Goal: Task Accomplishment & Management: Complete application form

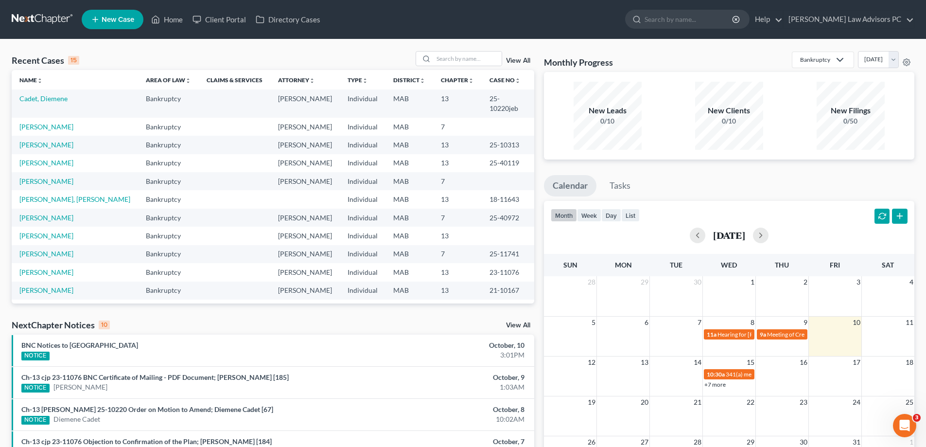
click at [117, 14] on link "New Case" at bounding box center [113, 19] width 62 height 19
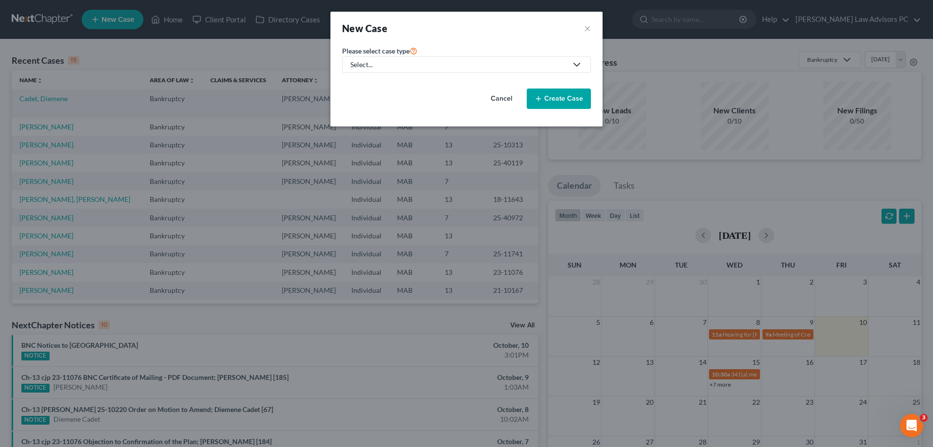
click at [554, 62] on div "Select..." at bounding box center [458, 65] width 217 height 10
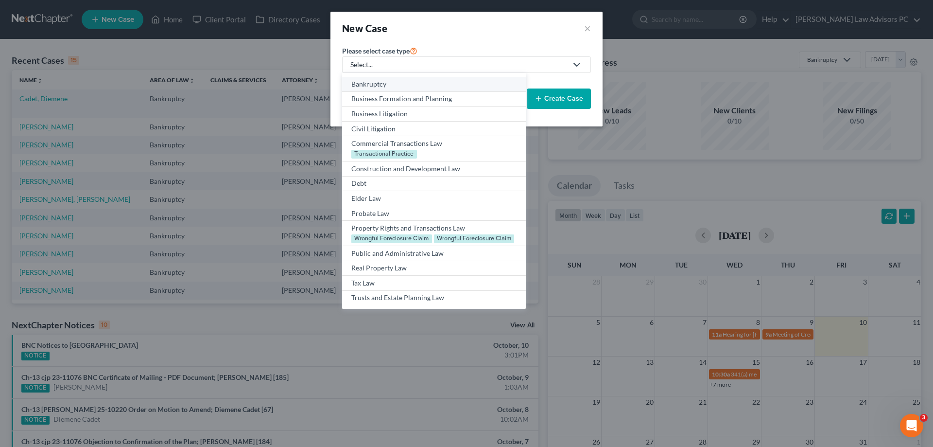
click at [368, 83] on div "Bankruptcy" at bounding box center [433, 84] width 165 height 10
select select "39"
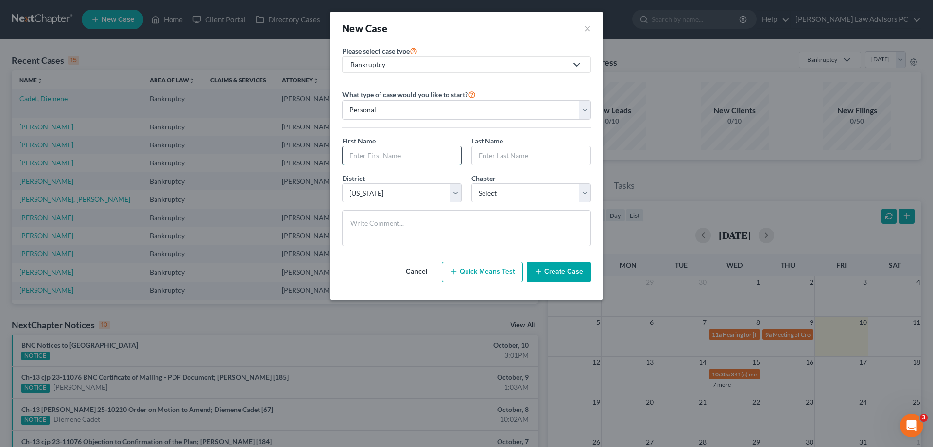
click at [372, 152] on input "text" at bounding box center [402, 155] width 119 height 18
type input "[PERSON_NAME]"
click at [515, 158] on input "text" at bounding box center [531, 155] width 119 height 18
type input "[PERSON_NAME]"
click at [503, 192] on select "Select 7 11 12 13" at bounding box center [531, 192] width 120 height 19
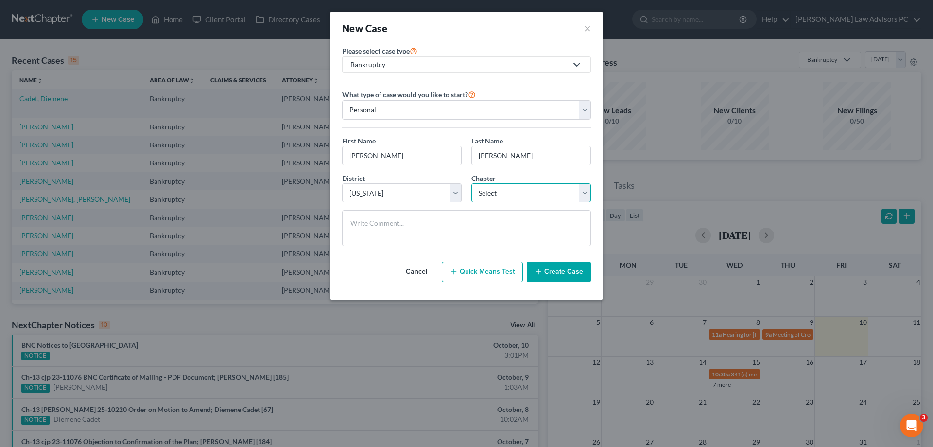
select select "0"
click at [471, 183] on select "Select 7 11 12 13" at bounding box center [531, 192] width 120 height 19
click at [380, 227] on textarea at bounding box center [466, 228] width 249 height 36
click at [566, 267] on button "Create Case" at bounding box center [559, 271] width 64 height 20
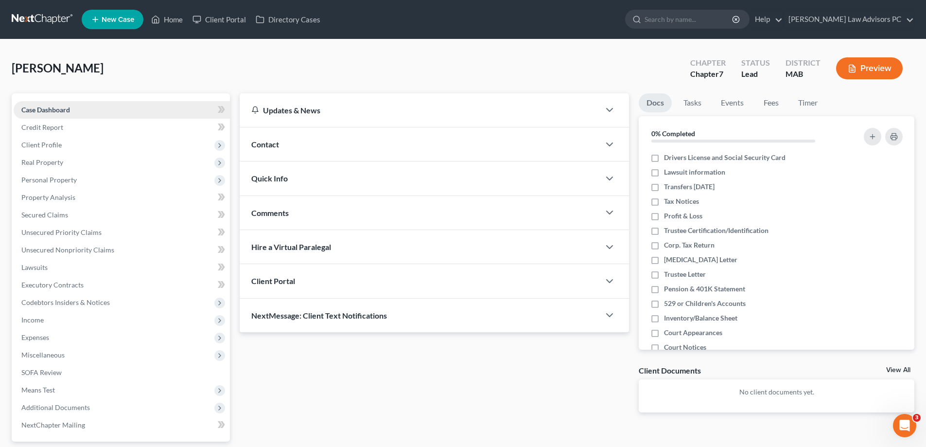
click at [62, 106] on span "Case Dashboard" at bounding box center [45, 109] width 49 height 8
click at [51, 123] on span "Credit Report" at bounding box center [42, 127] width 42 height 8
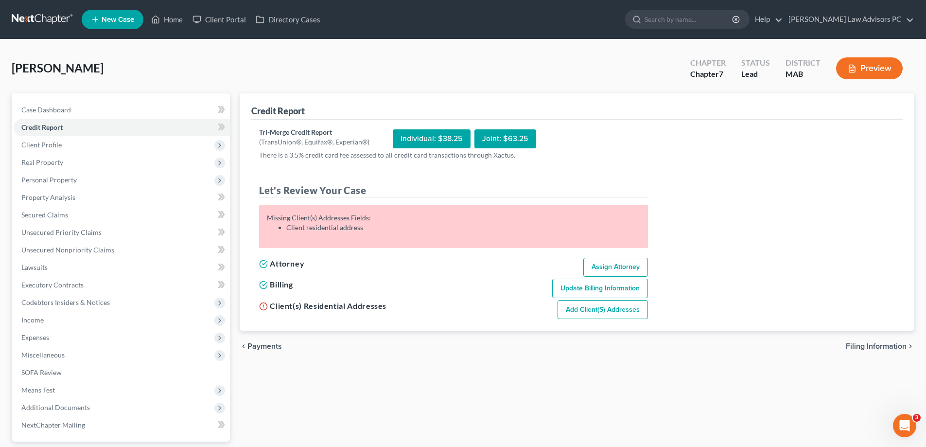
click at [441, 139] on div "Individual: $38.25" at bounding box center [432, 138] width 78 height 19
click at [604, 264] on link "Assign Attorney" at bounding box center [615, 267] width 65 height 19
select select "1"
select select "0"
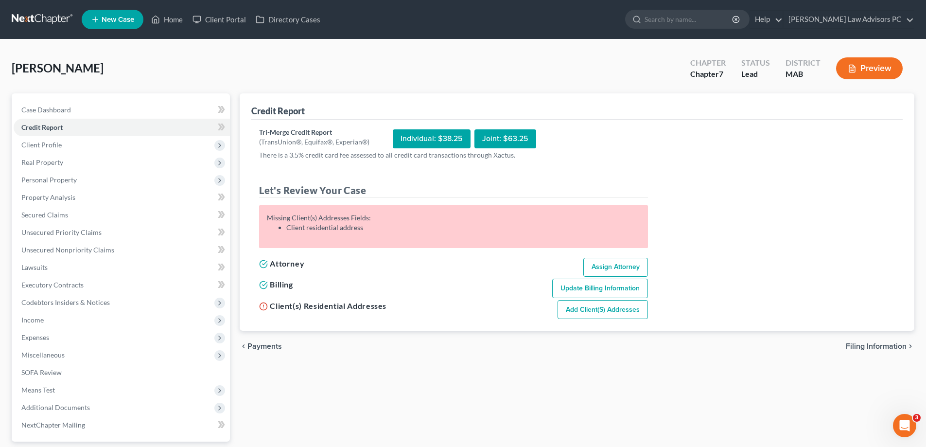
select select "39"
select select "0"
select select "22"
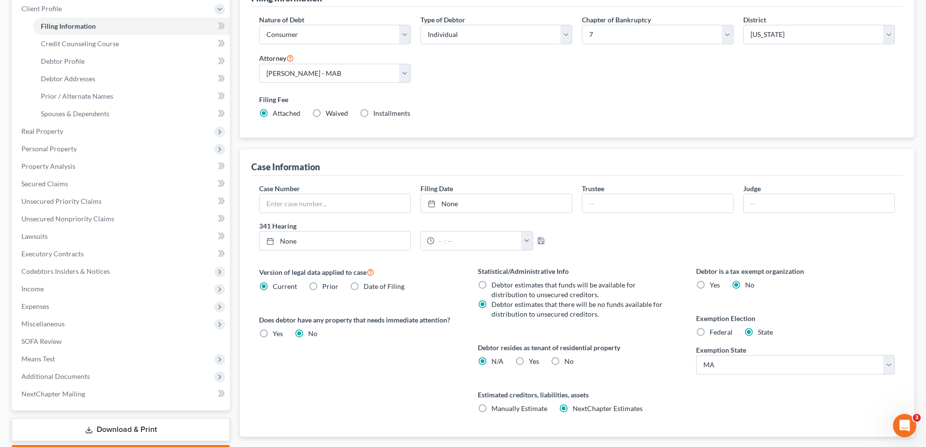
scroll to position [194, 0]
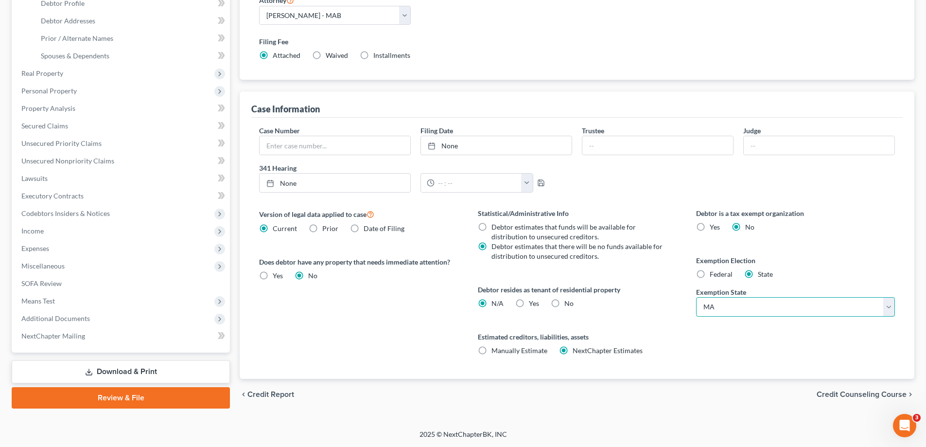
click at [886, 304] on select "State [US_STATE] AK AR AZ CA CO CT DE DC [GEOGRAPHIC_DATA] [GEOGRAPHIC_DATA] GU…" at bounding box center [795, 306] width 199 height 19
click at [696, 297] on select "State [US_STATE] AK AR AZ CA CO CT DE DC [GEOGRAPHIC_DATA] [GEOGRAPHIC_DATA] GU…" at bounding box center [795, 306] width 199 height 19
click at [709, 271] on label "Federal" at bounding box center [720, 274] width 23 height 10
click at [713, 271] on input "Federal" at bounding box center [716, 272] width 6 height 6
radio input "true"
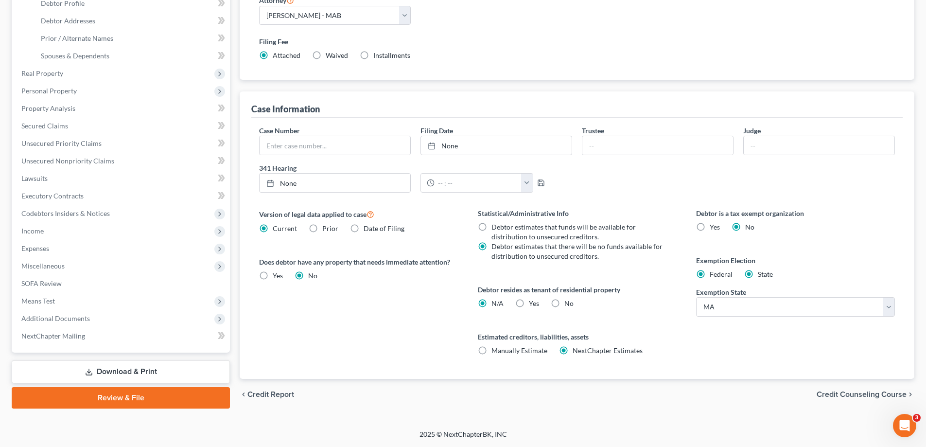
radio input "false"
click at [838, 394] on span "Credit Counseling Course" at bounding box center [861, 394] width 90 height 8
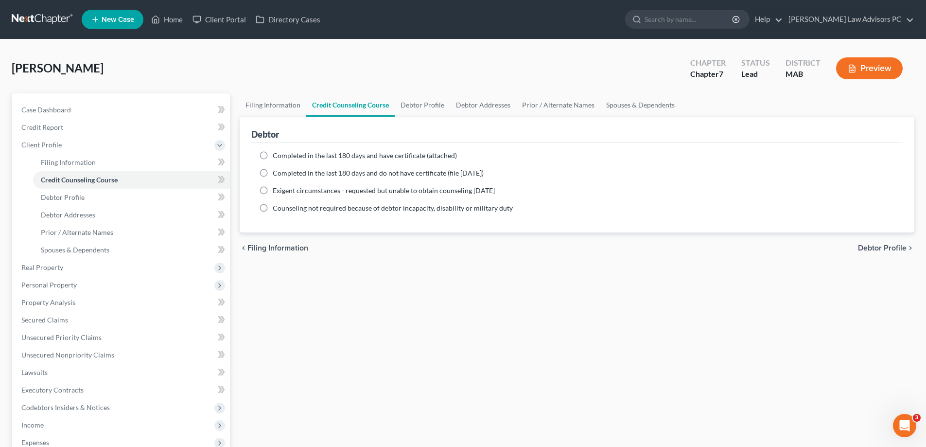
click at [273, 154] on label "Completed in the last 180 days and have certificate (attached)" at bounding box center [365, 156] width 184 height 10
click at [276, 154] on input "Completed in the last 180 days and have certificate (attached)" at bounding box center [279, 154] width 6 height 6
radio input "true"
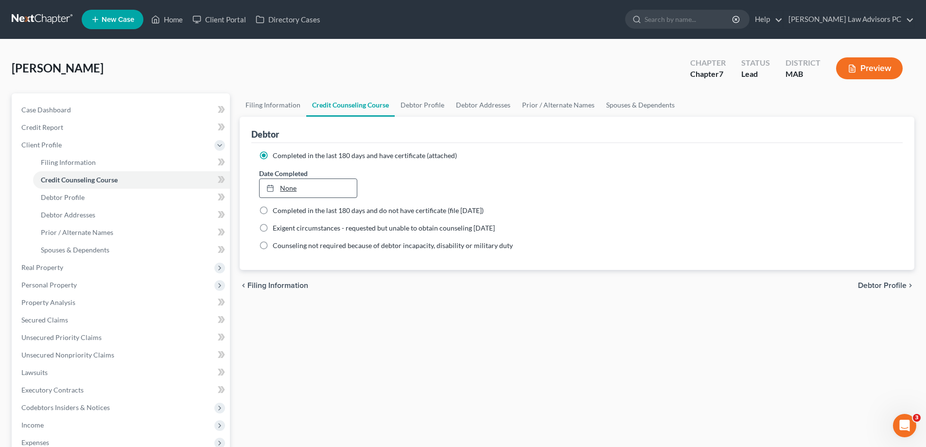
click at [294, 190] on link "None" at bounding box center [307, 188] width 97 height 18
type input "[DATE]"
click at [884, 286] on span "Debtor Profile" at bounding box center [882, 285] width 49 height 8
select select "0"
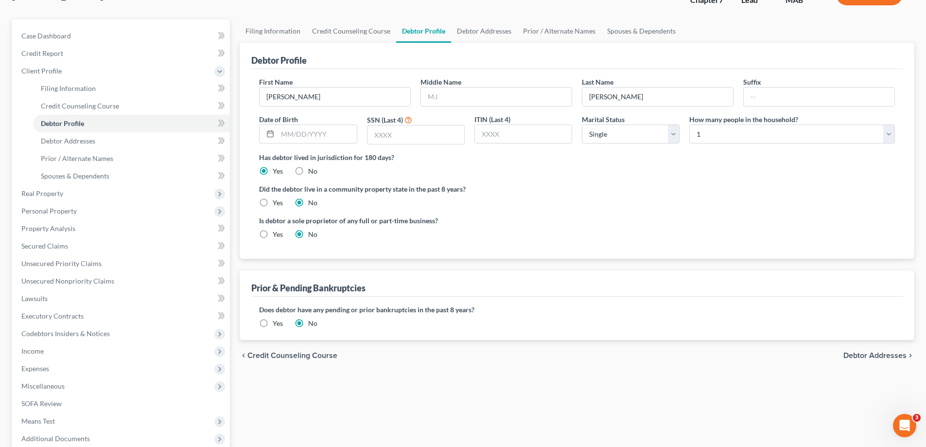
scroll to position [97, 0]
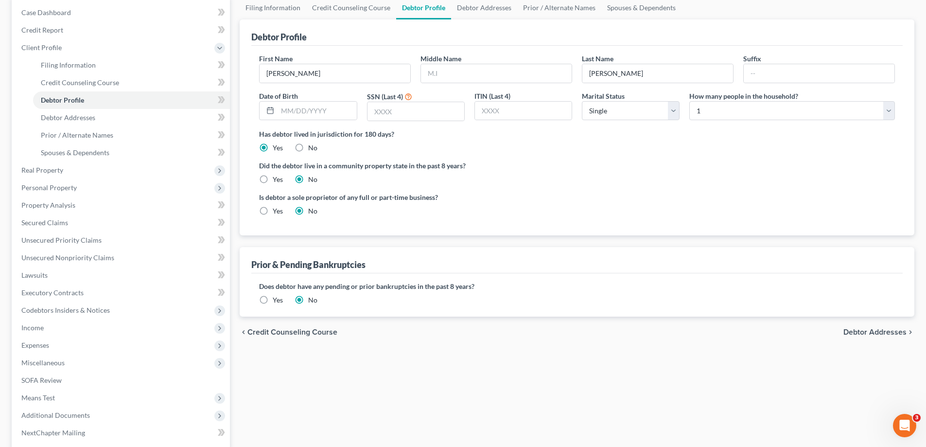
click at [864, 332] on span "Debtor Addresses" at bounding box center [874, 332] width 63 height 8
select select "0"
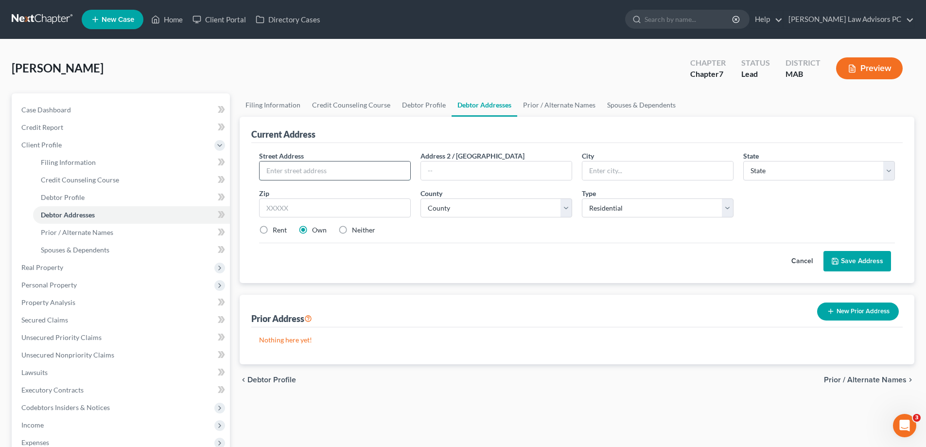
click at [273, 164] on input "text" at bounding box center [334, 170] width 151 height 18
type input "[STREET_ADDRESS]"
click at [460, 173] on input "text" at bounding box center [496, 170] width 151 height 18
type input "3"
type input "#3"
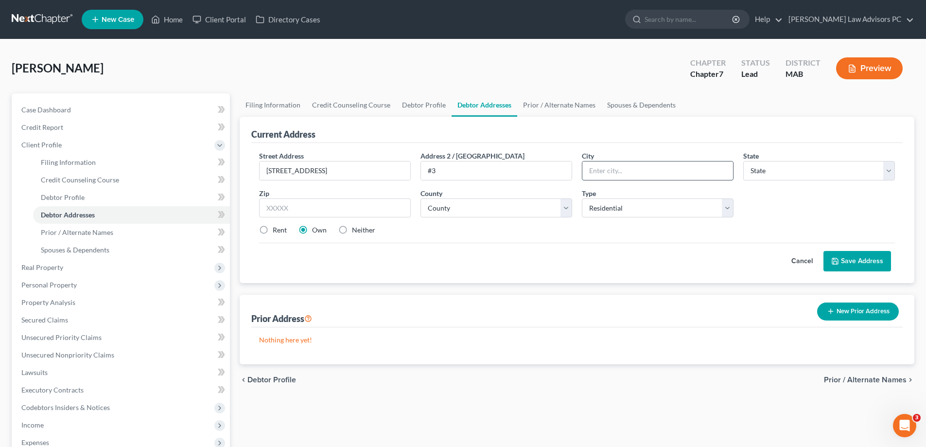
click at [632, 170] on input "text" at bounding box center [657, 170] width 151 height 18
type input "Medford"
click at [758, 175] on select "State [US_STATE] AK AR AZ CA CO CT DE DC [GEOGRAPHIC_DATA] [GEOGRAPHIC_DATA] GU…" at bounding box center [819, 170] width 152 height 19
select select "22"
click at [743, 161] on select "State [US_STATE] AK AR AZ CA CO CT DE DC [GEOGRAPHIC_DATA] [GEOGRAPHIC_DATA] GU…" at bounding box center [819, 170] width 152 height 19
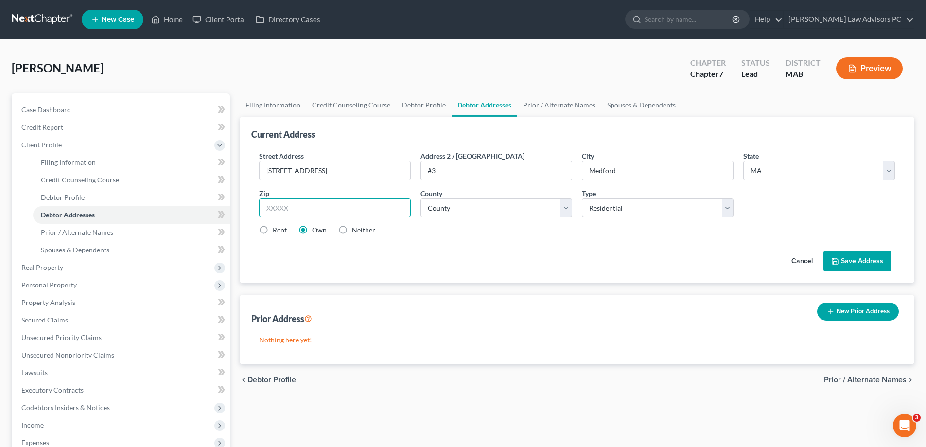
click at [298, 208] on input "text" at bounding box center [335, 207] width 152 height 19
type input "02155"
click at [459, 210] on select "County [GEOGRAPHIC_DATA] [GEOGRAPHIC_DATA] [GEOGRAPHIC_DATA] [GEOGRAPHIC_DATA] …" at bounding box center [496, 207] width 152 height 19
select select "8"
click at [420, 198] on select "County [GEOGRAPHIC_DATA] [GEOGRAPHIC_DATA] [GEOGRAPHIC_DATA] [GEOGRAPHIC_DATA] …" at bounding box center [496, 207] width 152 height 19
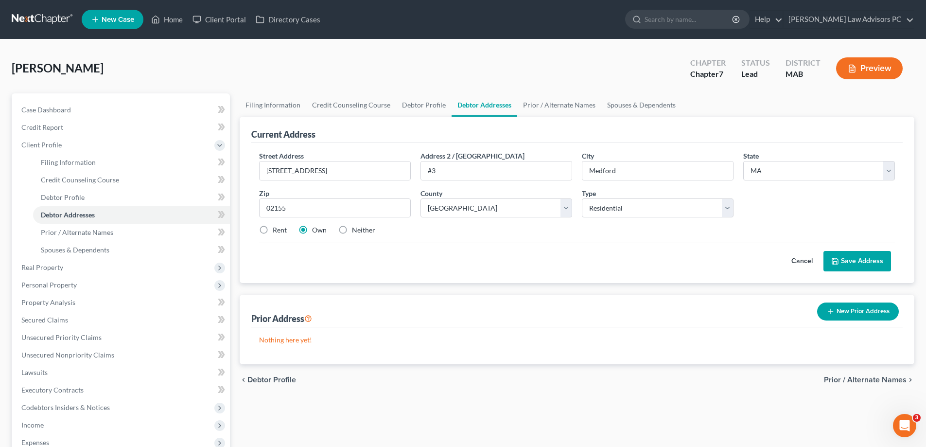
click at [273, 227] on label "Rent" at bounding box center [280, 230] width 14 height 10
click at [276, 227] on input "Rent" at bounding box center [279, 228] width 6 height 6
radio input "true"
click at [861, 261] on button "Save Address" at bounding box center [857, 261] width 68 height 20
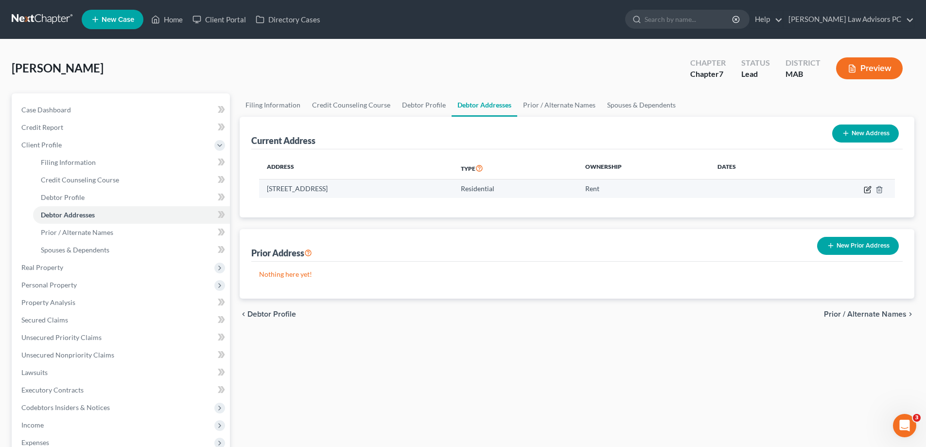
click at [866, 186] on icon "button" at bounding box center [867, 190] width 8 height 8
select select "22"
select select "8"
select select "0"
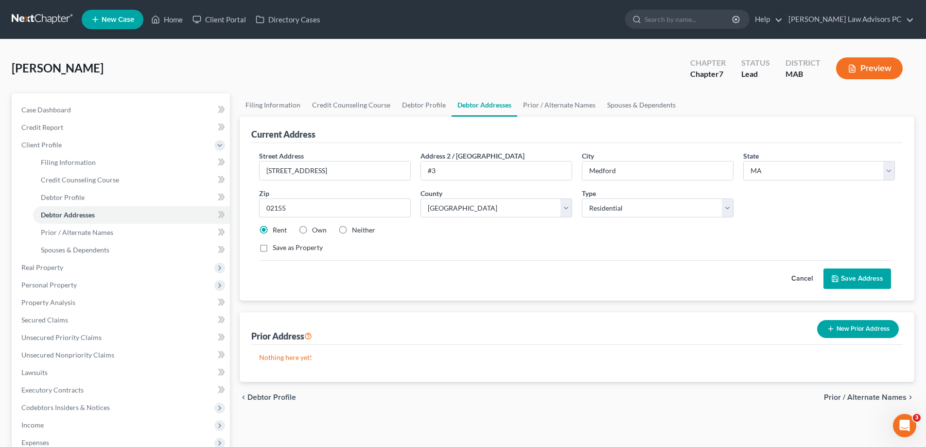
click at [850, 328] on button "New Prior Address" at bounding box center [858, 329] width 82 height 18
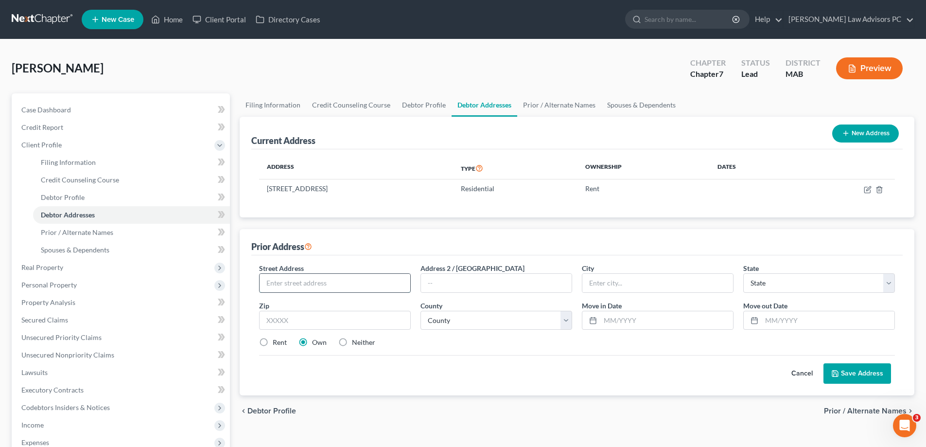
click at [323, 286] on input "text" at bounding box center [334, 283] width 151 height 18
type input "[STREET_ADDRESS]"
click at [320, 318] on input "text" at bounding box center [335, 320] width 152 height 19
type input "02145"
type input "Somerville"
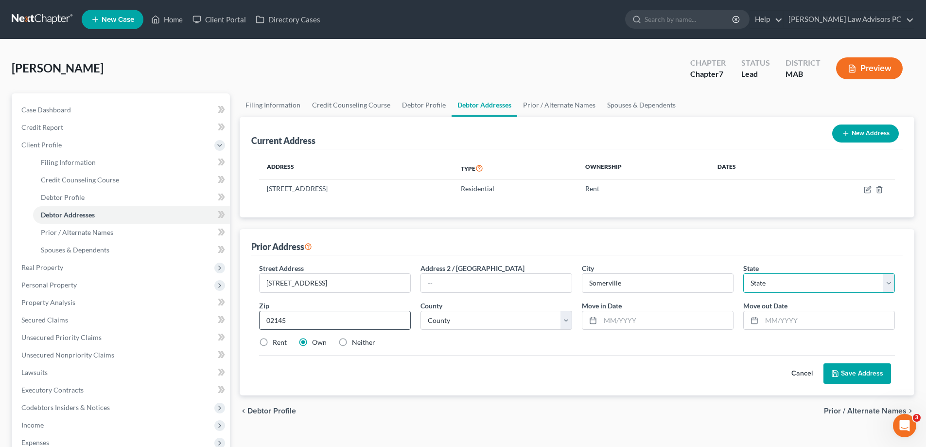
select select "22"
type input "02145"
click at [273, 341] on label "Rent" at bounding box center [280, 342] width 14 height 10
click at [276, 341] on input "Rent" at bounding box center [279, 340] width 6 height 6
radio input "true"
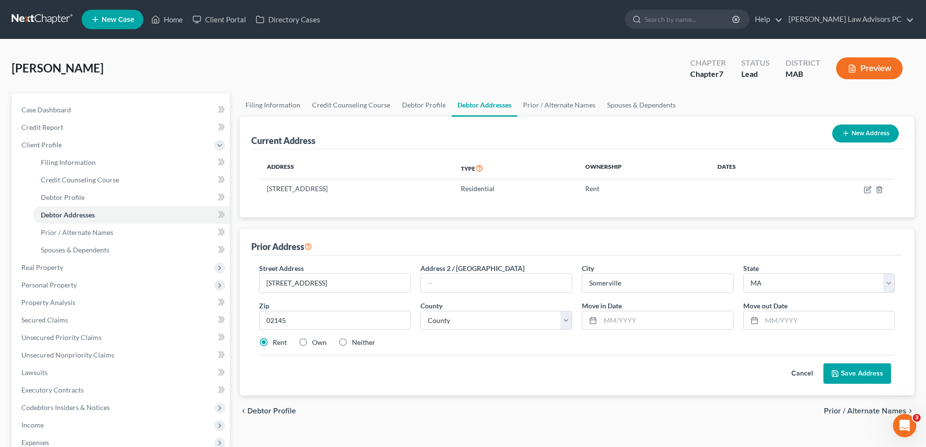
click at [352, 343] on label "Neither" at bounding box center [363, 342] width 23 height 10
click at [356, 343] on input "Neither" at bounding box center [359, 340] width 6 height 6
radio input "true"
click at [436, 323] on select "County [GEOGRAPHIC_DATA] [GEOGRAPHIC_DATA] [GEOGRAPHIC_DATA] [GEOGRAPHIC_DATA] …" at bounding box center [496, 320] width 152 height 19
select select "8"
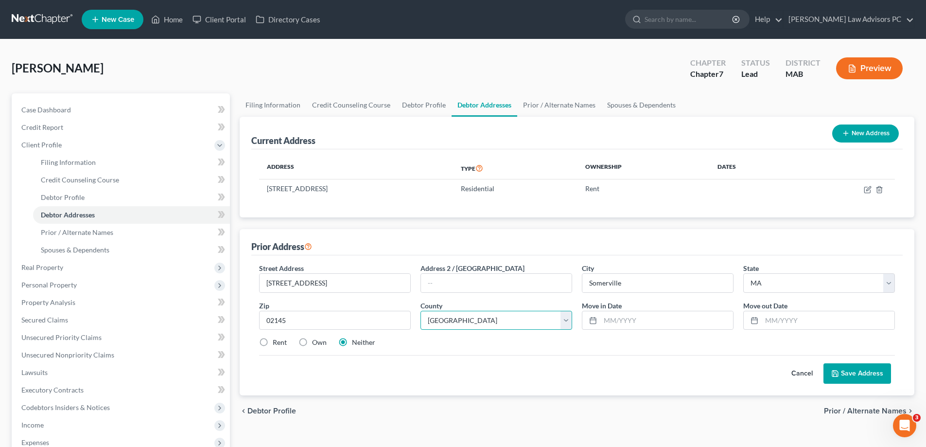
click at [420, 311] on select "County [GEOGRAPHIC_DATA] [GEOGRAPHIC_DATA] [GEOGRAPHIC_DATA] [GEOGRAPHIC_DATA] …" at bounding box center [496, 320] width 152 height 19
click at [676, 322] on input "text" at bounding box center [666, 320] width 133 height 18
type input "[DATE]"
click at [845, 325] on input "text" at bounding box center [827, 320] width 133 height 18
type input "[DATE]"
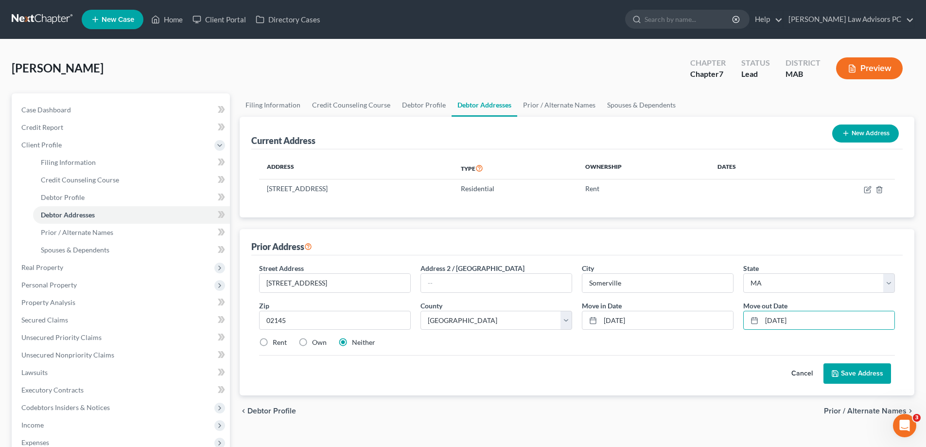
click at [865, 373] on button "Save Address" at bounding box center [857, 373] width 68 height 20
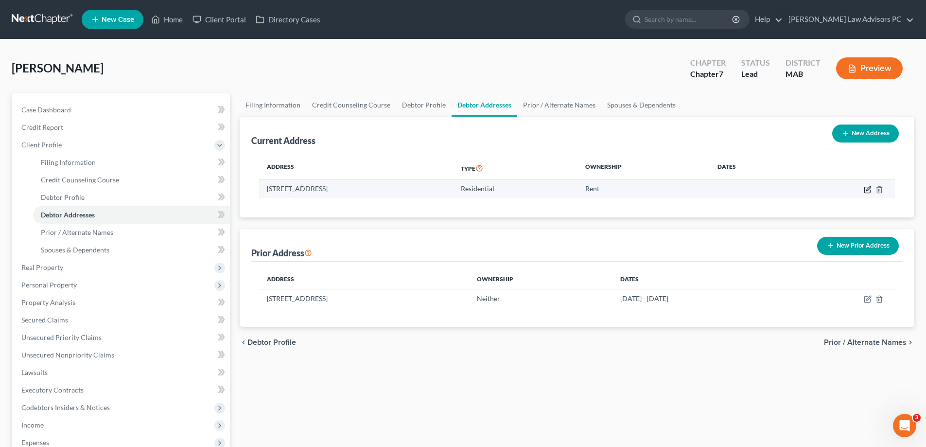
click at [866, 190] on icon "button" at bounding box center [867, 190] width 8 height 8
select select "22"
select select "8"
select select "0"
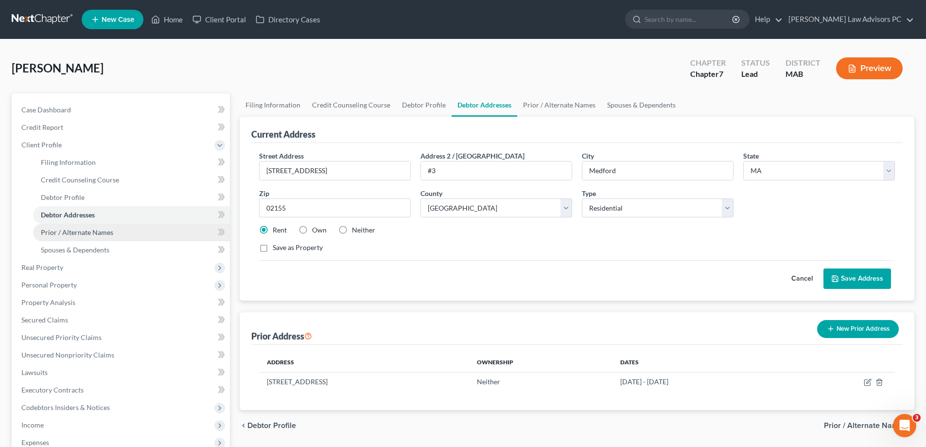
click at [151, 228] on link "Prior / Alternate Names" at bounding box center [131, 232] width 197 height 17
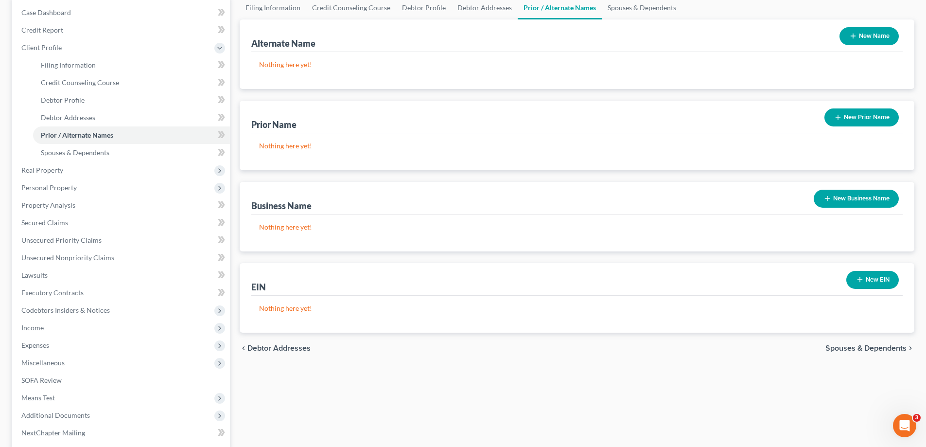
scroll to position [49, 0]
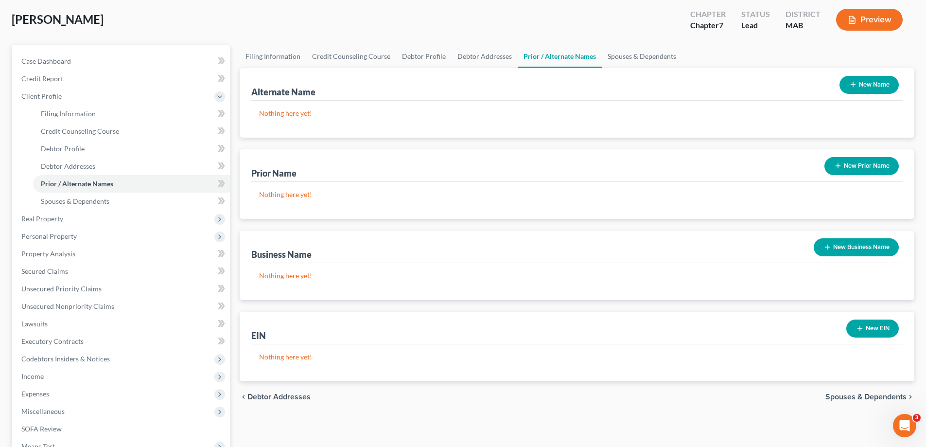
click at [832, 246] on button "New Business Name" at bounding box center [855, 247] width 85 height 18
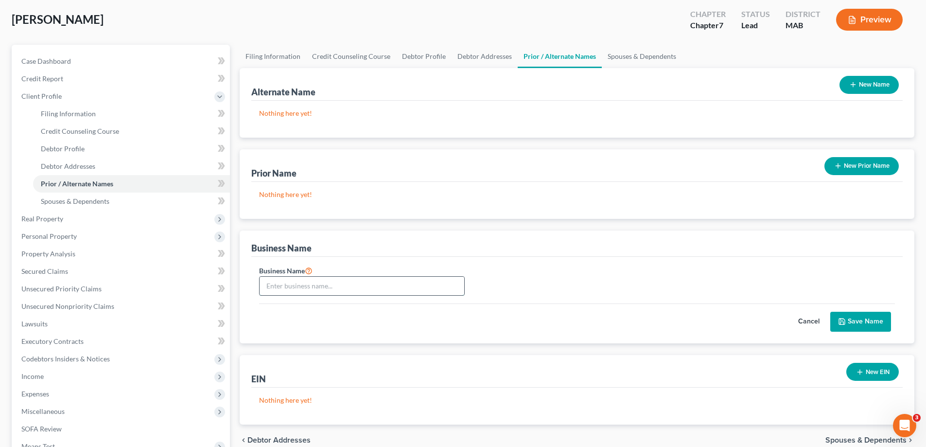
click at [299, 286] on input "text" at bounding box center [361, 285] width 205 height 18
type input "[PERSON_NAME]'s Underground [PERSON_NAME]-Hair"
click at [872, 321] on button "Save Name" at bounding box center [860, 321] width 61 height 20
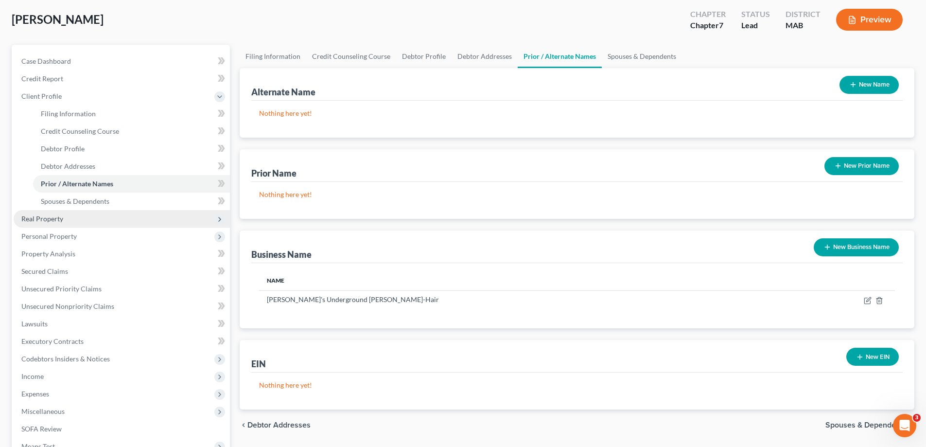
click at [99, 221] on span "Real Property" at bounding box center [122, 218] width 216 height 17
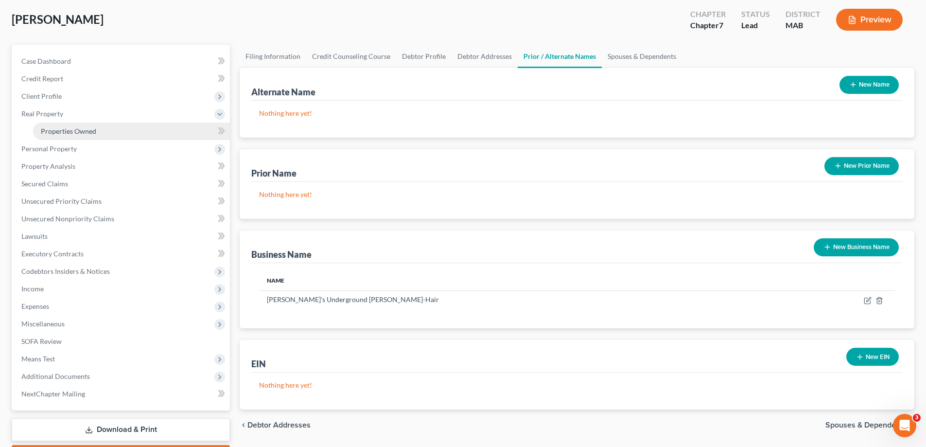
click at [99, 130] on link "Properties Owned" at bounding box center [131, 130] width 197 height 17
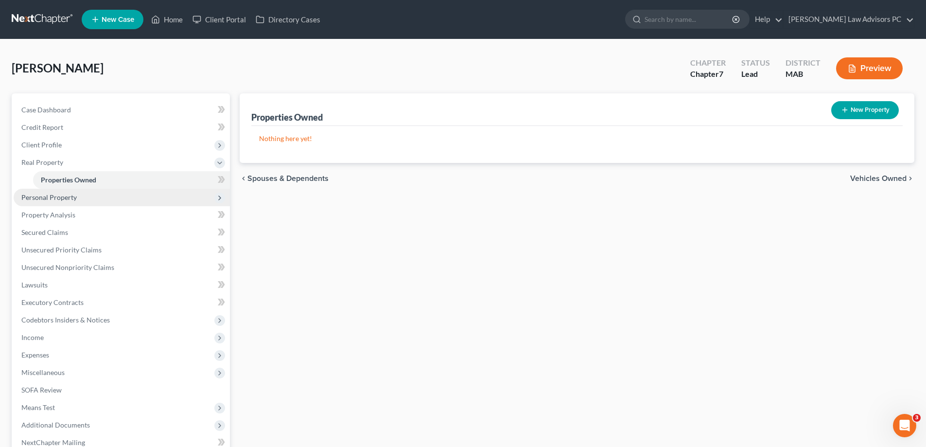
click at [96, 196] on span "Personal Property" at bounding box center [122, 197] width 216 height 17
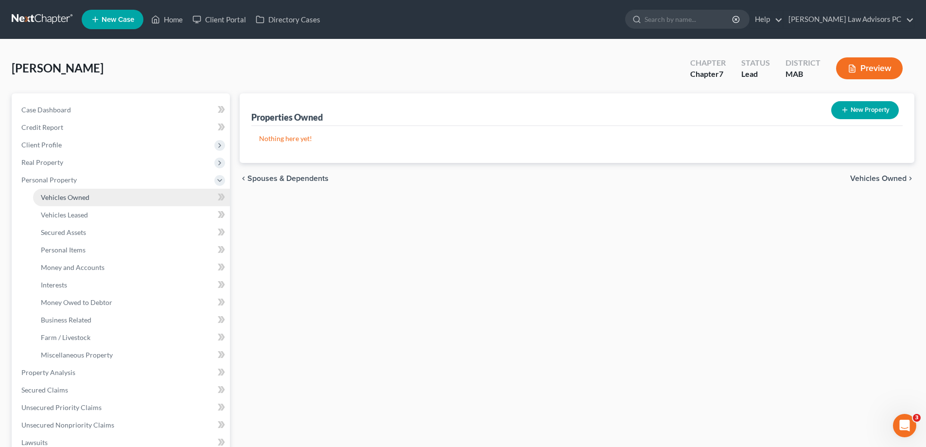
click at [108, 197] on link "Vehicles Owned" at bounding box center [131, 197] width 197 height 17
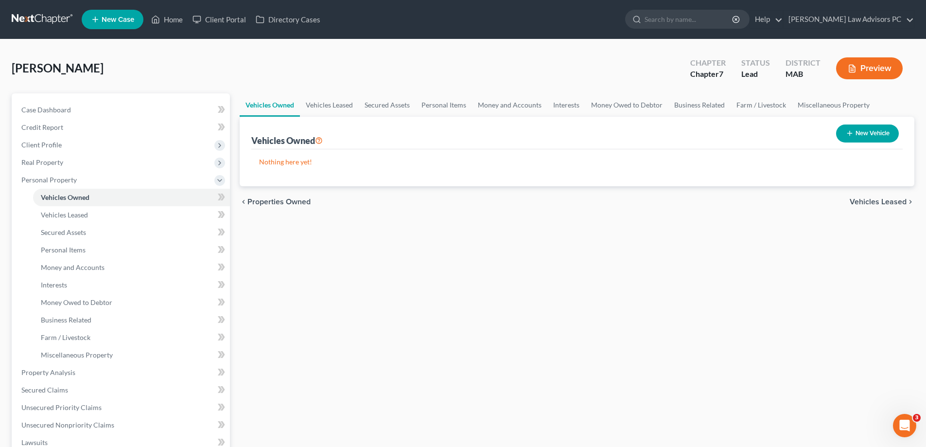
click at [877, 135] on button "New Vehicle" at bounding box center [867, 133] width 63 height 18
select select "0"
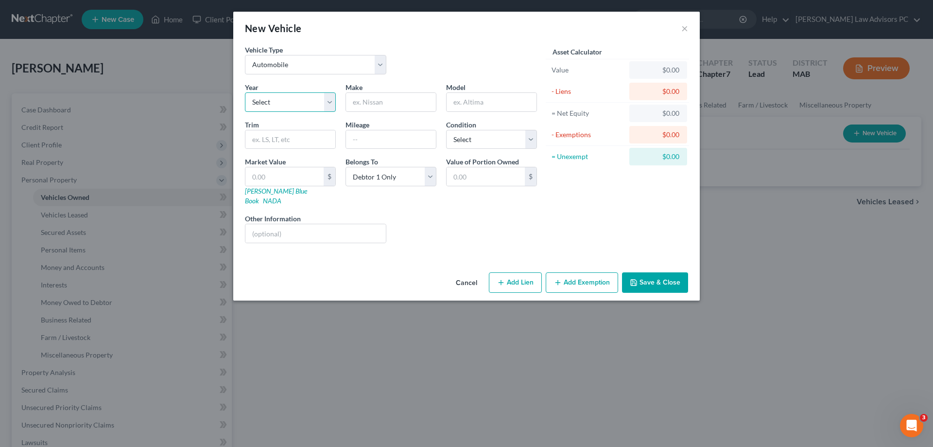
click at [270, 104] on select "Select 2026 2025 2024 2023 2022 2021 2020 2019 2018 2017 2016 2015 2014 2013 20…" at bounding box center [290, 101] width 91 height 19
select select "13"
click at [245, 92] on select "Select 2026 2025 2024 2023 2022 2021 2020 2019 2018 2017 2016 2015 2014 2013 20…" at bounding box center [290, 101] width 91 height 19
click at [364, 100] on input "text" at bounding box center [391, 102] width 90 height 18
type input "Honda"
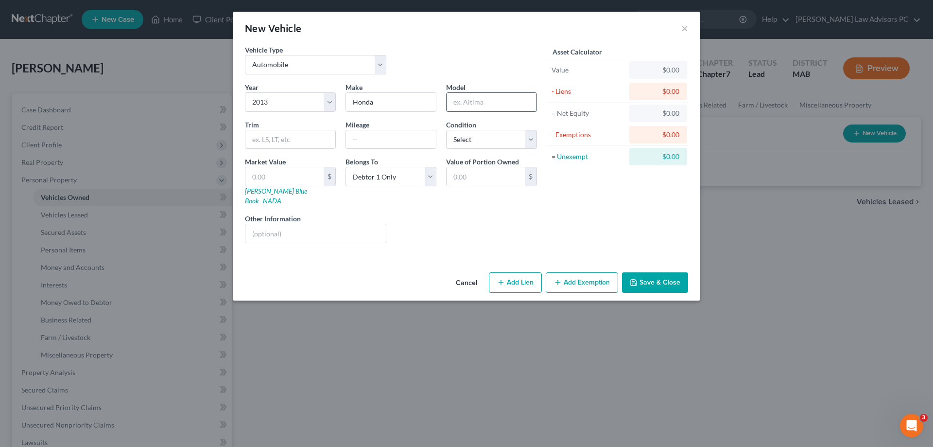
click at [481, 106] on input "text" at bounding box center [492, 102] width 90 height 18
type input "Accord"
click at [358, 139] on input "text" at bounding box center [391, 139] width 90 height 18
type input "34000"
click at [525, 139] on select "Select Excellent Very Good Good Fair Poor" at bounding box center [491, 139] width 91 height 19
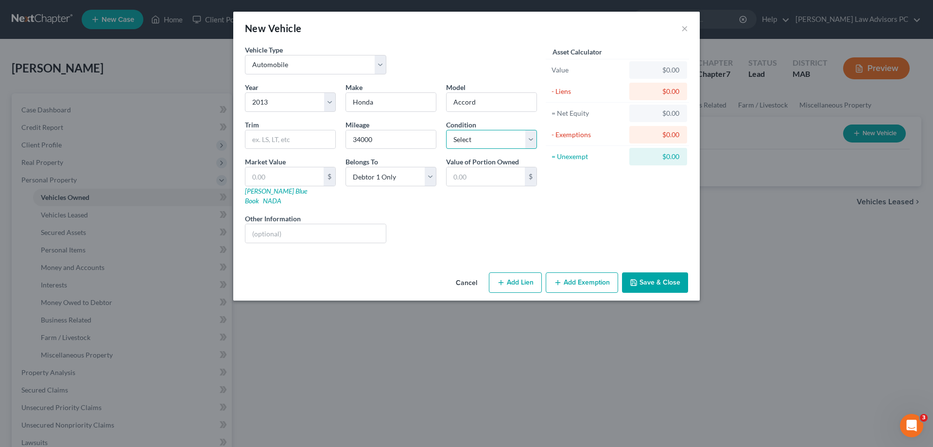
select select "0"
click at [446, 130] on select "Select Excellent Very Good Good Fair Poor" at bounding box center [491, 139] width 91 height 19
drag, startPoint x: 499, startPoint y: 181, endPoint x: 483, endPoint y: 182, distance: 16.5
click at [483, 182] on input "text" at bounding box center [486, 176] width 78 height 18
click at [265, 178] on input "text" at bounding box center [284, 176] width 78 height 18
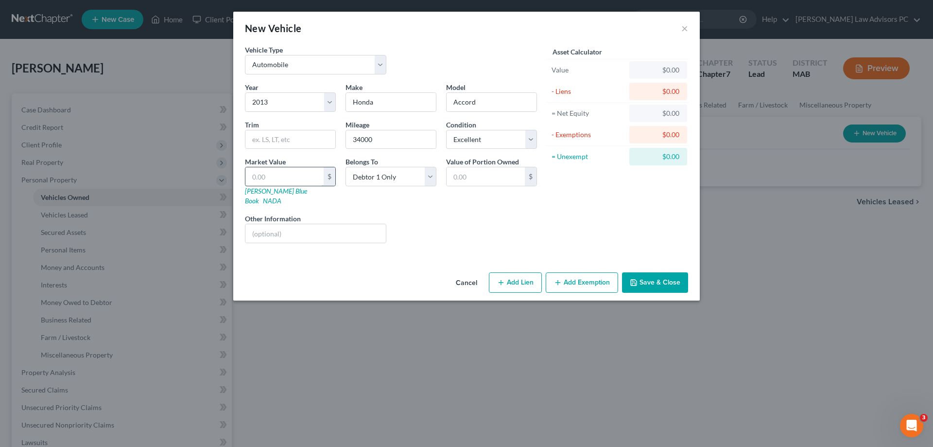
type input "7"
type input "7.00"
type input "75"
type input "75.00"
type input "750"
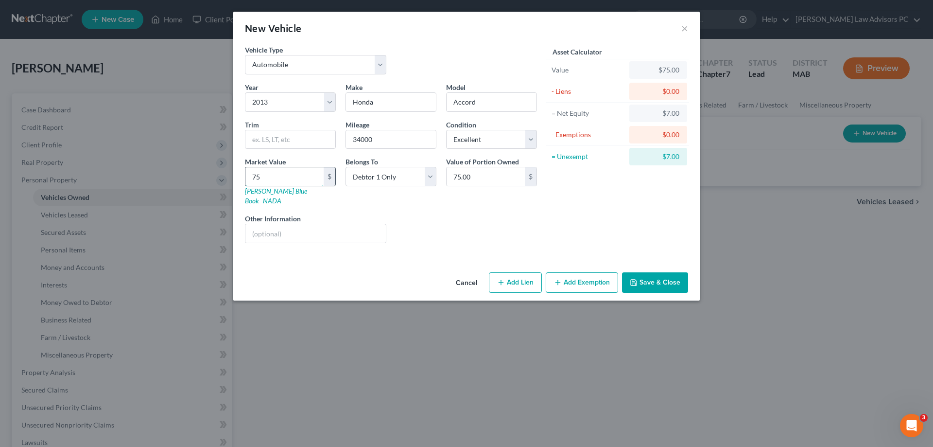
type input "750.00"
type input "7500"
type input "7,500.00"
click at [659, 277] on button "Save & Close" at bounding box center [655, 282] width 66 height 20
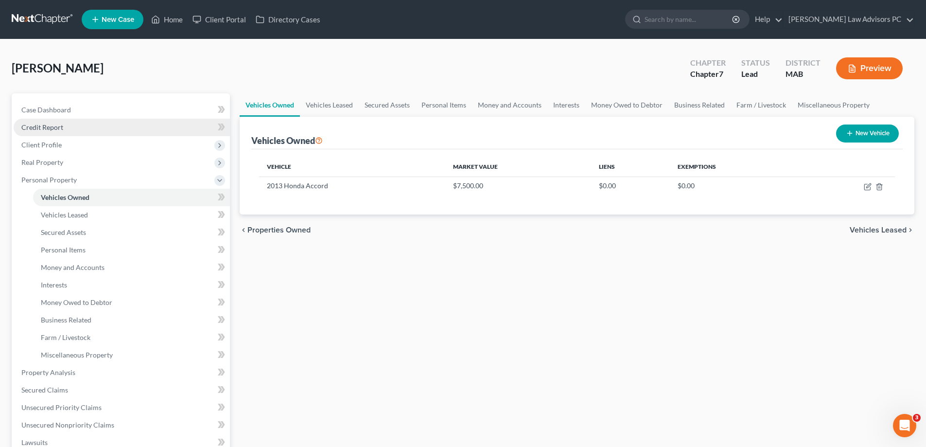
click at [79, 127] on link "Credit Report" at bounding box center [122, 127] width 216 height 17
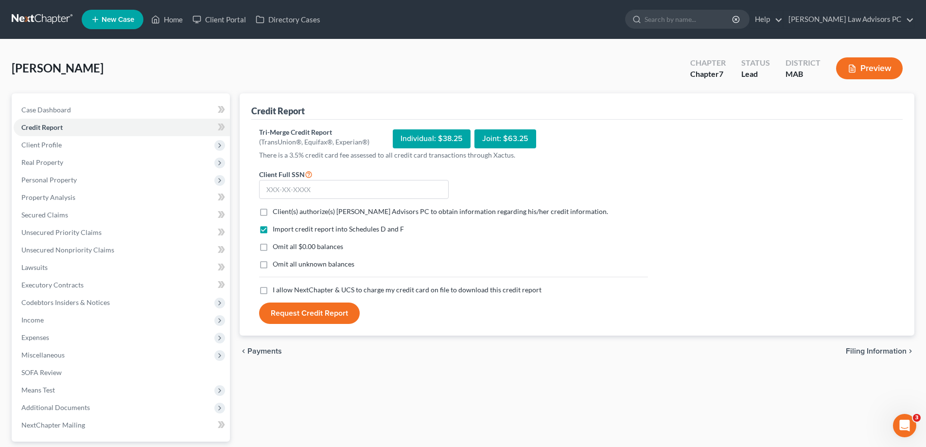
click at [273, 214] on label "Client(s) authorize(s) [PERSON_NAME] Advisors PC to obtain information regardin…" at bounding box center [440, 212] width 335 height 10
click at [276, 213] on input "Client(s) authorize(s) [PERSON_NAME] Advisors PC to obtain information regardin…" at bounding box center [279, 210] width 6 height 6
checkbox input "true"
click at [286, 187] on input "text" at bounding box center [354, 189] width 190 height 19
type input "023-34-6670"
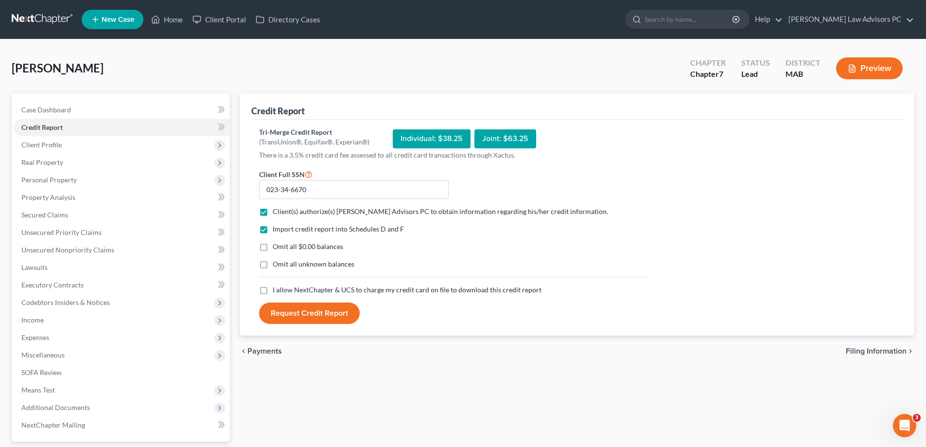
click at [273, 291] on label "I allow NextChapter & UCS to charge my credit card on file to download this cre…" at bounding box center [407, 290] width 269 height 10
click at [276, 291] on input "I allow NextChapter & UCS to charge my credit card on file to download this cre…" at bounding box center [279, 288] width 6 height 6
checkbox input "true"
drag, startPoint x: 295, startPoint y: 314, endPoint x: 284, endPoint y: 310, distance: 11.4
click at [296, 316] on button "Request Credit Report" at bounding box center [309, 312] width 101 height 21
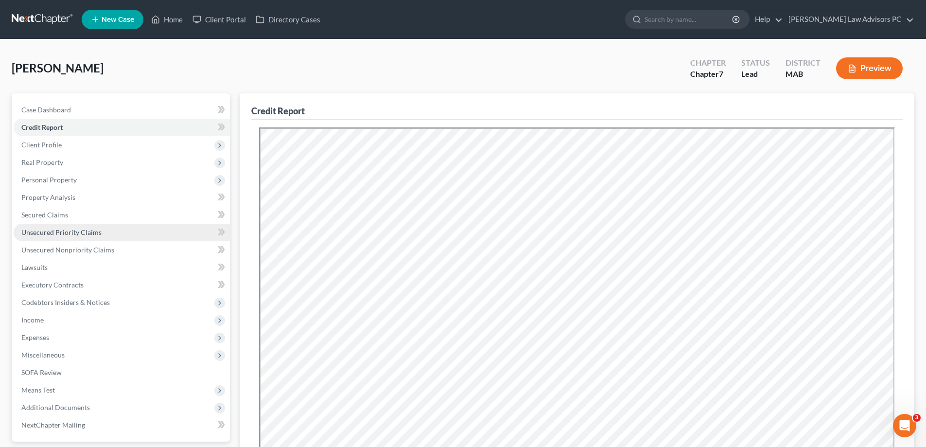
click at [76, 228] on span "Unsecured Priority Claims" at bounding box center [61, 232] width 80 height 8
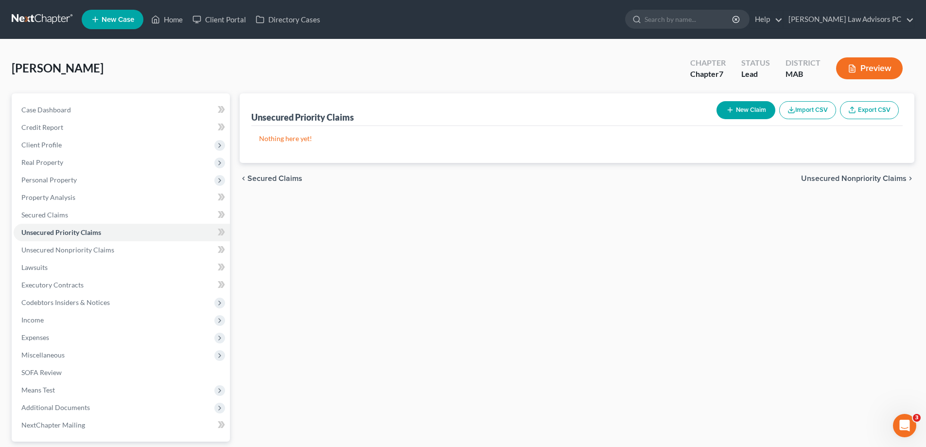
click at [759, 110] on button "New Claim" at bounding box center [745, 110] width 59 height 18
select select "0"
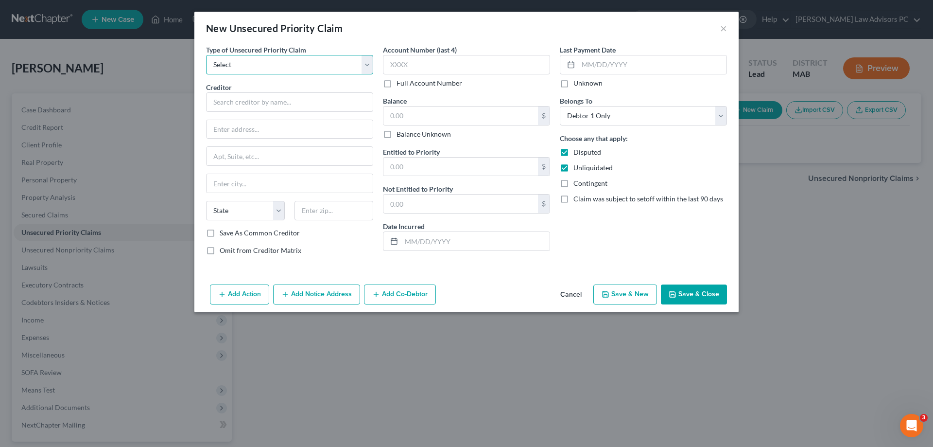
click at [270, 67] on select "Select Taxes & Other Government Units Domestic Support Obligations Extensions o…" at bounding box center [289, 64] width 167 height 19
select select "0"
click at [206, 55] on select "Select Taxes & Other Government Units Domestic Support Obligations Extensions o…" at bounding box center [289, 64] width 167 height 19
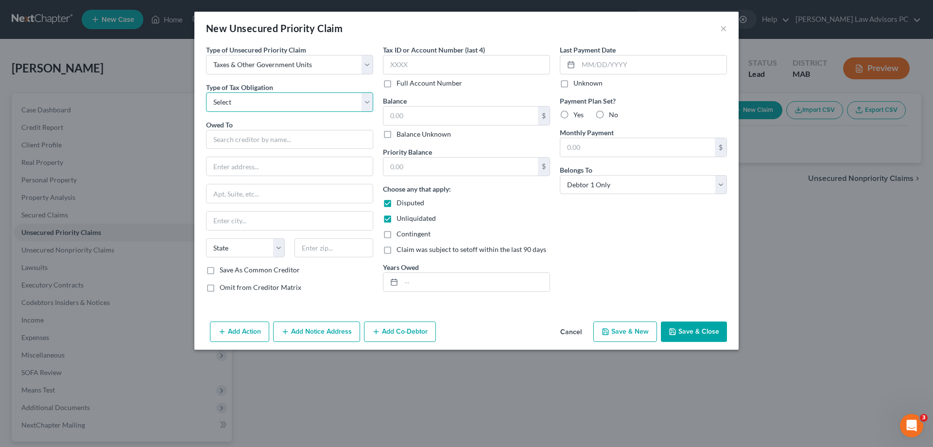
click at [236, 103] on select "Select Federal City State Franchise Tax Board Other" at bounding box center [289, 101] width 167 height 19
select select "0"
click at [206, 92] on select "Select Federal City State Franchise Tax Board Other" at bounding box center [289, 101] width 167 height 19
click at [224, 136] on input "text" at bounding box center [289, 139] width 167 height 19
click at [233, 137] on input "text" at bounding box center [289, 139] width 167 height 19
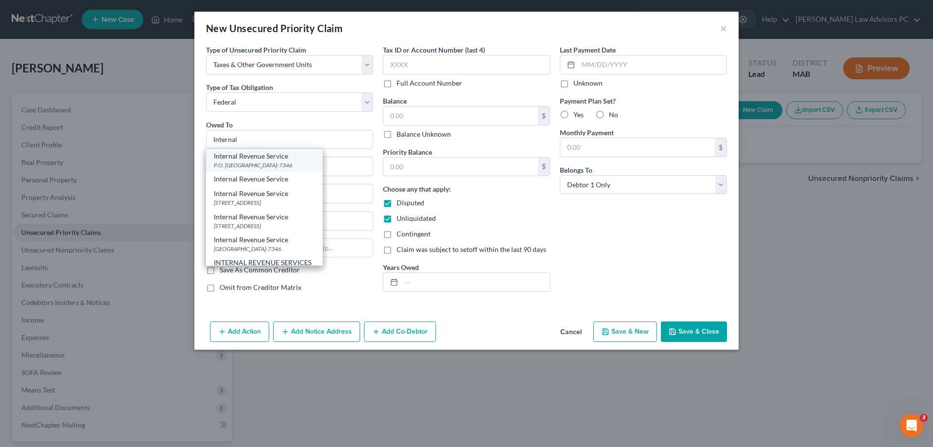
click at [252, 154] on div "Internal Revenue Service" at bounding box center [264, 156] width 101 height 10
type input "Internal Revenue Service"
type input "P.O. Box 7346"
type input "[GEOGRAPHIC_DATA]"
select select "39"
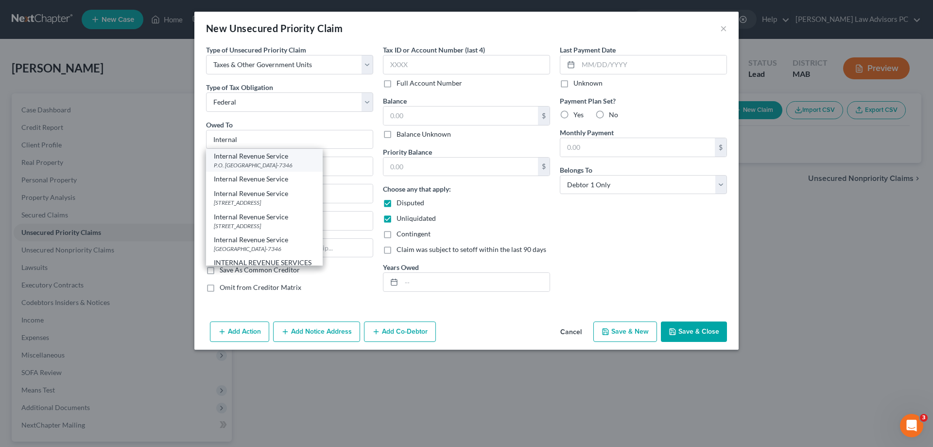
type input "19101-7346"
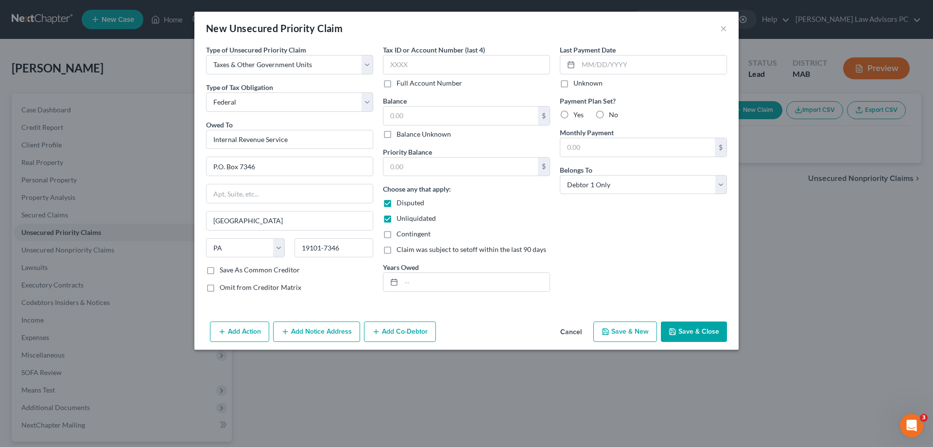
click at [220, 270] on label "Save As Common Creditor" at bounding box center [260, 270] width 80 height 10
click at [224, 270] on input "Save As Common Creditor" at bounding box center [227, 268] width 6 height 6
click at [633, 328] on button "Save & New" at bounding box center [625, 331] width 64 height 20
checkbox input "false"
select select "0"
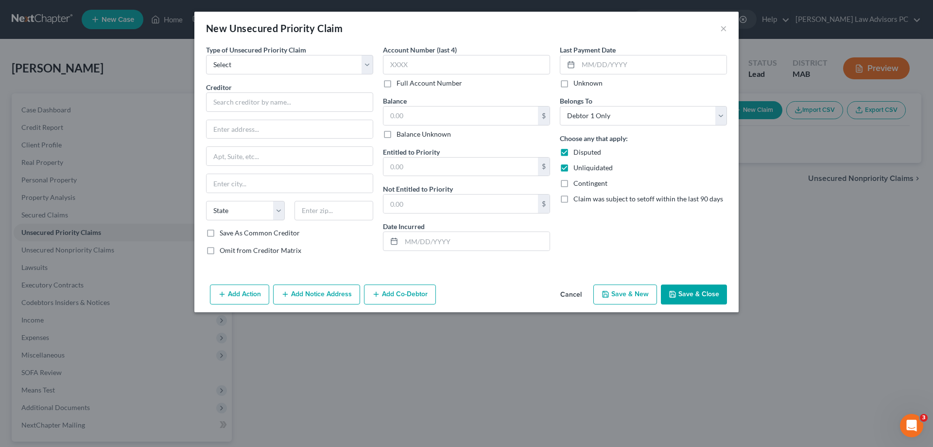
type input "0.00"
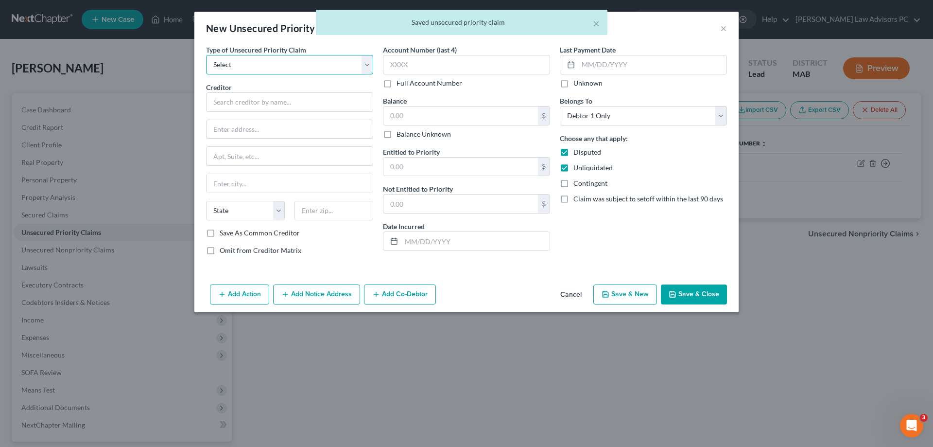
click at [276, 69] on select "Select Taxes & Other Government Units Domestic Support Obligations Extensions o…" at bounding box center [289, 64] width 167 height 19
select select "0"
click at [206, 55] on select "Select Taxes & Other Government Units Domestic Support Obligations Extensions o…" at bounding box center [289, 64] width 167 height 19
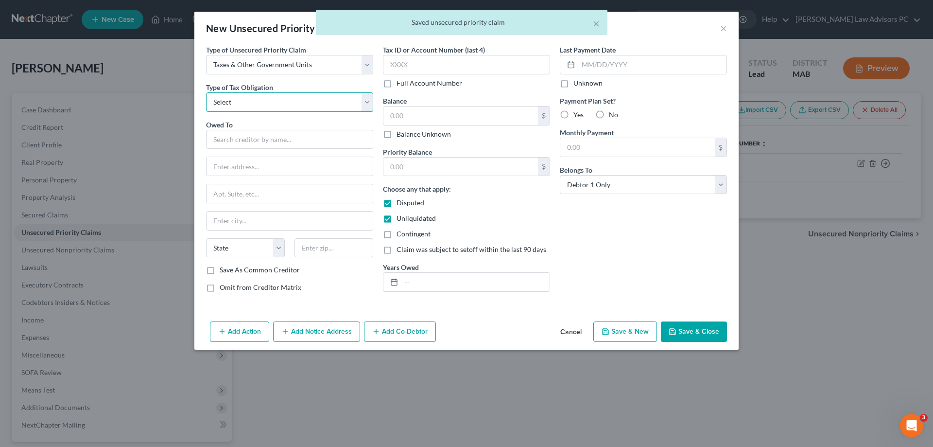
click at [268, 97] on select "Select Federal City State Franchise Tax Board Other" at bounding box center [289, 101] width 167 height 19
select select "2"
click at [206, 92] on select "Select Federal City State Franchise Tax Board Other" at bounding box center [289, 101] width 167 height 19
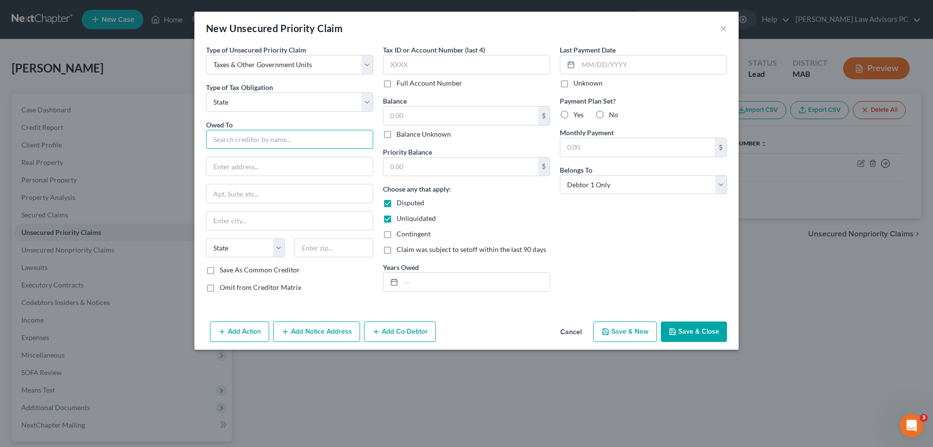
click at [255, 141] on input "text" at bounding box center [289, 139] width 167 height 19
type input "Commonwealth of Maassachusetts"
click at [220, 271] on label "Save As Common Creditor" at bounding box center [260, 270] width 80 height 10
click at [224, 271] on input "Save As Common Creditor" at bounding box center [227, 268] width 6 height 6
click at [636, 333] on button "Save & New" at bounding box center [625, 331] width 64 height 20
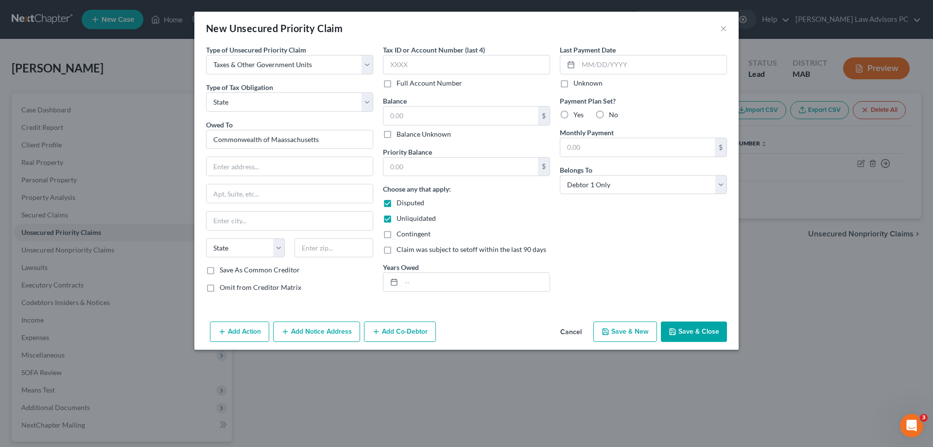
checkbox input "false"
select select "0"
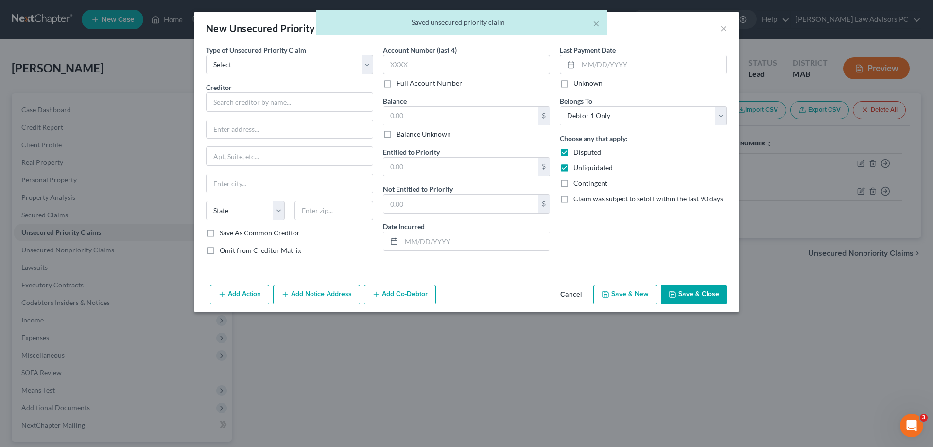
type input "0.00"
click at [232, 65] on select "Select Taxes & Other Government Units Domestic Support Obligations Extensions o…" at bounding box center [289, 64] width 167 height 19
select select "0"
click at [206, 55] on select "Select Taxes & Other Government Units Domestic Support Obligations Extensions o…" at bounding box center [289, 64] width 167 height 19
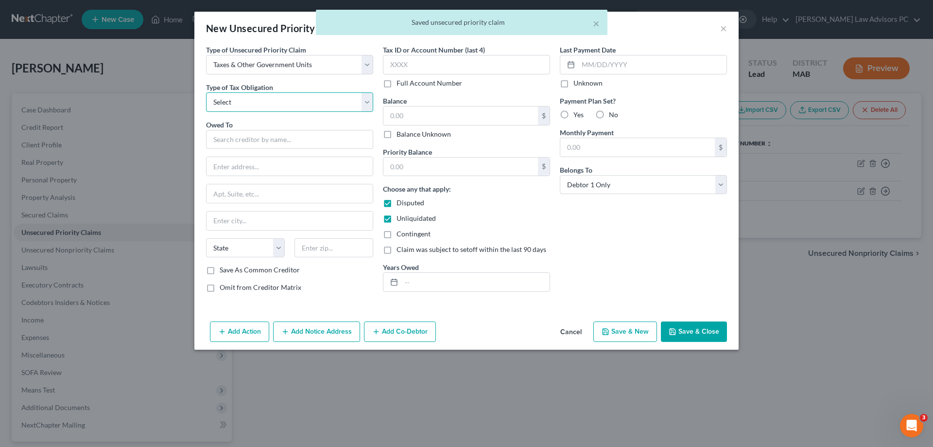
click at [234, 104] on select "Select Federal City State Franchise Tax Board Other" at bounding box center [289, 101] width 167 height 19
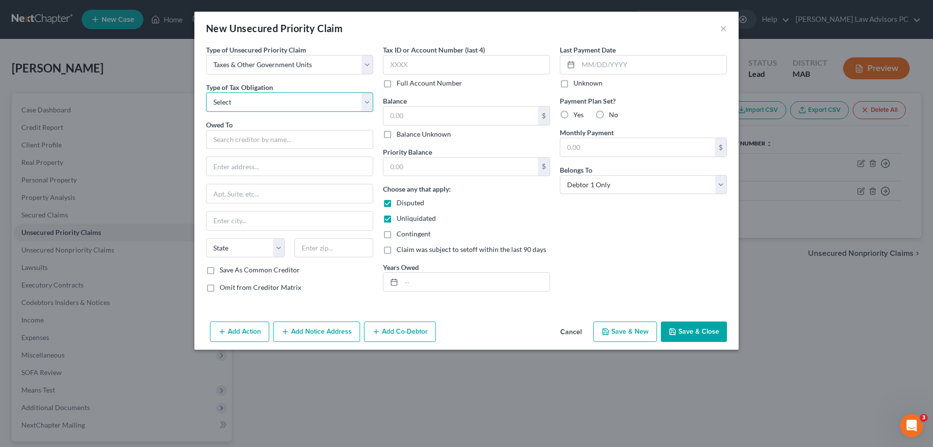
select select "2"
click at [206, 92] on select "Select Federal City State Franchise Tax Board Other" at bounding box center [289, 101] width 167 height 19
click at [238, 136] on input "text" at bounding box center [289, 139] width 167 height 19
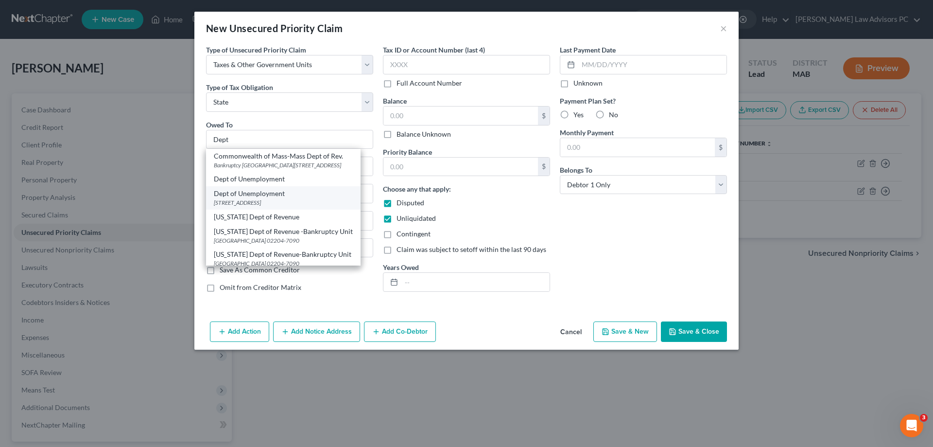
click at [248, 197] on div "Dept of Unemployment" at bounding box center [283, 194] width 139 height 10
type input "Dept of Unemployment"
type input "[STREET_ADDRESS]"
type input "[GEOGRAPHIC_DATA]"
select select "22"
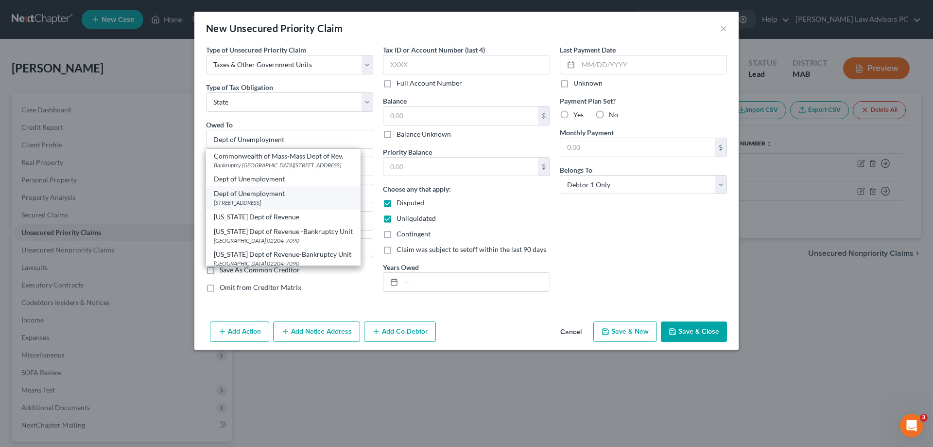
type input "02114-2502"
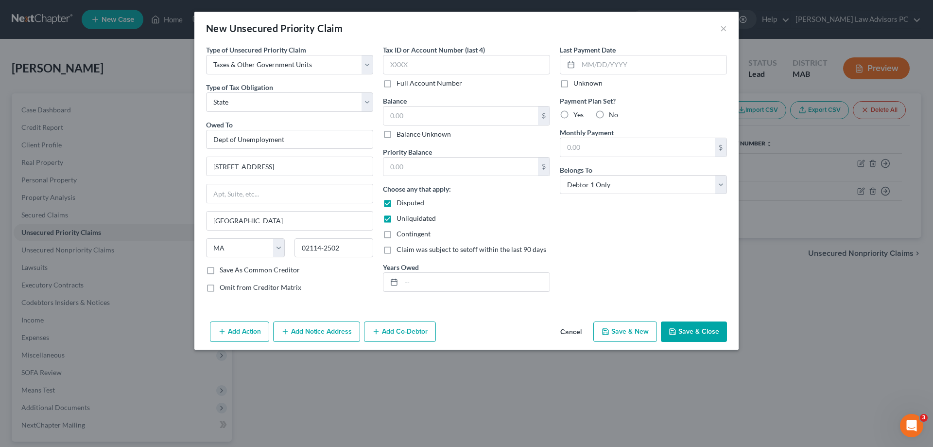
click at [220, 271] on label "Save As Common Creditor" at bounding box center [260, 270] width 80 height 10
click at [224, 271] on input "Save As Common Creditor" at bounding box center [227, 268] width 6 height 6
click at [687, 328] on button "Save & Close" at bounding box center [694, 331] width 66 height 20
checkbox input "false"
type input "0.00"
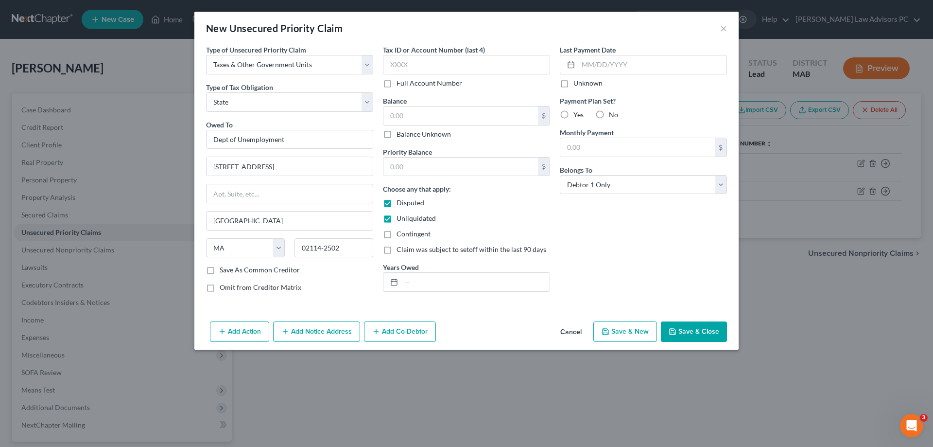
type input "0.00"
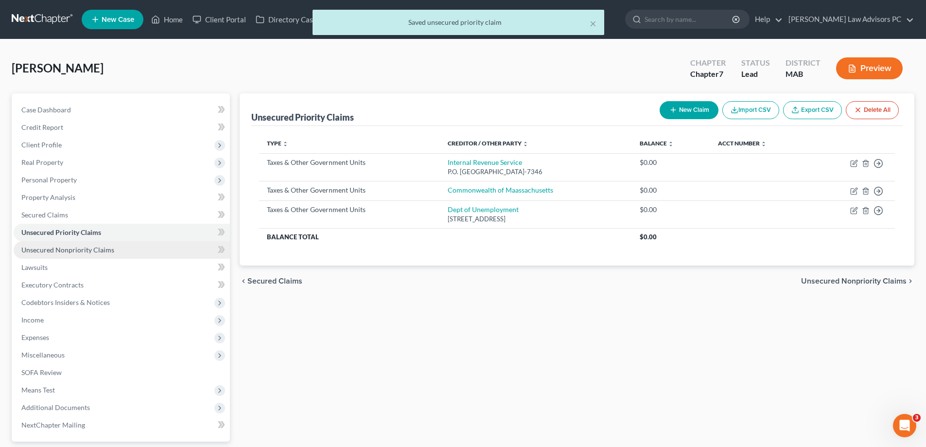
click at [123, 249] on link "Unsecured Nonpriority Claims" at bounding box center [122, 249] width 216 height 17
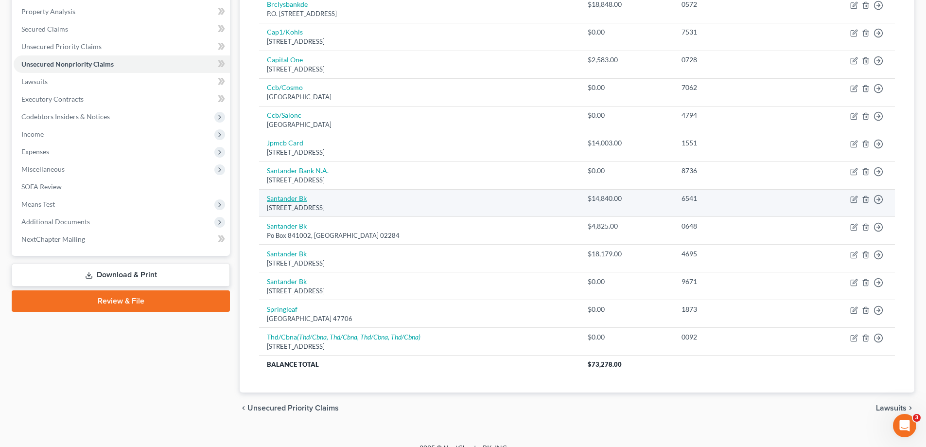
scroll to position [194, 0]
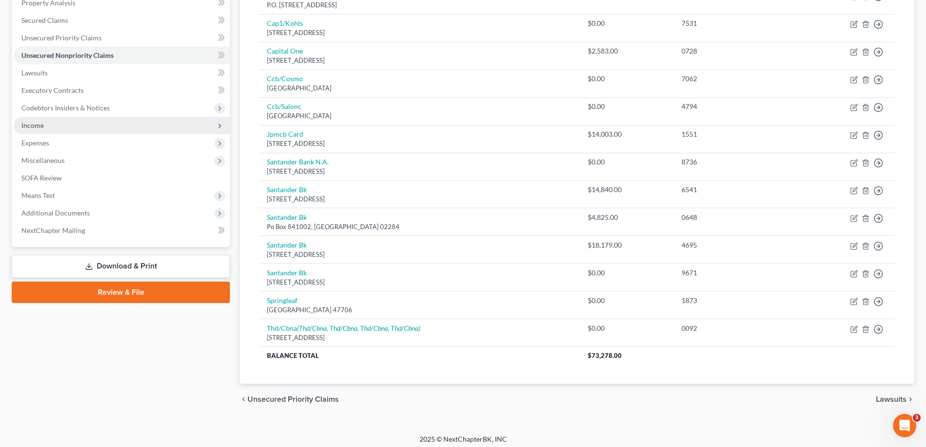
click at [70, 122] on span "Income" at bounding box center [122, 125] width 216 height 17
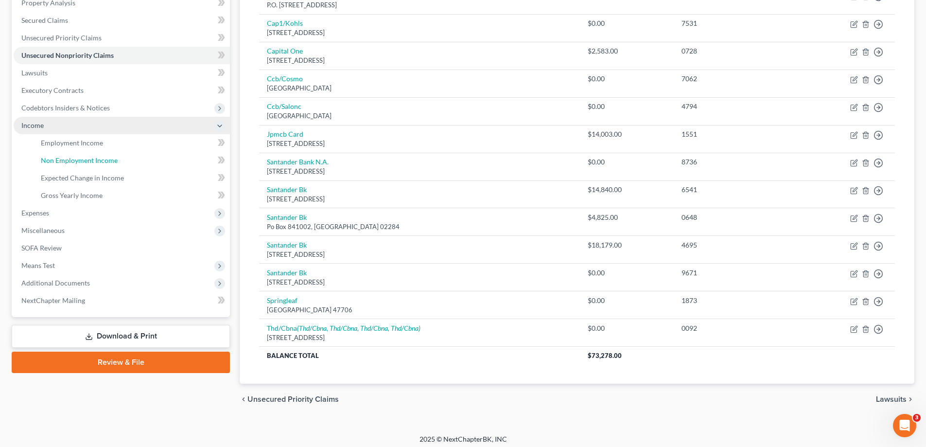
click at [96, 160] on span "Non Employment Income" at bounding box center [79, 160] width 77 height 8
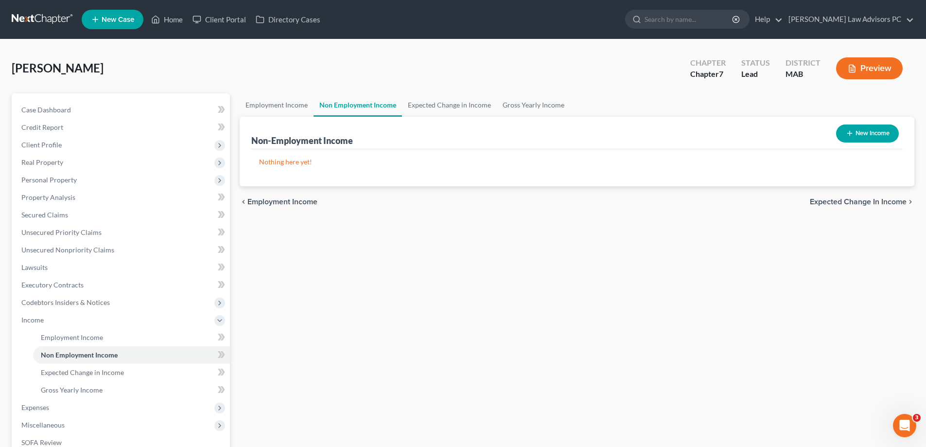
click at [861, 134] on button "New Income" at bounding box center [867, 133] width 63 height 18
select select "0"
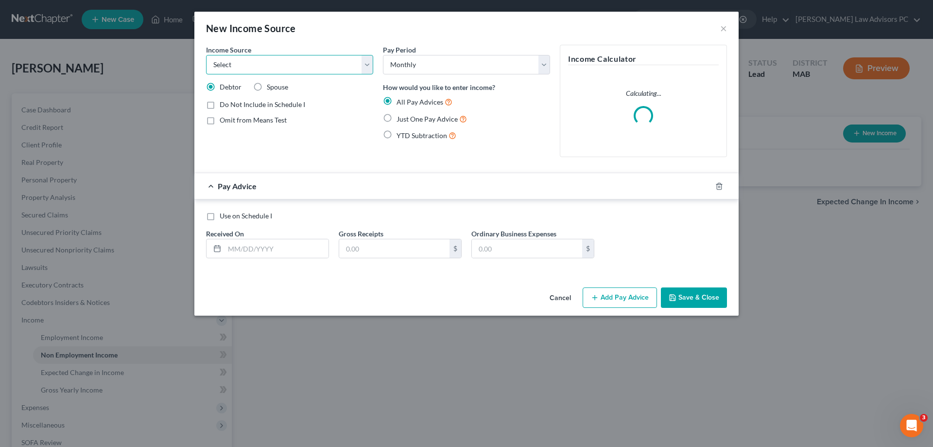
click at [262, 65] on select "Select Unemployment Disability (from employer) Pension Retirement Social Securi…" at bounding box center [289, 64] width 167 height 19
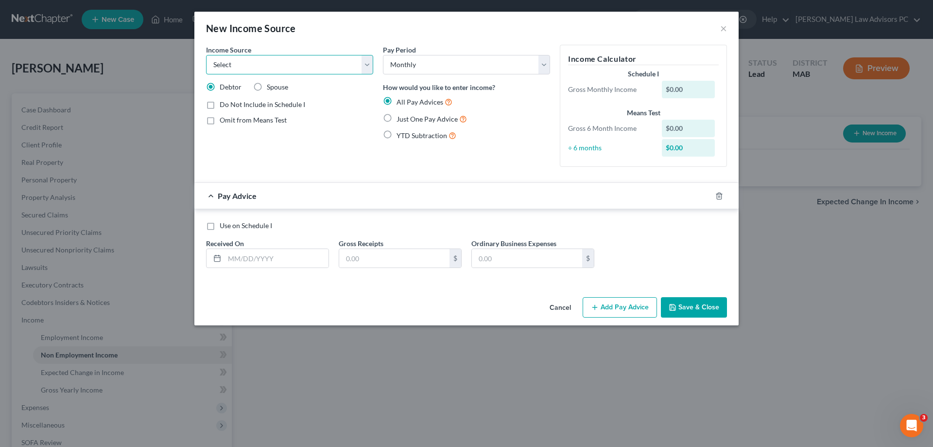
select select "4"
click at [206, 55] on select "Select Unemployment Disability (from employer) Pension Retirement Social Securi…" at bounding box center [289, 64] width 167 height 19
click at [220, 227] on label "Use on Schedule I" at bounding box center [246, 226] width 52 height 10
click at [224, 227] on input "Use on Schedule I" at bounding box center [227, 224] width 6 height 6
checkbox input "true"
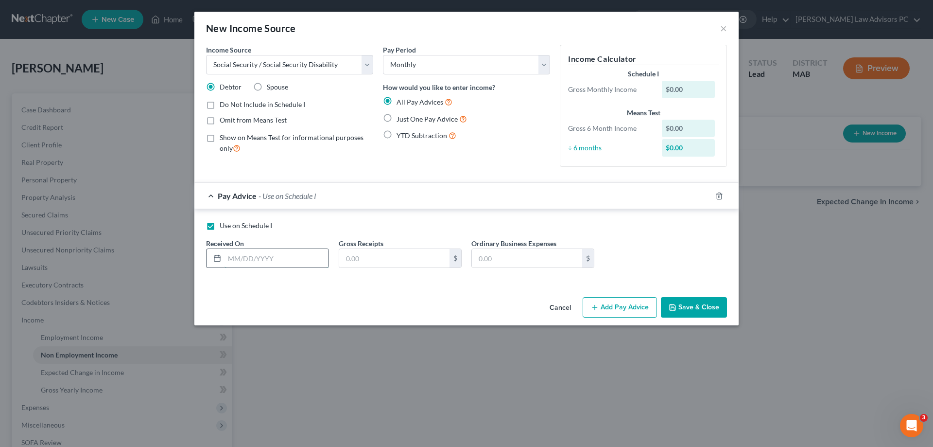
click at [281, 258] on input "text" at bounding box center [276, 258] width 104 height 18
type input "[DATE]"
click at [404, 257] on input "text" at bounding box center [394, 258] width 110 height 18
type input "1,700."
click at [695, 306] on button "Save & Close" at bounding box center [694, 307] width 66 height 20
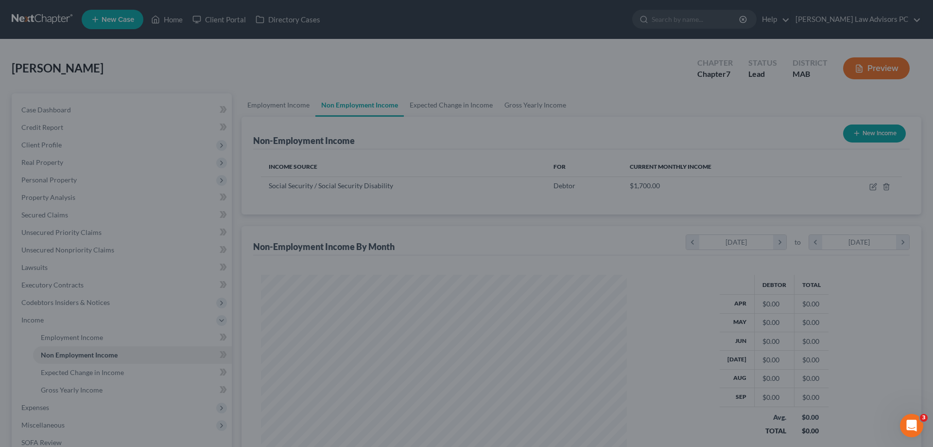
scroll to position [181, 382]
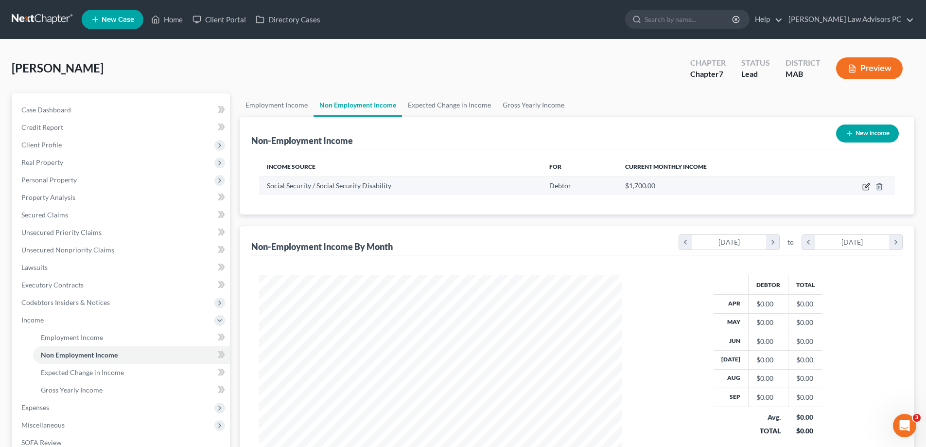
click at [866, 185] on icon "button" at bounding box center [866, 187] width 8 height 8
select select "4"
select select "0"
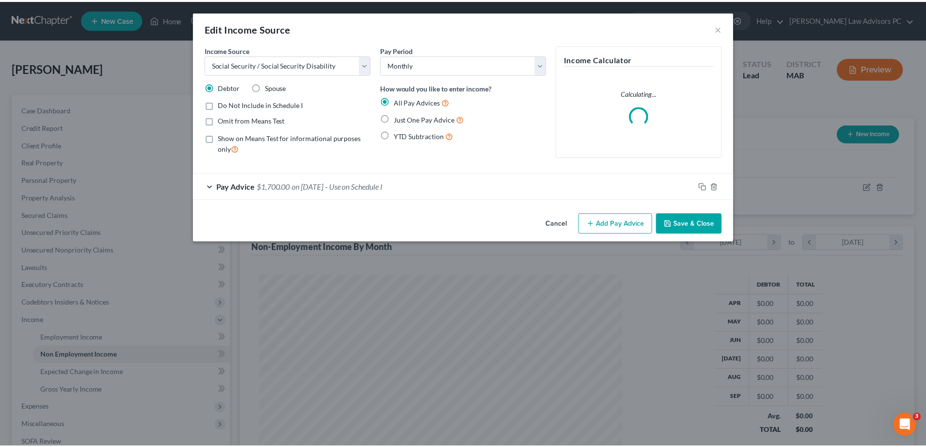
scroll to position [183, 385]
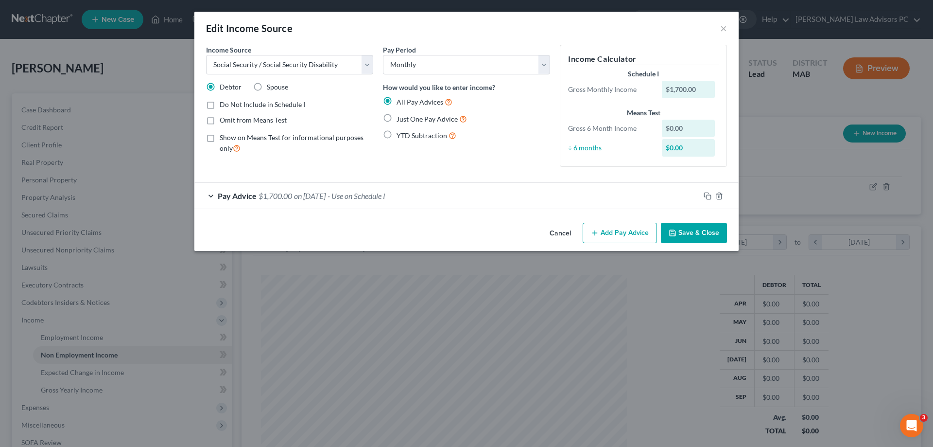
click at [397, 118] on label "Just One Pay Advice" at bounding box center [432, 118] width 70 height 11
click at [400, 118] on input "Just One Pay Advice" at bounding box center [403, 116] width 6 height 6
radio input "true"
click at [698, 240] on button "Save & Close" at bounding box center [694, 233] width 66 height 20
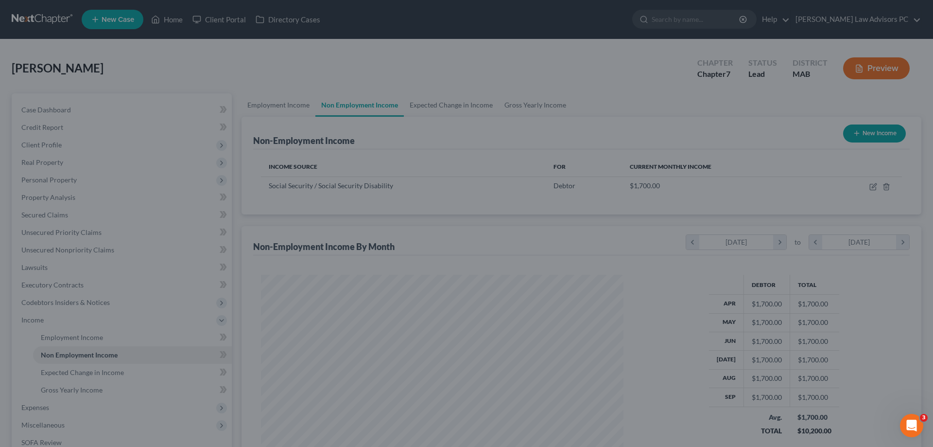
scroll to position [485740, 485539]
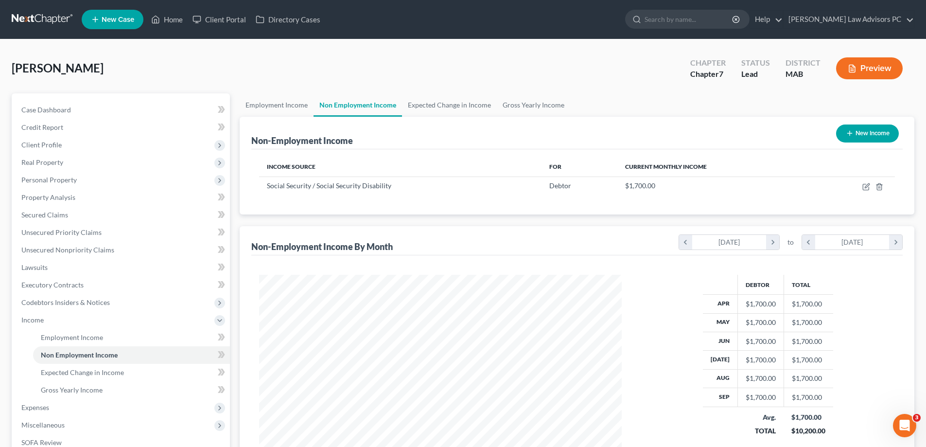
click at [862, 132] on button "New Income" at bounding box center [867, 133] width 63 height 18
select select "0"
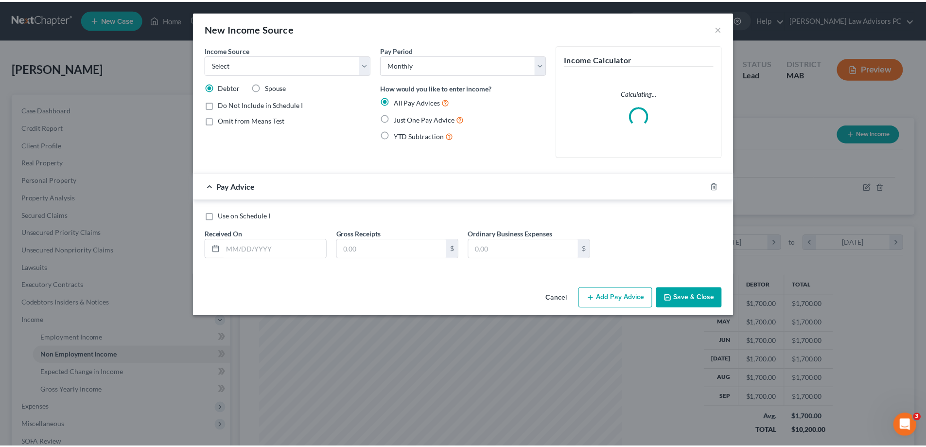
scroll to position [183, 385]
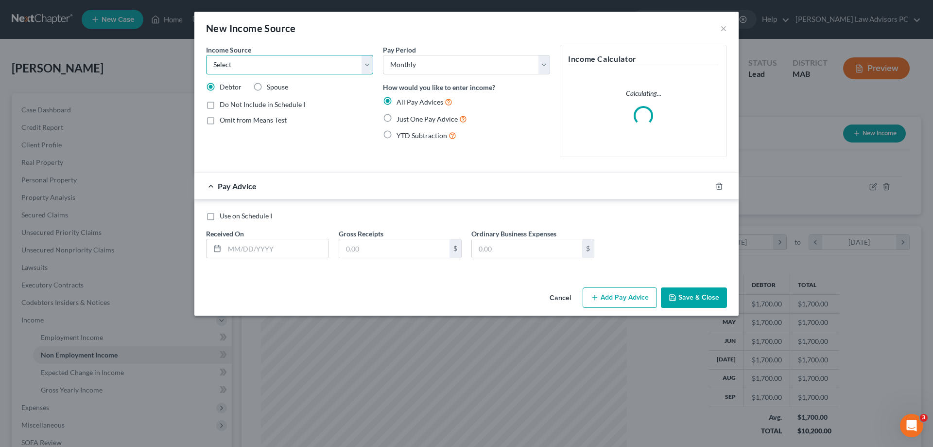
click at [245, 64] on select "Select Unemployment Disability (from employer) Pension Retirement Social Securi…" at bounding box center [289, 64] width 167 height 19
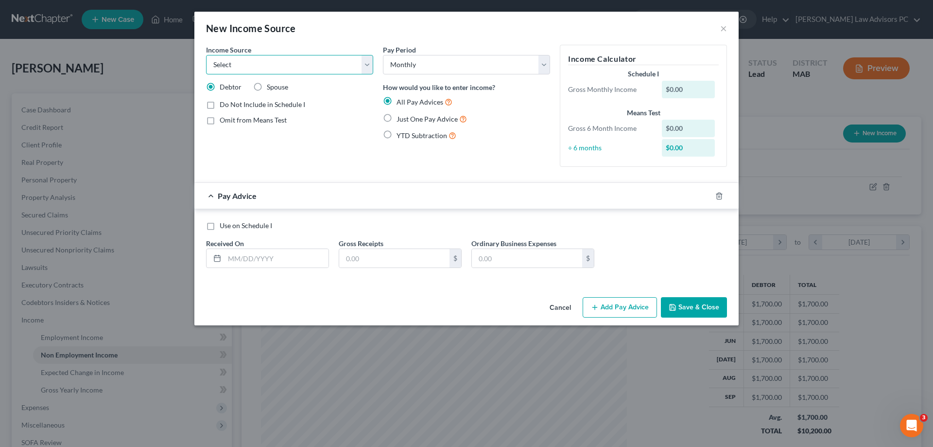
select select "13"
click at [206, 55] on select "Select Unemployment Disability (from employer) Pension Retirement Social Securi…" at bounding box center [289, 64] width 167 height 19
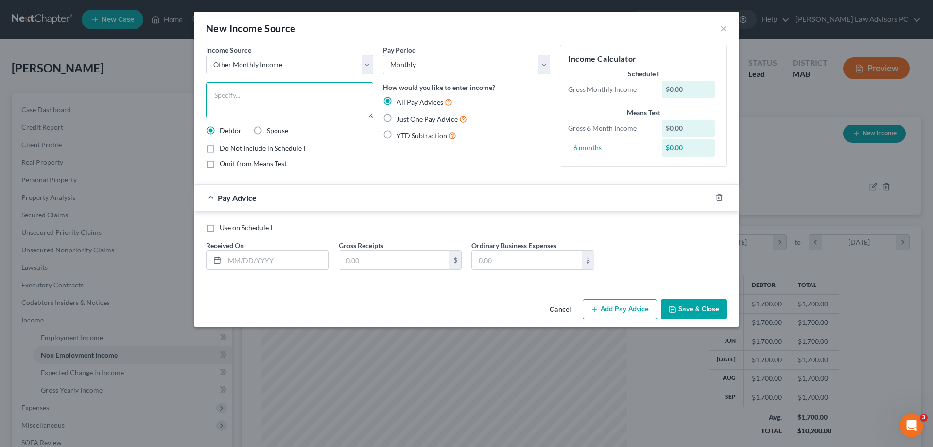
click at [250, 95] on textarea at bounding box center [289, 100] width 167 height 36
type textarea "in home hair cutting for men"
click at [220, 226] on label "Use on Schedule I" at bounding box center [246, 228] width 52 height 10
click at [224, 226] on input "Use on Schedule I" at bounding box center [227, 226] width 6 height 6
checkbox input "true"
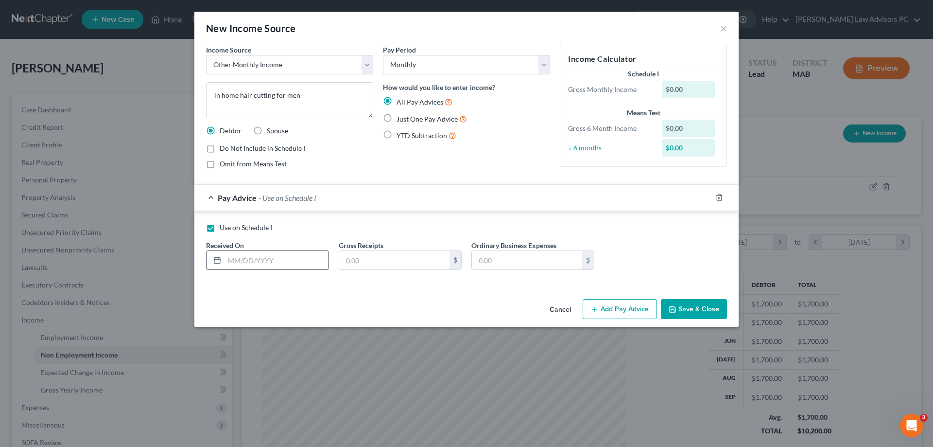
click at [283, 261] on input "text" at bounding box center [276, 260] width 104 height 18
type input "[DATE]"
click at [372, 264] on input "text" at bounding box center [394, 260] width 110 height 18
type input "200.00"
click at [689, 306] on button "Save & Close" at bounding box center [694, 309] width 66 height 20
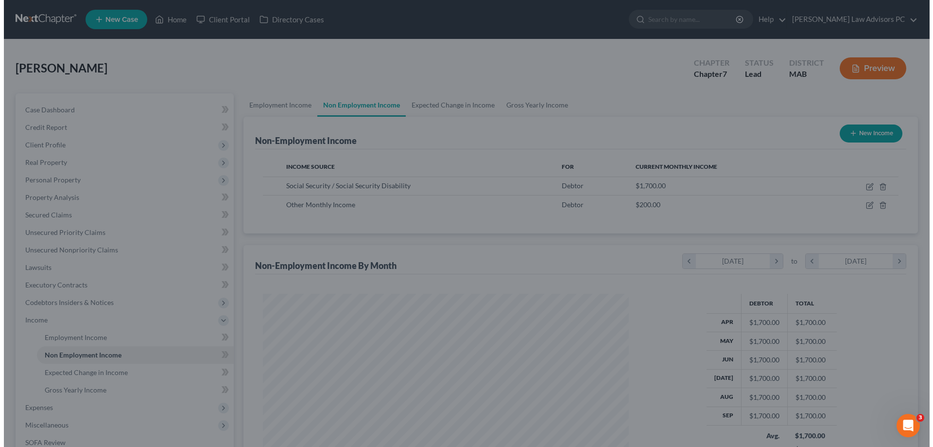
scroll to position [485740, 485539]
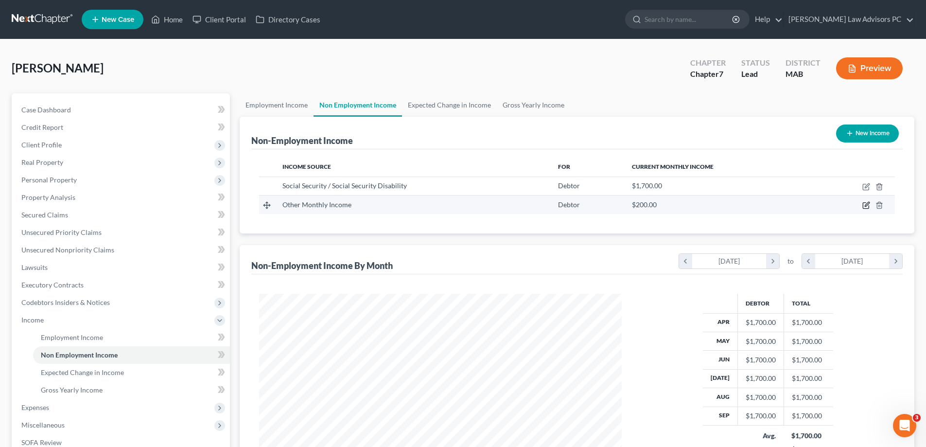
click at [867, 205] on icon "button" at bounding box center [866, 205] width 8 height 8
select select "13"
select select "0"
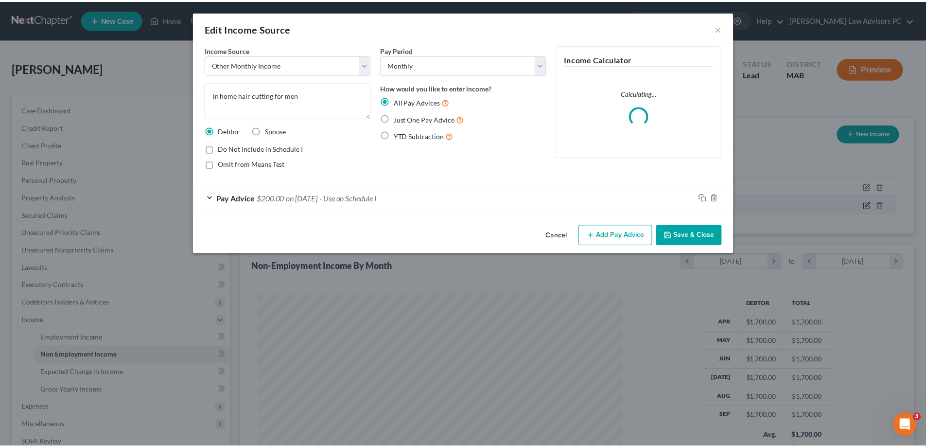
scroll to position [183, 385]
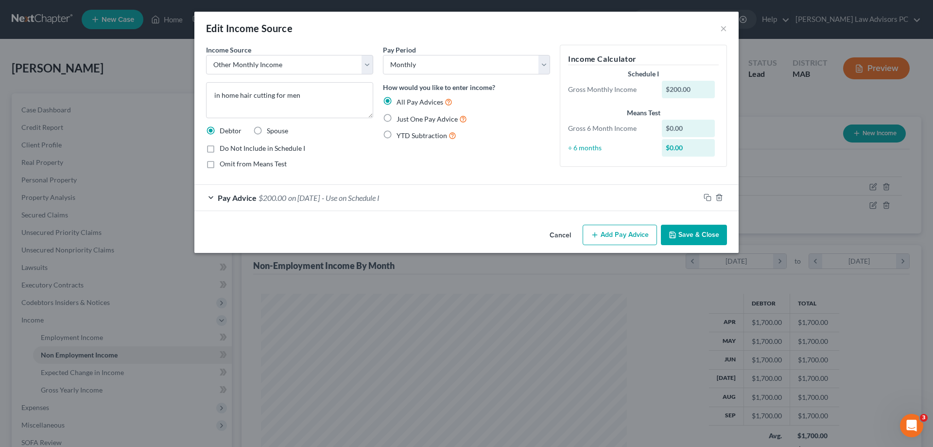
click at [397, 115] on label "Just One Pay Advice" at bounding box center [432, 118] width 70 height 11
click at [400, 115] on input "Just One Pay Advice" at bounding box center [403, 116] width 6 height 6
radio input "true"
click at [668, 226] on button "Save & Close" at bounding box center [694, 234] width 66 height 20
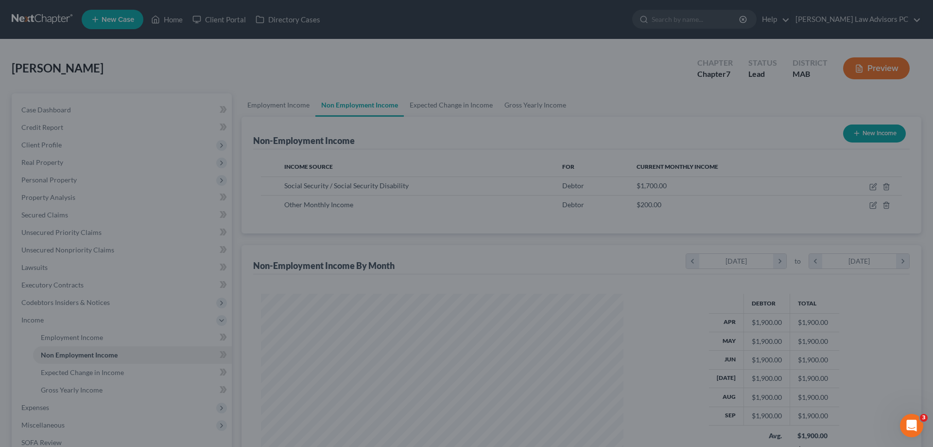
scroll to position [485740, 485539]
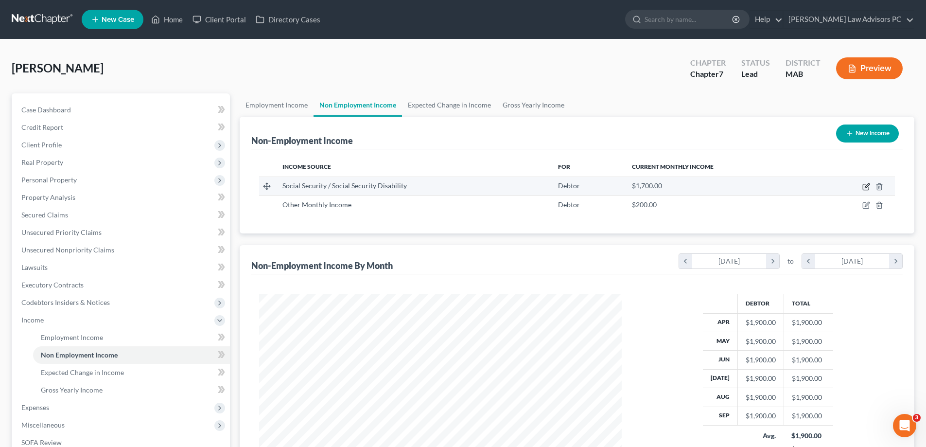
click at [868, 184] on icon "button" at bounding box center [866, 185] width 4 height 4
select select "4"
select select "0"
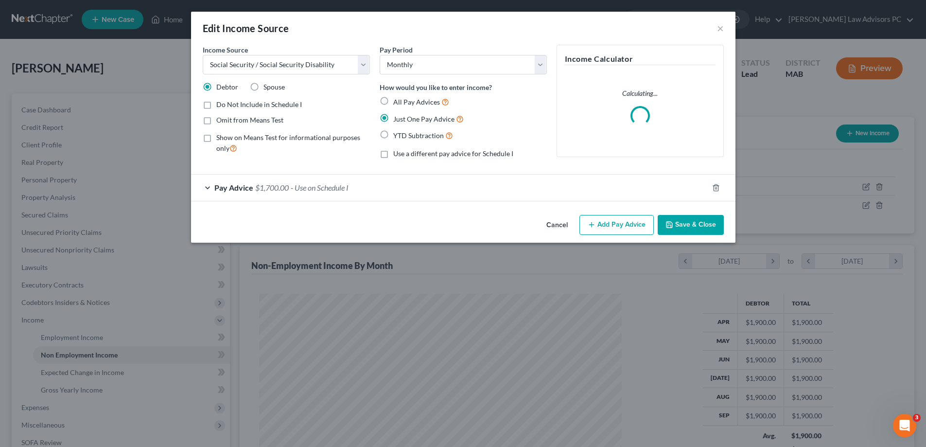
scroll to position [183, 385]
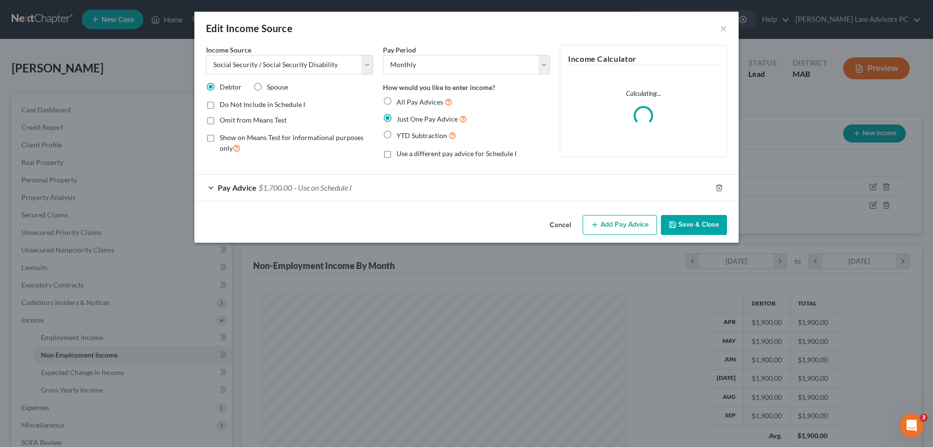
click at [220, 119] on label "Omit from Means Test" at bounding box center [253, 120] width 67 height 10
click at [224, 119] on input "Omit from Means Test" at bounding box center [227, 118] width 6 height 6
checkbox input "true"
click at [692, 222] on button "Save & Close" at bounding box center [694, 225] width 66 height 20
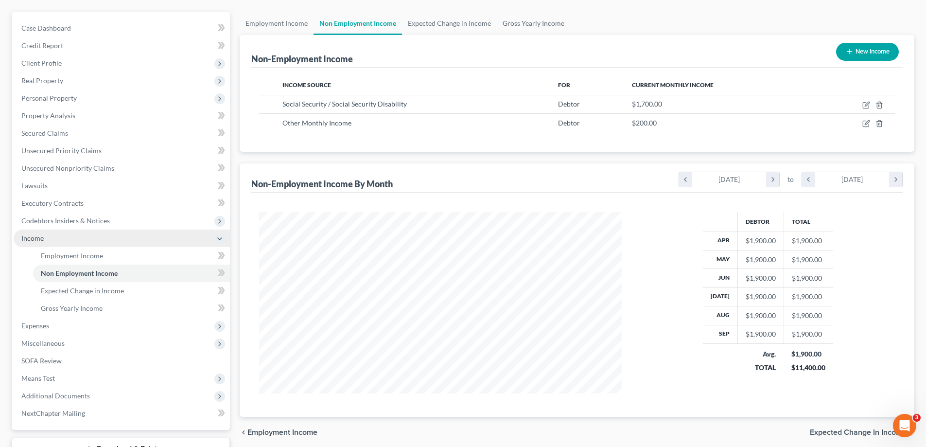
scroll to position [97, 0]
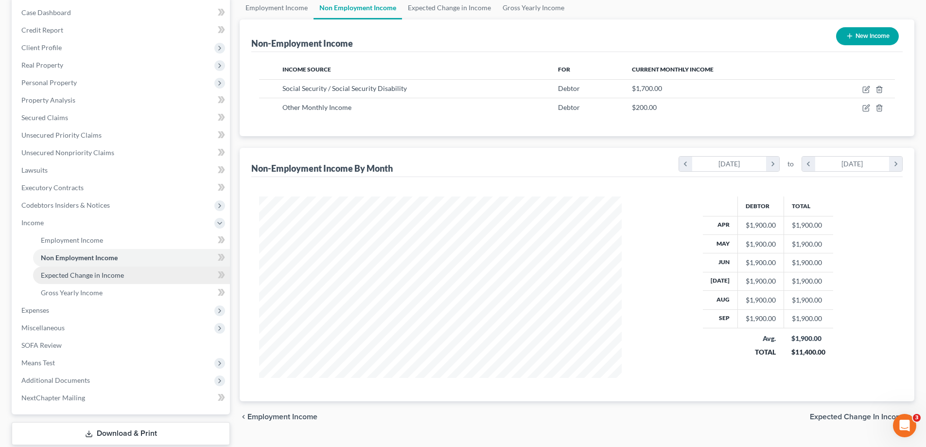
click at [107, 272] on span "Expected Change in Income" at bounding box center [82, 275] width 83 height 8
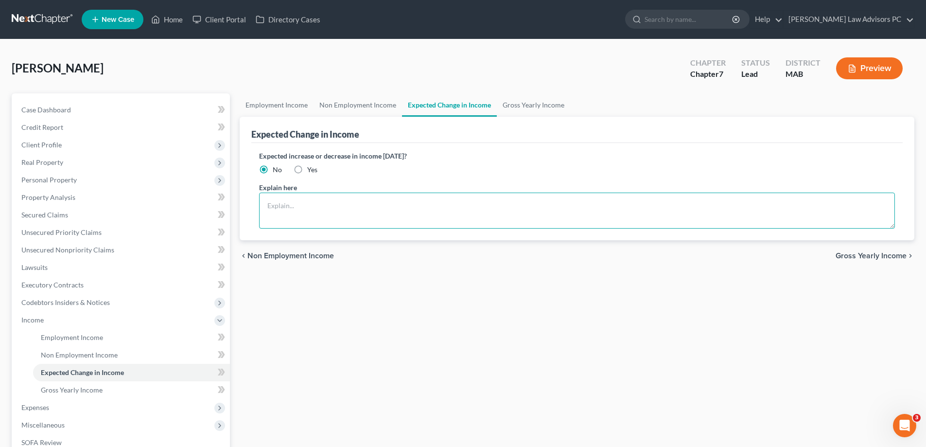
click at [275, 204] on textarea at bounding box center [577, 210] width 636 height 36
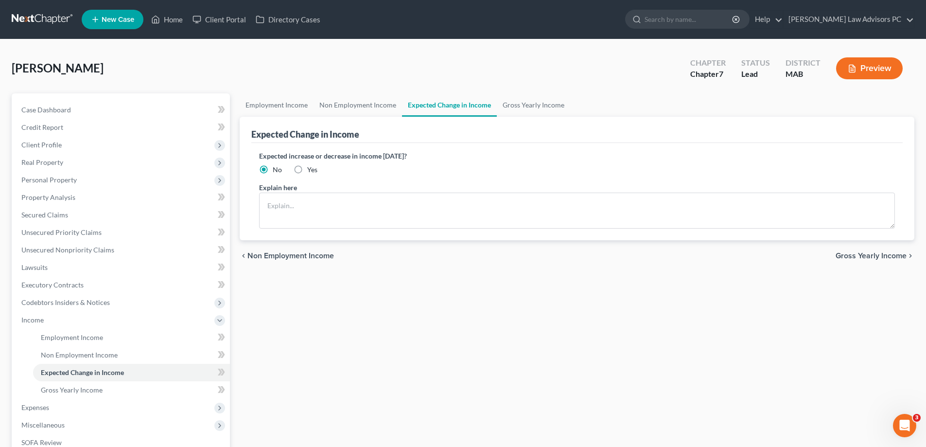
click at [307, 171] on label "Yes" at bounding box center [312, 170] width 10 height 10
click at [311, 171] on input "Yes" at bounding box center [314, 168] width 6 height 6
radio input "true"
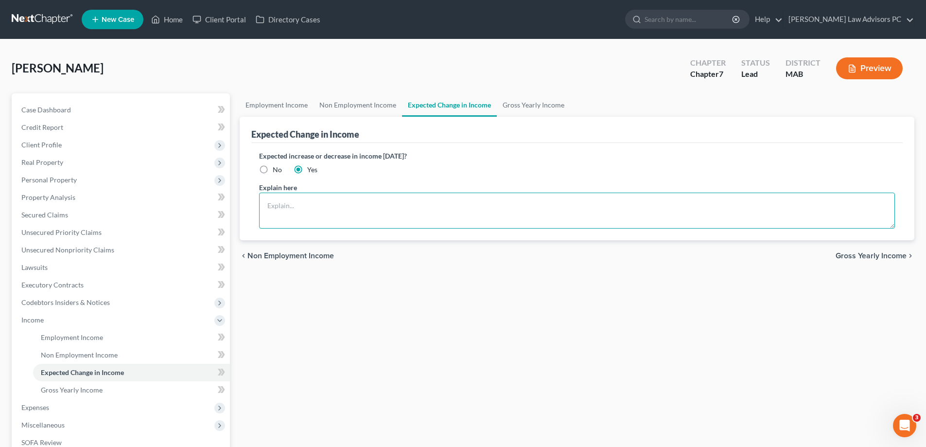
click at [301, 199] on textarea at bounding box center [577, 210] width 636 height 36
type textarea "D"
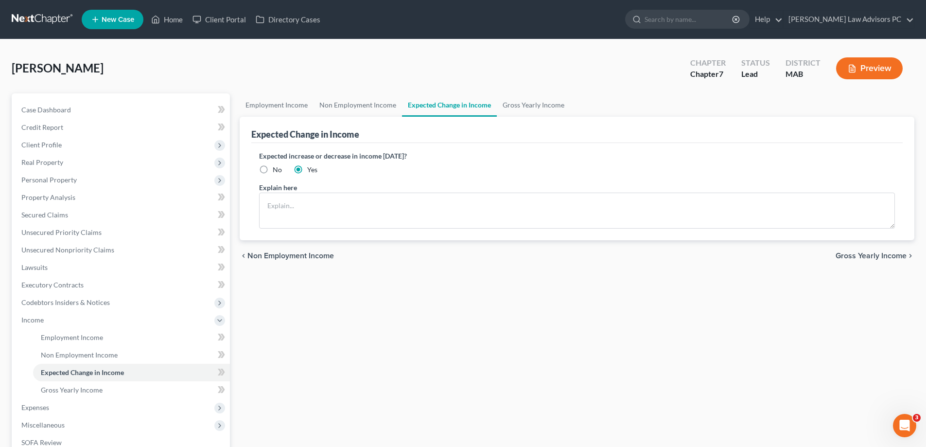
click at [273, 168] on label "No" at bounding box center [277, 170] width 9 height 10
click at [276, 168] on input "No" at bounding box center [279, 168] width 6 height 6
radio input "true"
click at [81, 353] on span "Non Employment Income" at bounding box center [79, 354] width 77 height 8
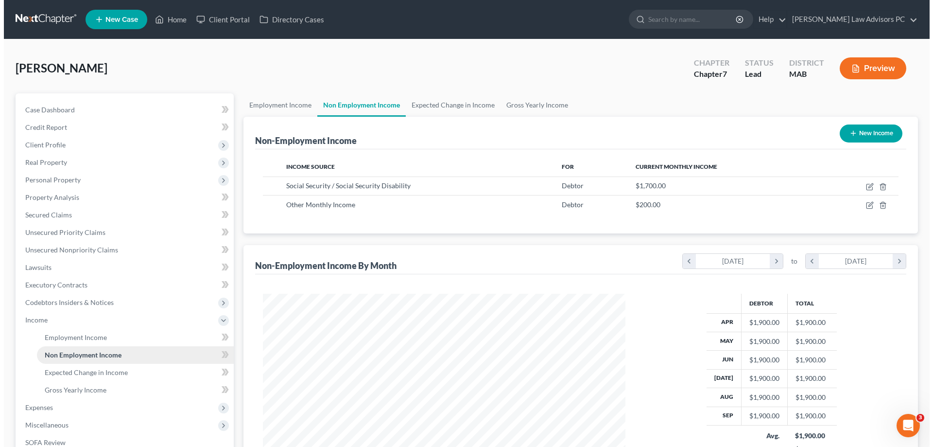
scroll to position [181, 382]
click at [864, 132] on button "New Income" at bounding box center [867, 133] width 63 height 18
select select "0"
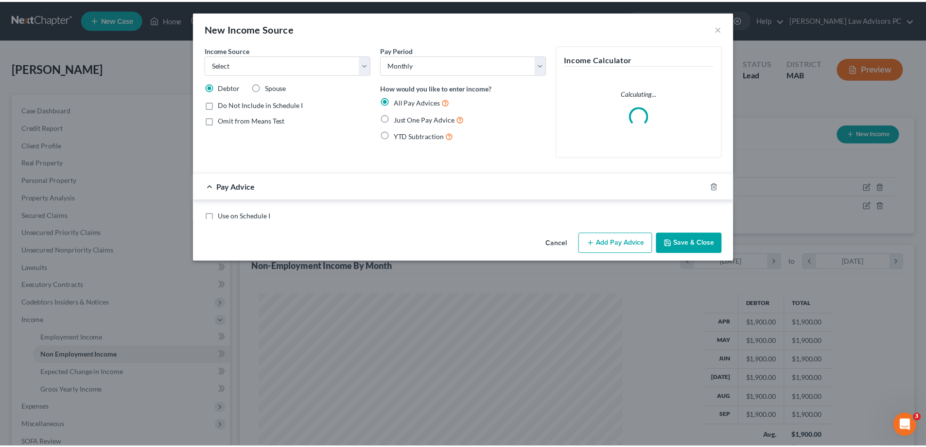
scroll to position [183, 385]
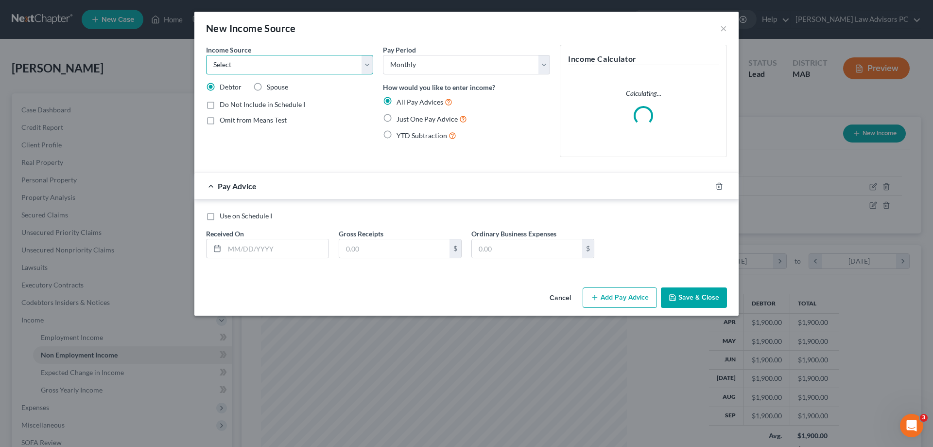
click at [253, 69] on select "Select Unemployment Disability (from employer) Pension Retirement Social Securi…" at bounding box center [289, 64] width 167 height 19
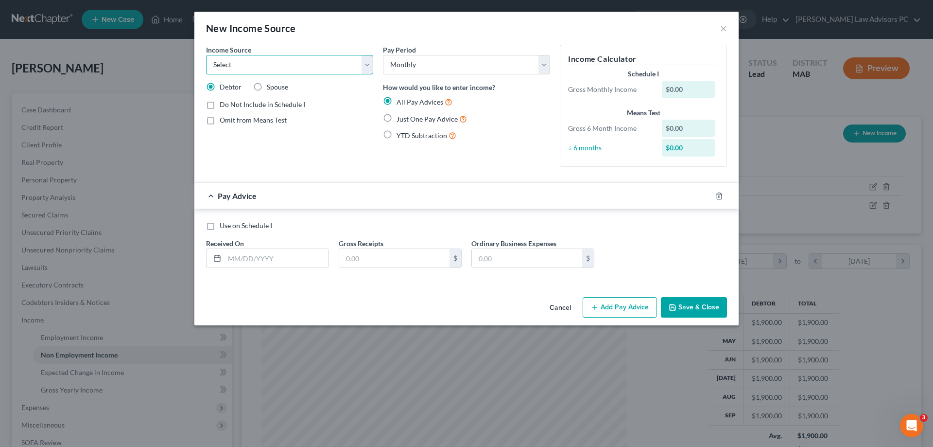
select select "13"
click at [206, 55] on select "Select Unemployment Disability (from employer) Pension Retirement Social Securi…" at bounding box center [289, 64] width 167 height 19
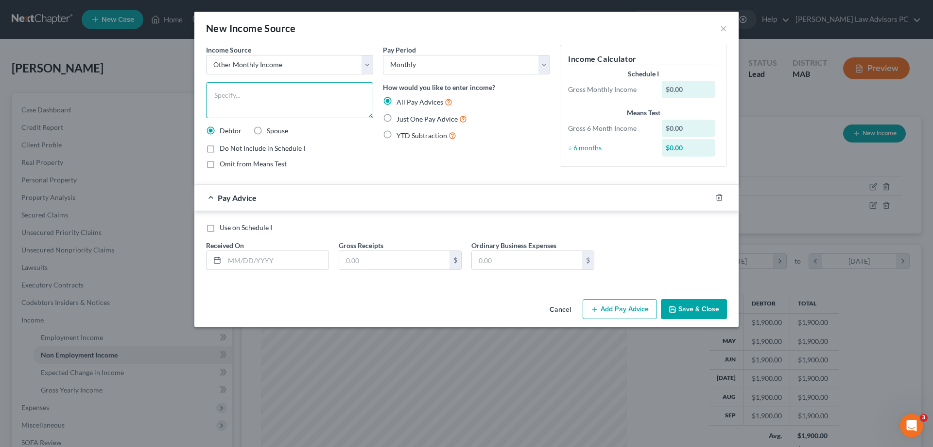
click at [218, 89] on textarea at bounding box center [289, 100] width 167 height 36
type textarea "support from daughter"
click at [220, 166] on label "Omit from Means Test" at bounding box center [253, 164] width 67 height 10
click at [224, 165] on input "Omit from Means Test" at bounding box center [227, 162] width 6 height 6
checkbox input "true"
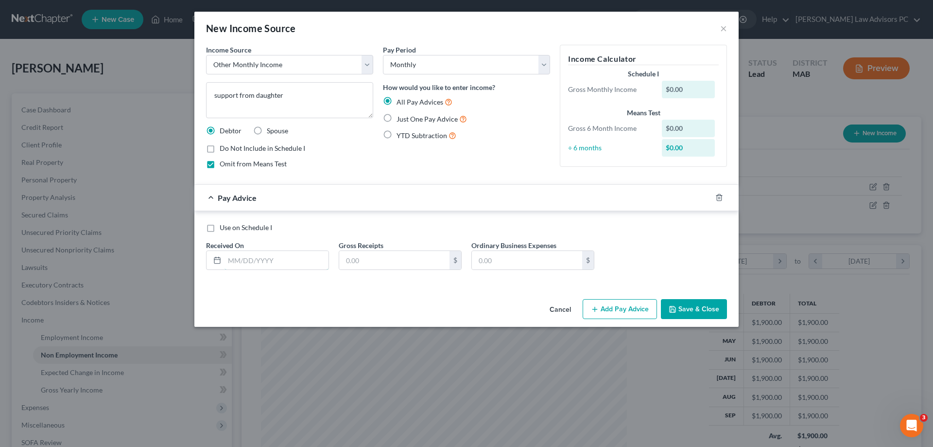
drag, startPoint x: 303, startPoint y: 262, endPoint x: 274, endPoint y: 250, distance: 32.2
click at [303, 262] on input "text" at bounding box center [276, 260] width 104 height 18
type input "[DATE]"
click at [348, 259] on input "text" at bounding box center [394, 260] width 110 height 18
drag, startPoint x: 379, startPoint y: 262, endPoint x: 327, endPoint y: 259, distance: 51.6
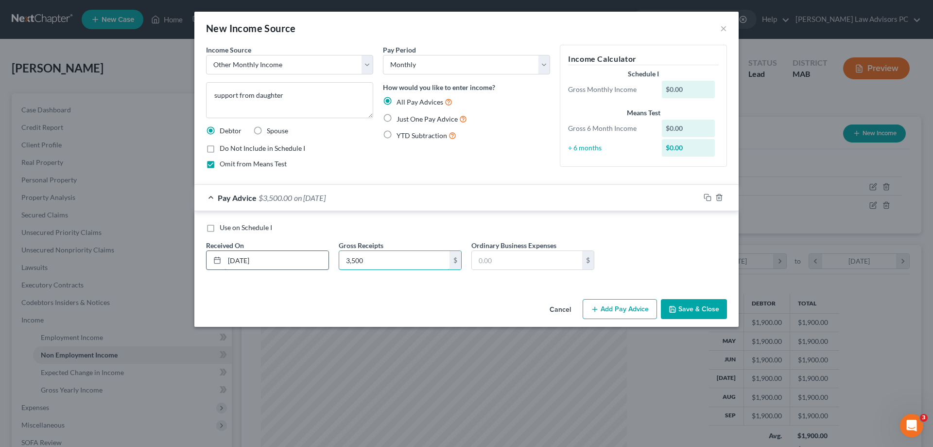
click at [327, 259] on div "Use on Schedule I Received On * [DATE] Gross Receipts 3,500 $ Ordinary Business…" at bounding box center [466, 250] width 531 height 55
type input "2,500"
click at [678, 304] on button "Save & Close" at bounding box center [694, 309] width 66 height 20
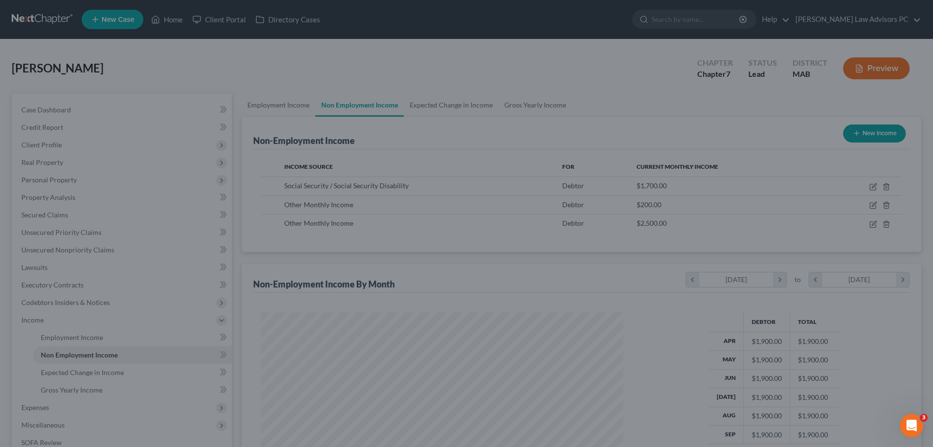
scroll to position [485740, 485539]
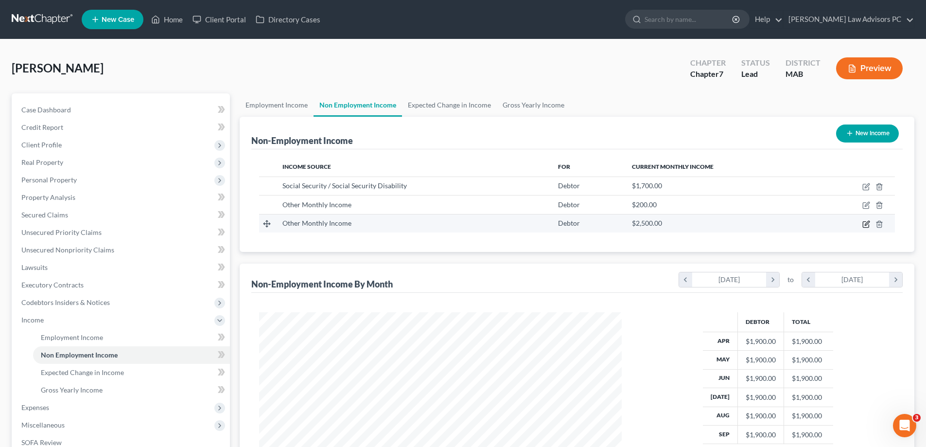
click at [865, 223] on icon "button" at bounding box center [866, 224] width 8 height 8
select select "13"
select select "0"
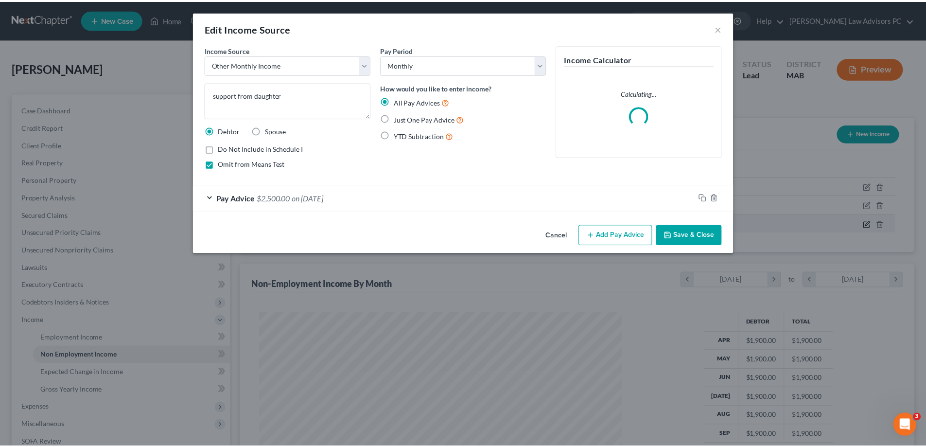
scroll to position [183, 385]
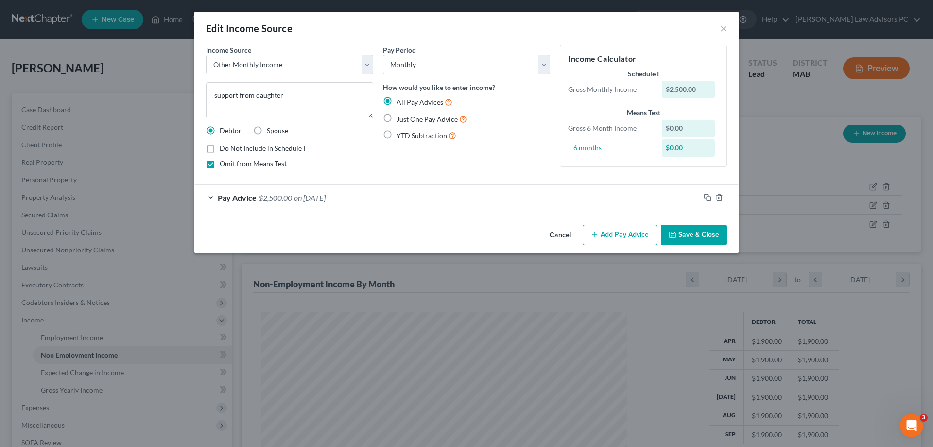
click at [694, 230] on button "Save & Close" at bounding box center [694, 234] width 66 height 20
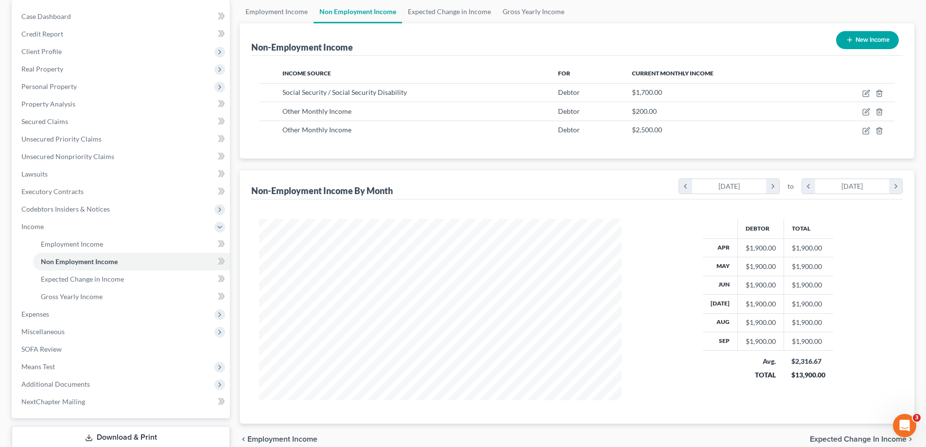
scroll to position [97, 0]
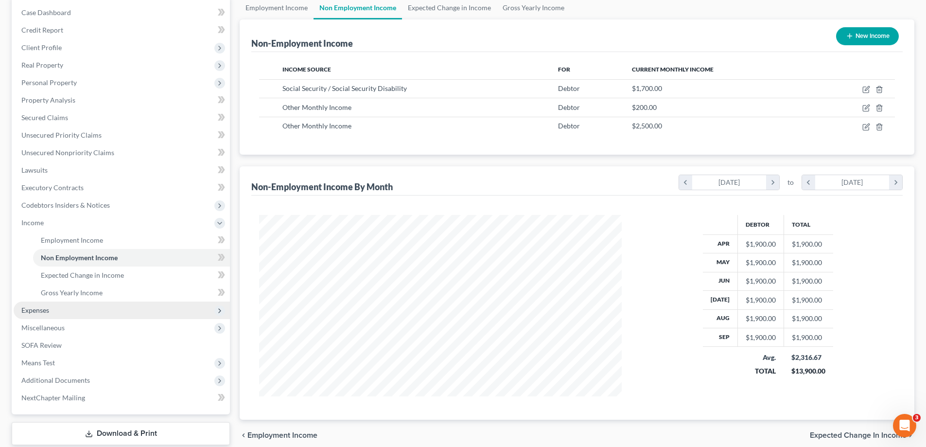
click at [66, 309] on span "Expenses" at bounding box center [122, 309] width 216 height 17
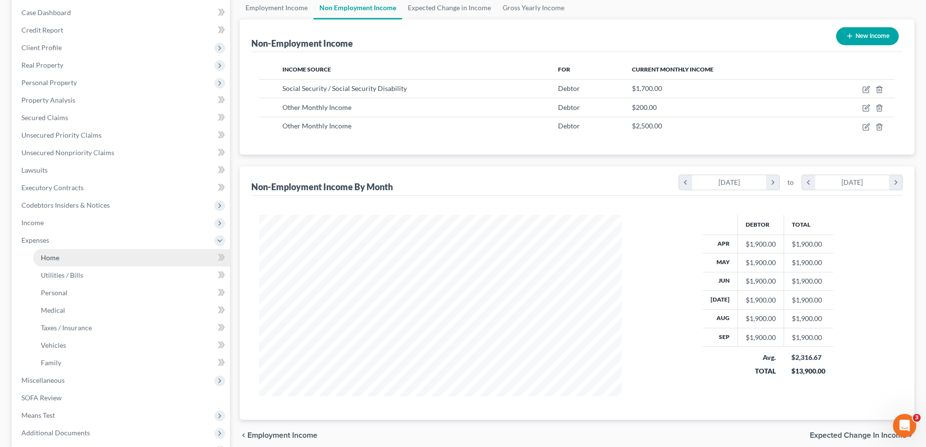
click at [85, 254] on link "Home" at bounding box center [131, 257] width 197 height 17
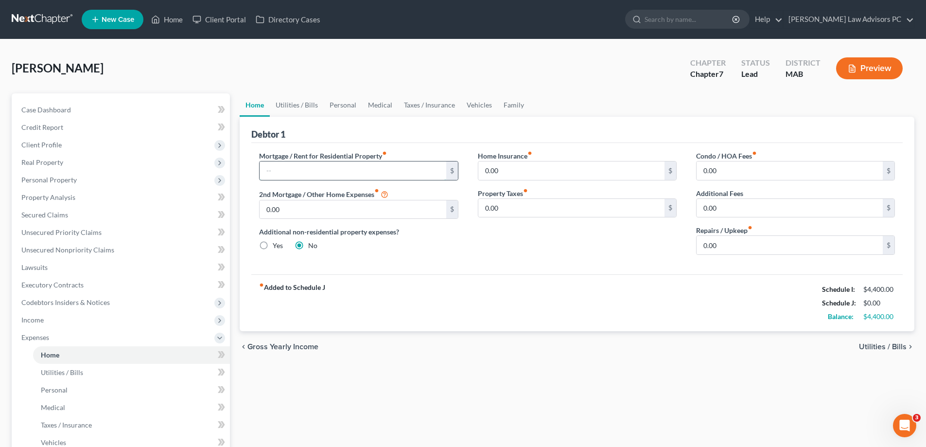
click at [321, 164] on input "text" at bounding box center [352, 170] width 186 height 18
type input "2,450."
click at [876, 348] on span "Utilities / Bills" at bounding box center [883, 347] width 48 height 8
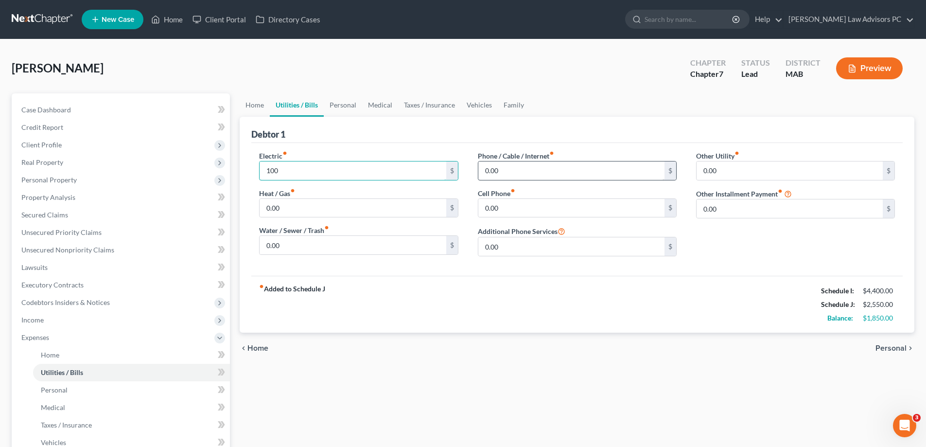
type input "100"
click at [502, 173] on input "0.00" at bounding box center [571, 170] width 186 height 18
type input "62"
type input "200"
click at [891, 349] on span "Personal" at bounding box center [890, 348] width 31 height 8
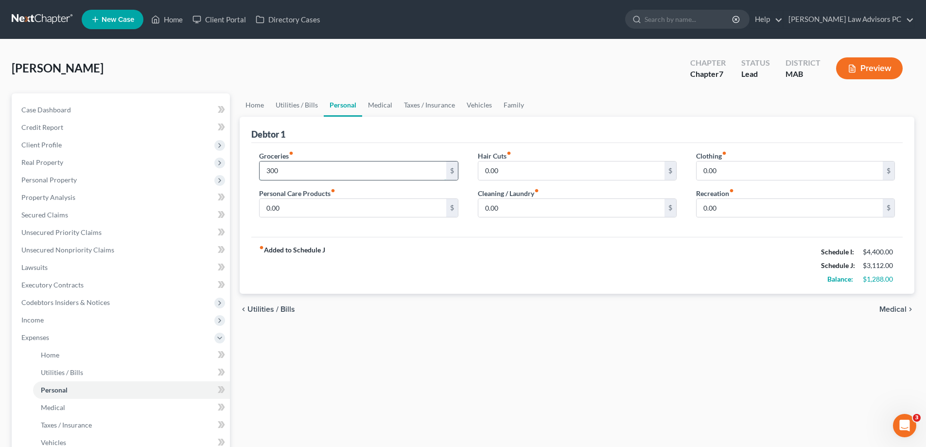
type input "300.00"
click at [333, 202] on input "0.00" at bounding box center [352, 208] width 186 height 18
type input "22"
click at [522, 207] on input "0.00" at bounding box center [571, 208] width 186 height 18
type input "12"
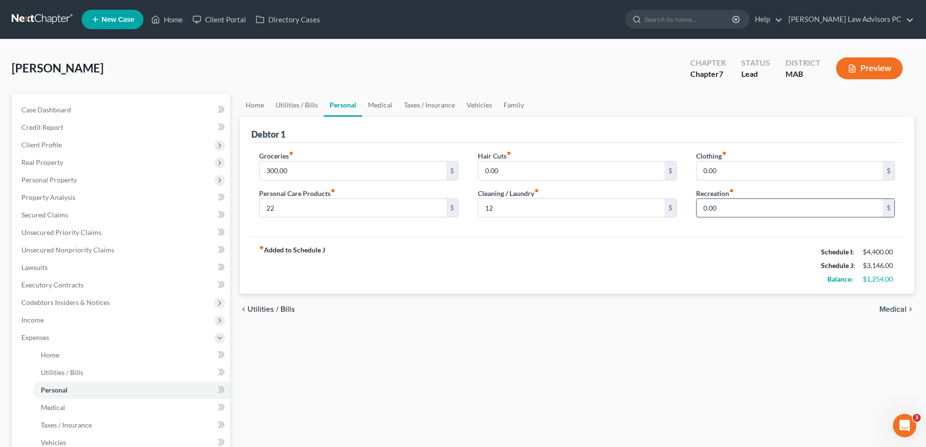
click at [748, 213] on input "0.00" at bounding box center [789, 208] width 186 height 18
type input "200"
click at [728, 175] on input "0.00" at bounding box center [789, 170] width 186 height 18
type input "34"
click at [887, 312] on span "Medical" at bounding box center [892, 309] width 27 height 8
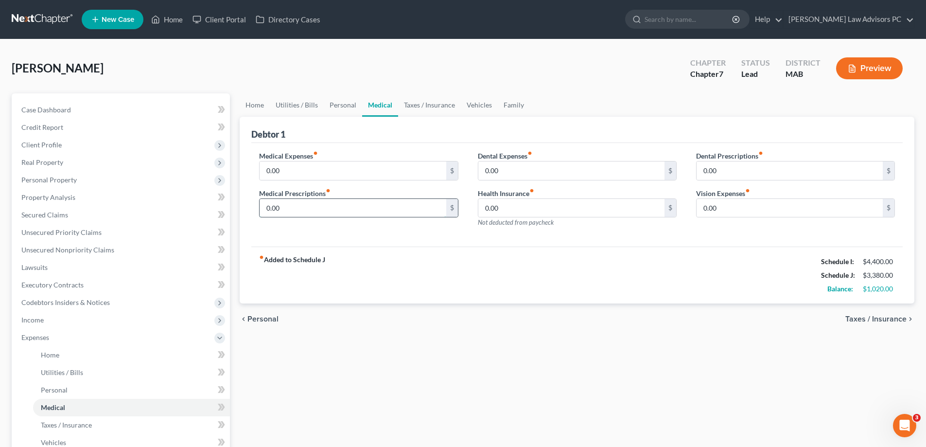
click at [309, 200] on input "0.00" at bounding box center [352, 208] width 186 height 18
type input "56"
drag, startPoint x: 893, startPoint y: 319, endPoint x: 897, endPoint y: 314, distance: 6.2
click at [897, 315] on span "Taxes / Insurance" at bounding box center [875, 319] width 61 height 8
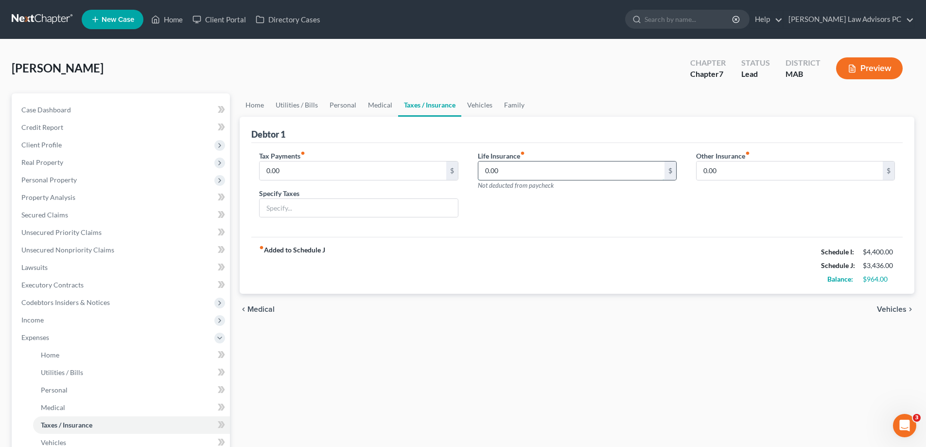
click at [498, 168] on input "0.00" at bounding box center [571, 170] width 186 height 18
click at [510, 173] on input "30" at bounding box center [571, 170] width 186 height 18
type input "3"
click at [293, 172] on input "0.00" at bounding box center [352, 170] width 186 height 18
type input "30"
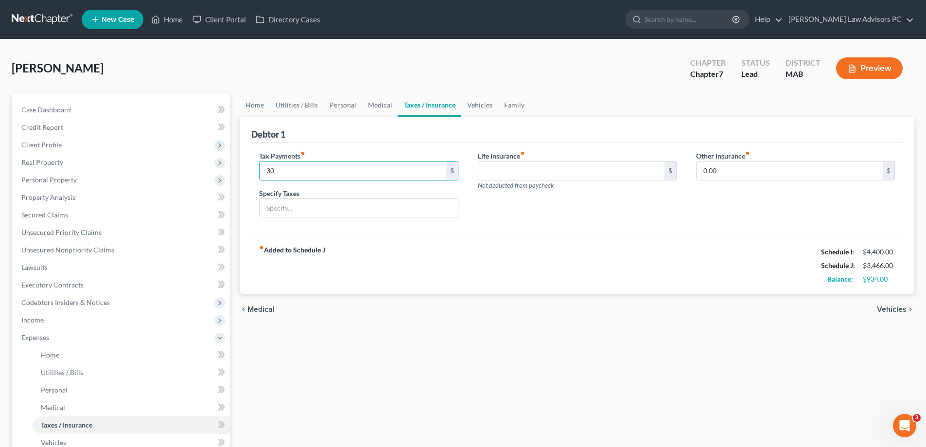
click at [889, 307] on span "Vehicles" at bounding box center [892, 309] width 30 height 8
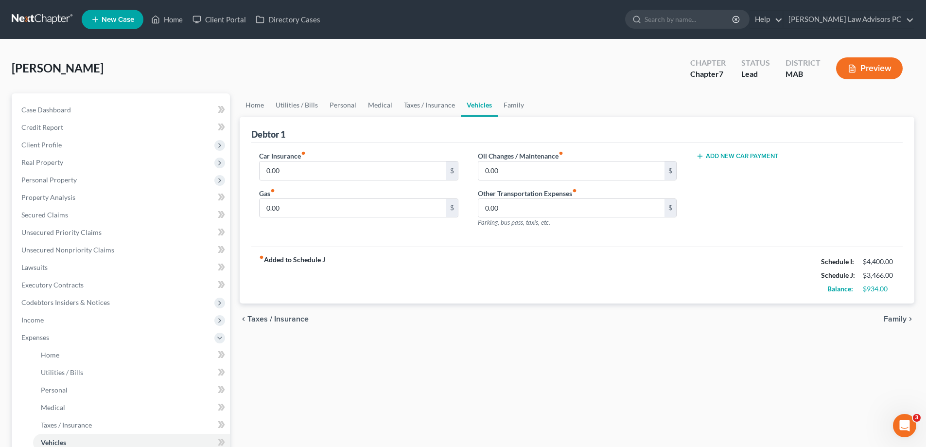
click at [903, 315] on span "Family" at bounding box center [894, 319] width 23 height 8
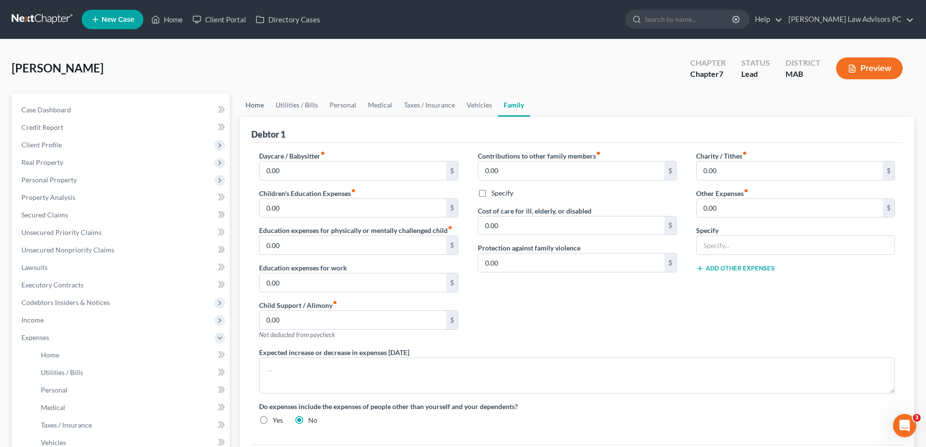
click at [254, 105] on link "Home" at bounding box center [255, 104] width 30 height 23
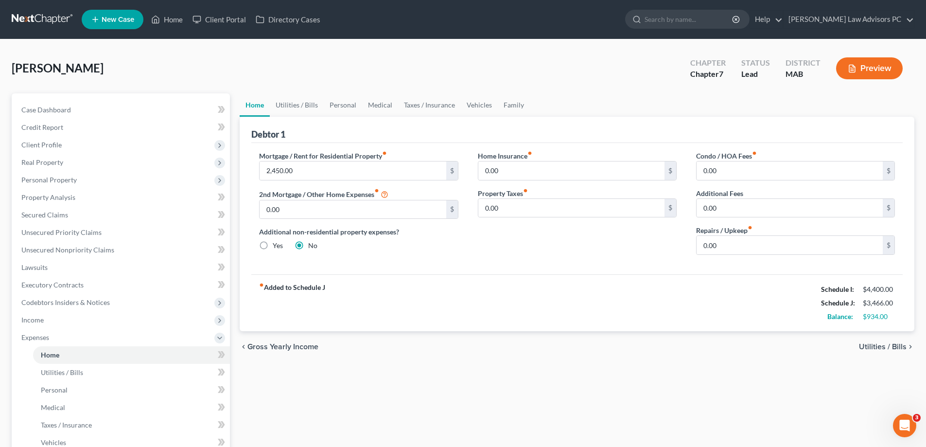
click at [894, 345] on span "Utilities / Bills" at bounding box center [883, 347] width 48 height 8
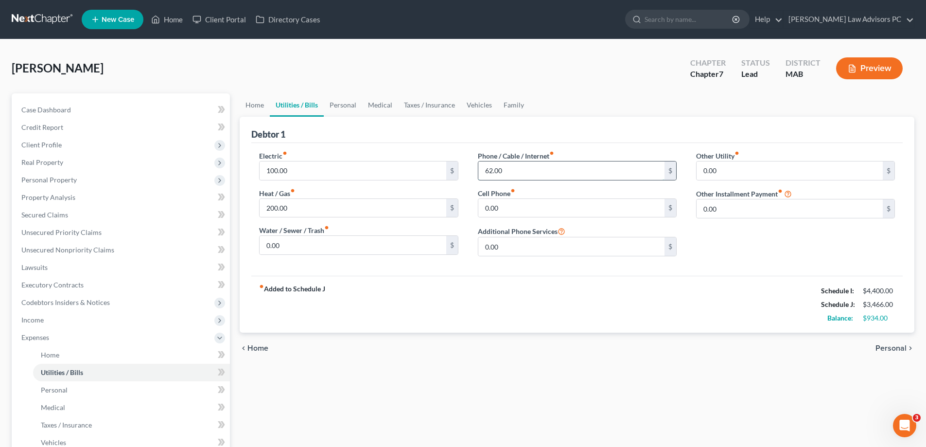
click at [483, 169] on input "62.00" at bounding box center [571, 170] width 186 height 18
type input "1"
click at [507, 209] on input "0.00" at bounding box center [571, 208] width 186 height 18
type input "45"
click at [887, 347] on span "Personal" at bounding box center [890, 348] width 31 height 8
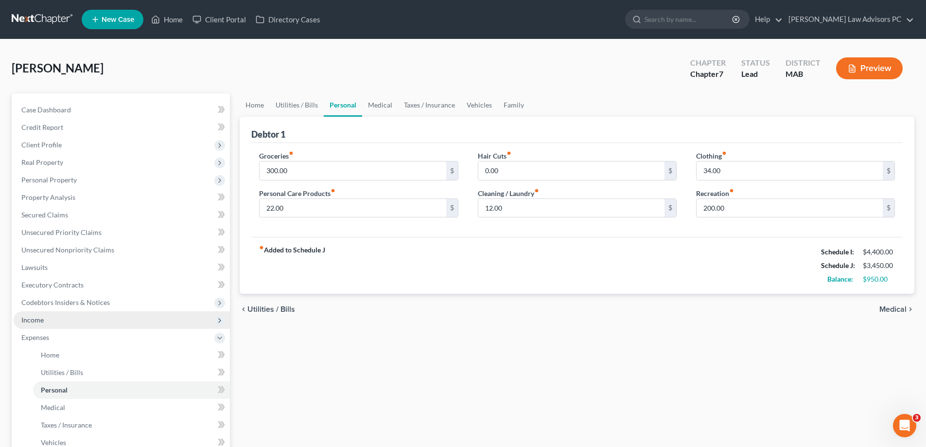
click at [65, 313] on span "Income" at bounding box center [122, 319] width 216 height 17
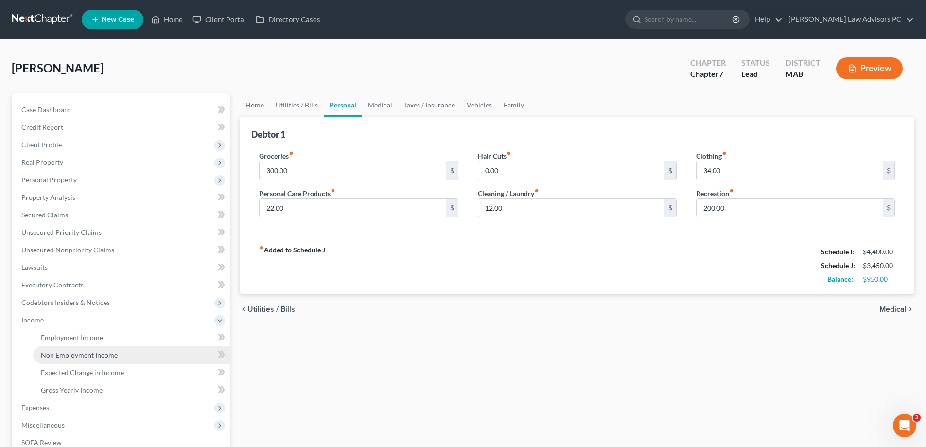
click at [84, 351] on span "Non Employment Income" at bounding box center [79, 354] width 77 height 8
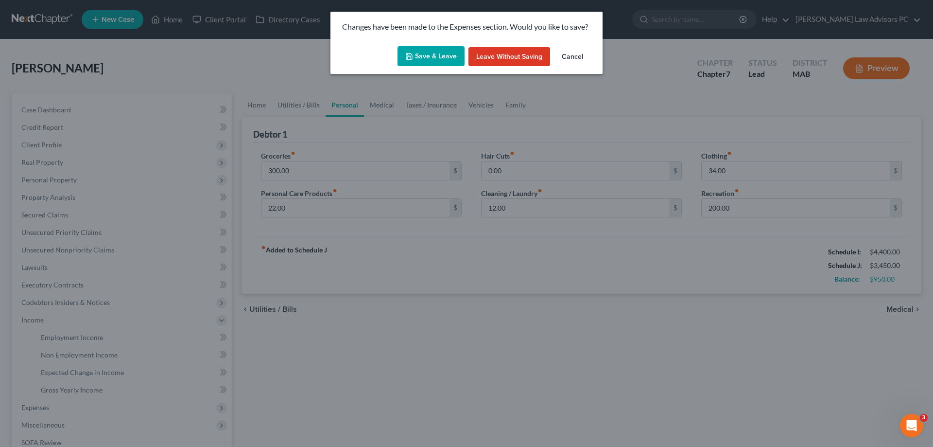
click at [449, 56] on button "Save & Leave" at bounding box center [430, 56] width 67 height 20
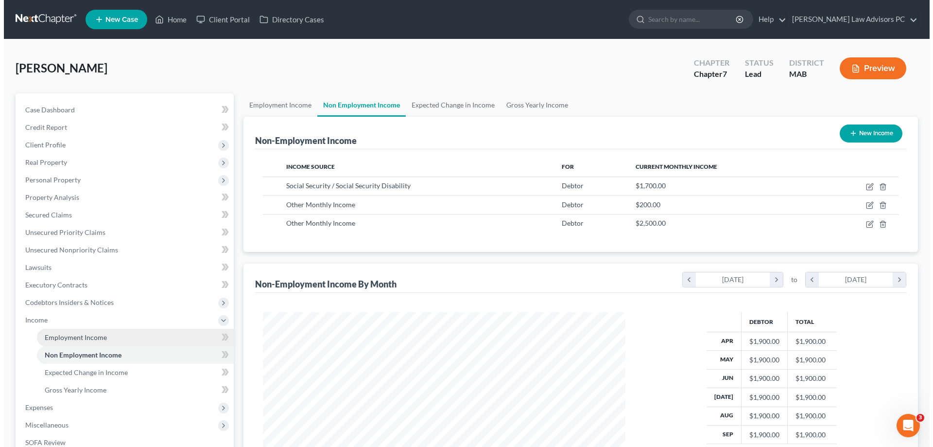
scroll to position [181, 382]
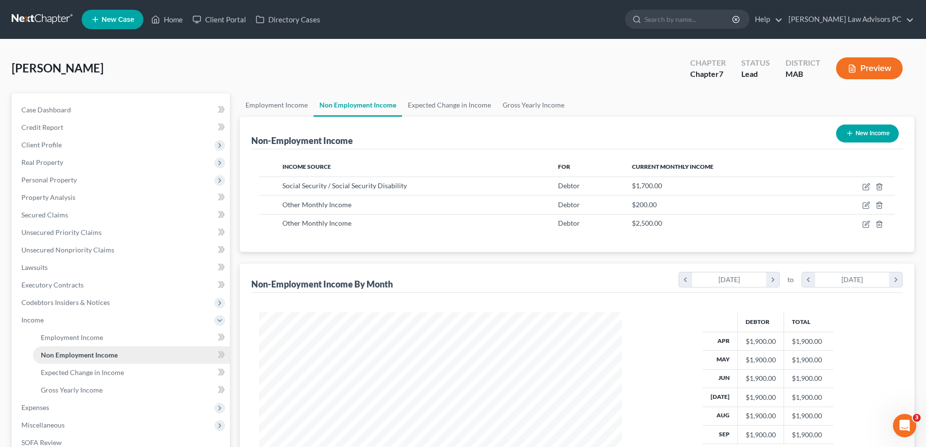
click at [130, 354] on link "Non Employment Income" at bounding box center [131, 354] width 197 height 17
click at [867, 223] on icon "button" at bounding box center [866, 224] width 8 height 8
select select "13"
select select "0"
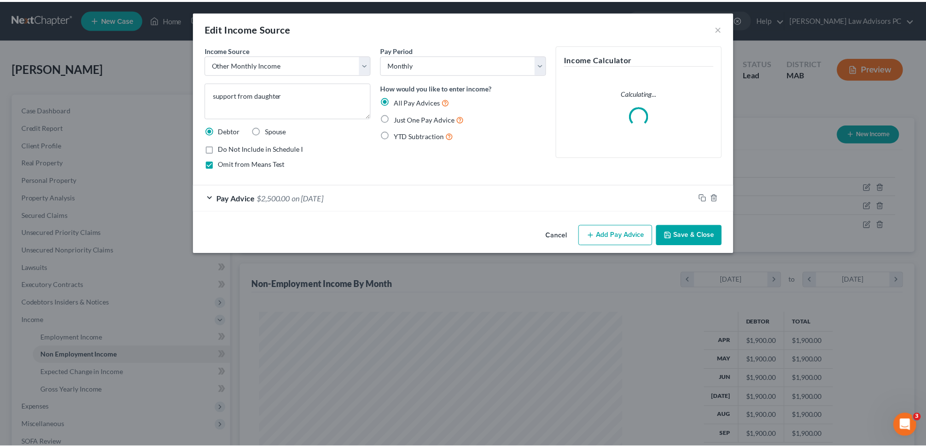
scroll to position [183, 385]
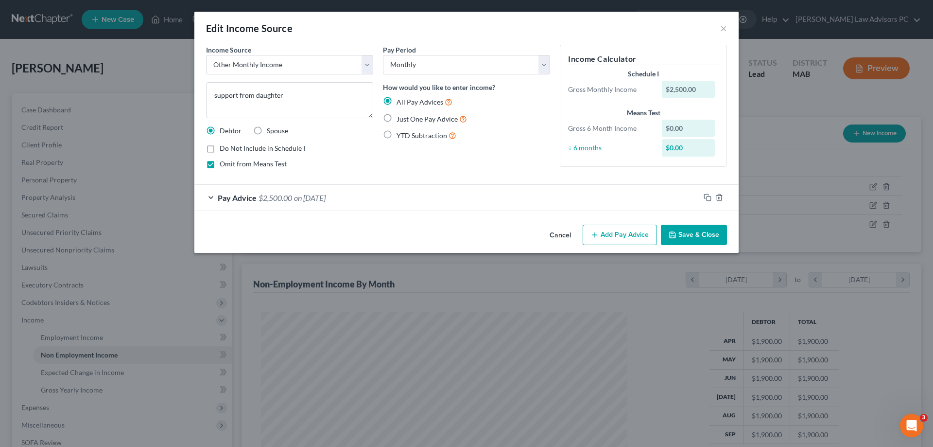
click at [687, 197] on div "Pay Advice $2,500.00 on [DATE]" at bounding box center [446, 198] width 505 height 26
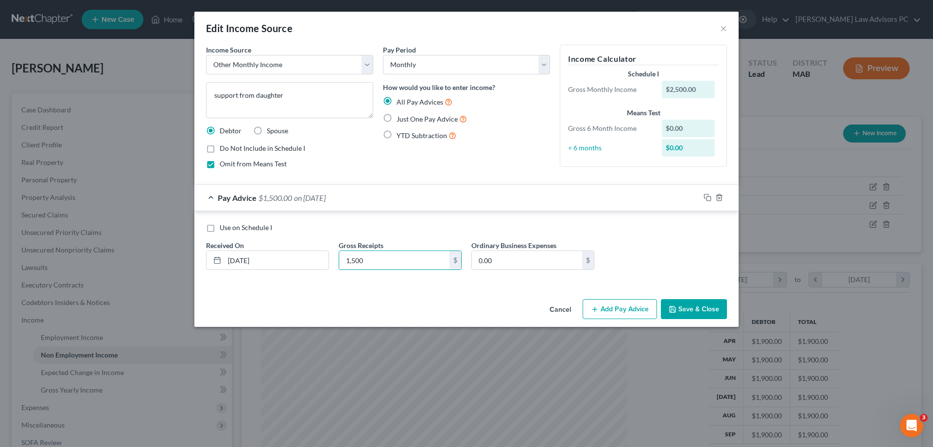
type input "1,500"
click at [706, 301] on button "Save & Close" at bounding box center [694, 309] width 66 height 20
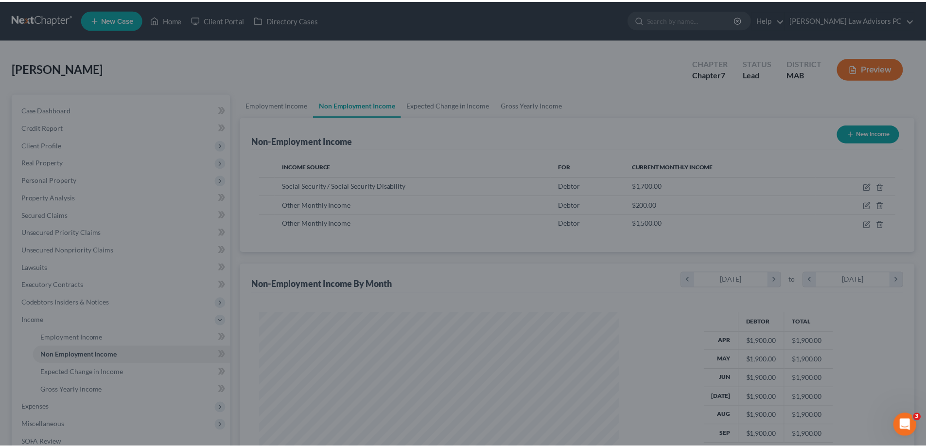
scroll to position [485740, 485539]
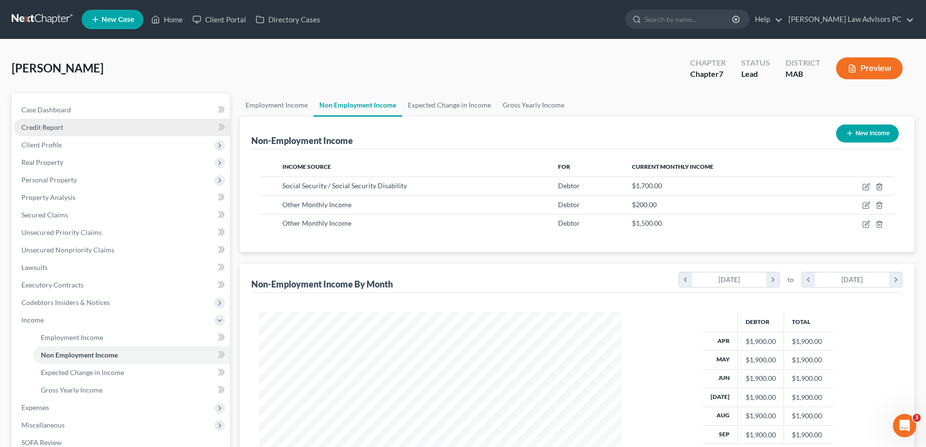
click at [68, 128] on link "Credit Report" at bounding box center [122, 127] width 216 height 17
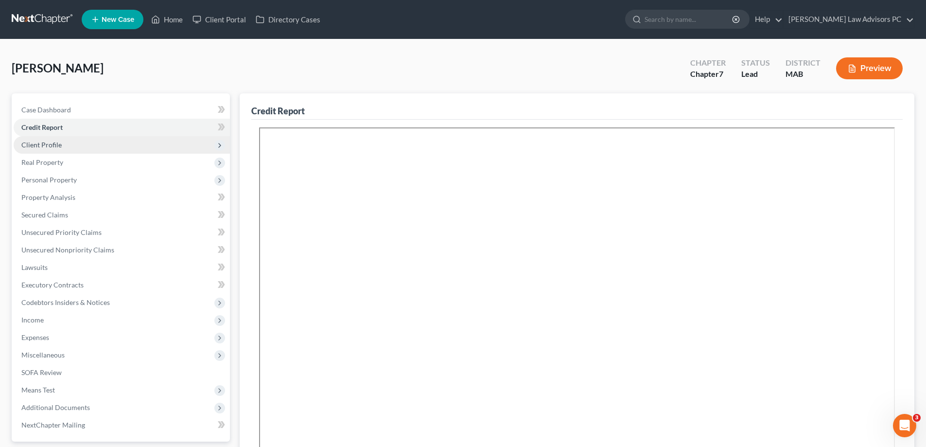
click at [65, 147] on span "Client Profile" at bounding box center [122, 144] width 216 height 17
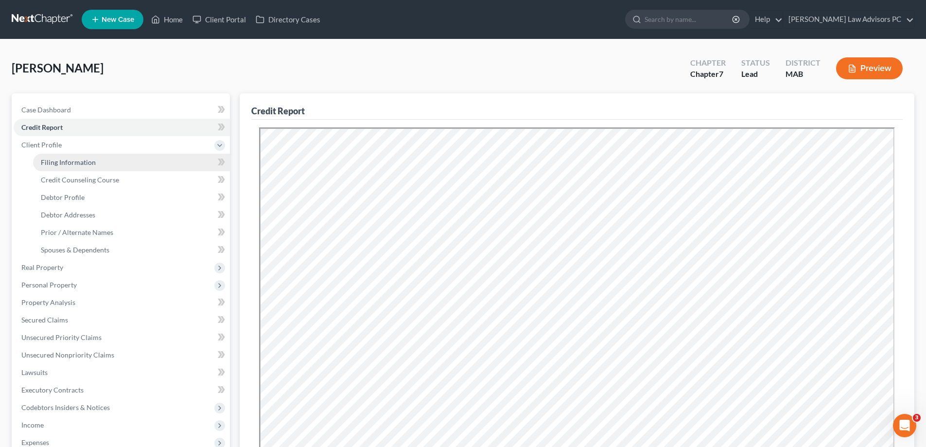
click at [91, 163] on span "Filing Information" at bounding box center [68, 162] width 55 height 8
select select "1"
select select "0"
select select "39"
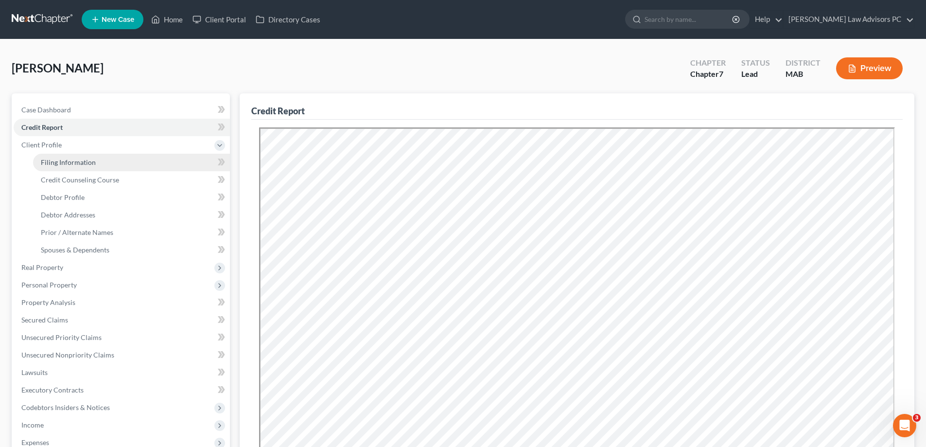
select select "0"
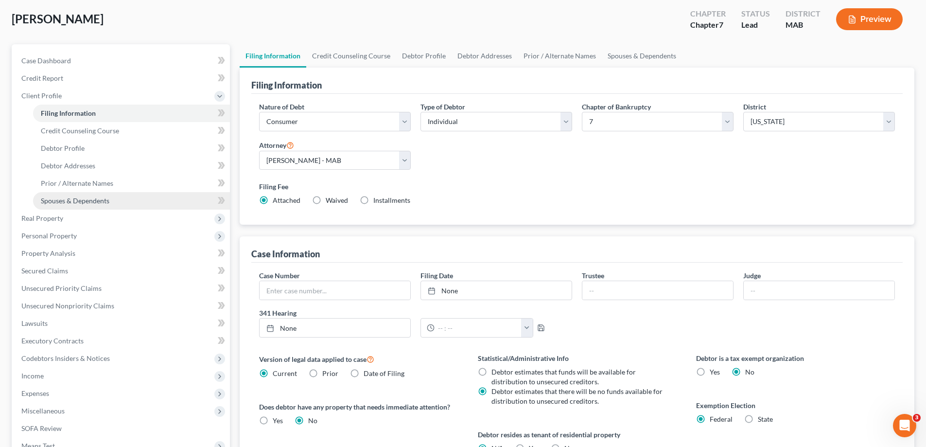
scroll to position [48, 0]
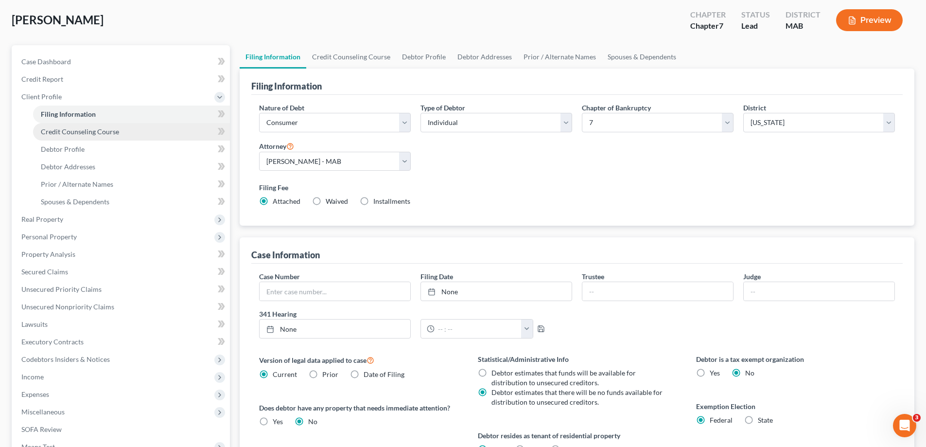
click at [121, 129] on link "Credit Counseling Course" at bounding box center [131, 131] width 197 height 17
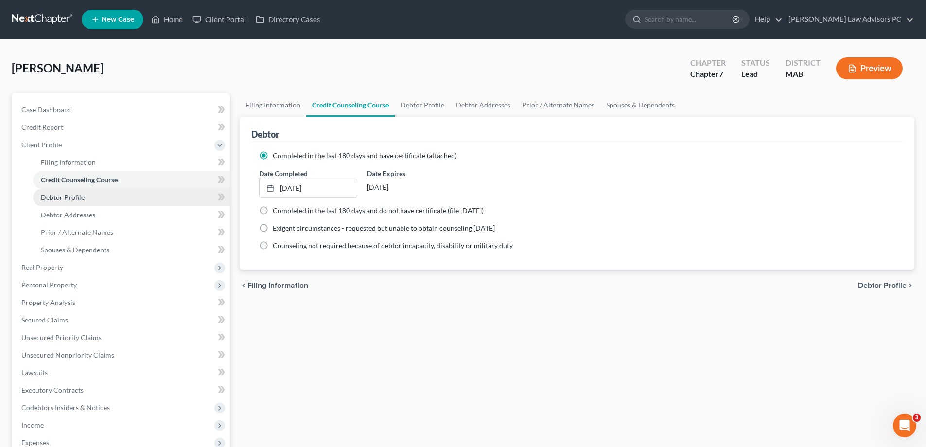
click at [107, 195] on link "Debtor Profile" at bounding box center [131, 197] width 197 height 17
select select "0"
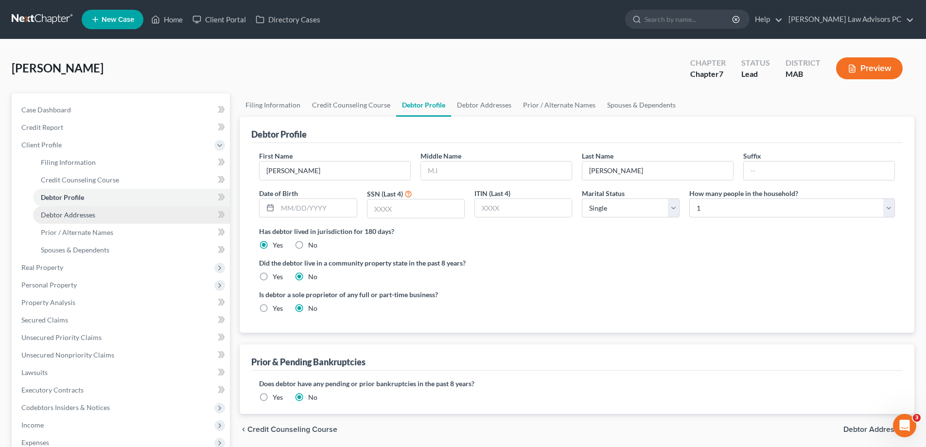
click at [112, 215] on link "Debtor Addresses" at bounding box center [131, 214] width 197 height 17
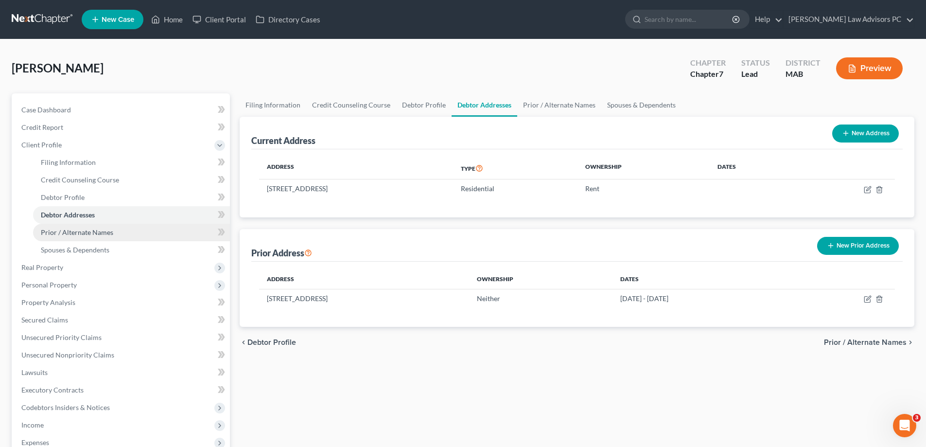
click at [115, 229] on link "Prior / Alternate Names" at bounding box center [131, 232] width 197 height 17
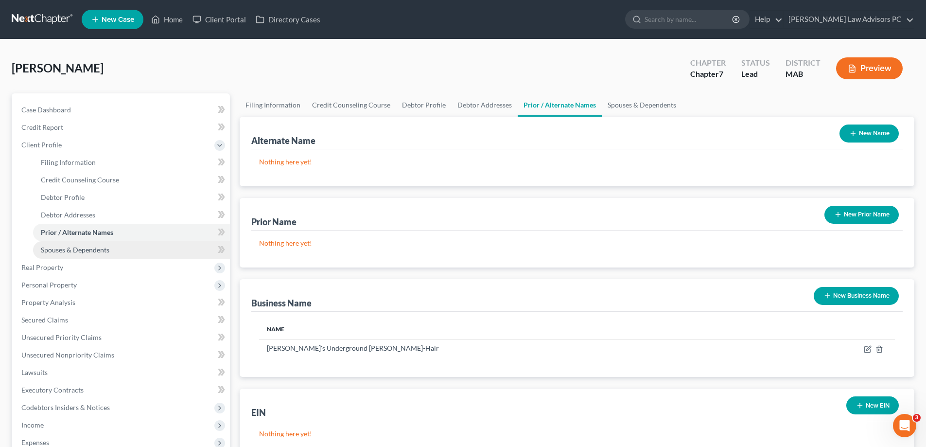
click at [111, 248] on link "Spouses & Dependents" at bounding box center [131, 249] width 197 height 17
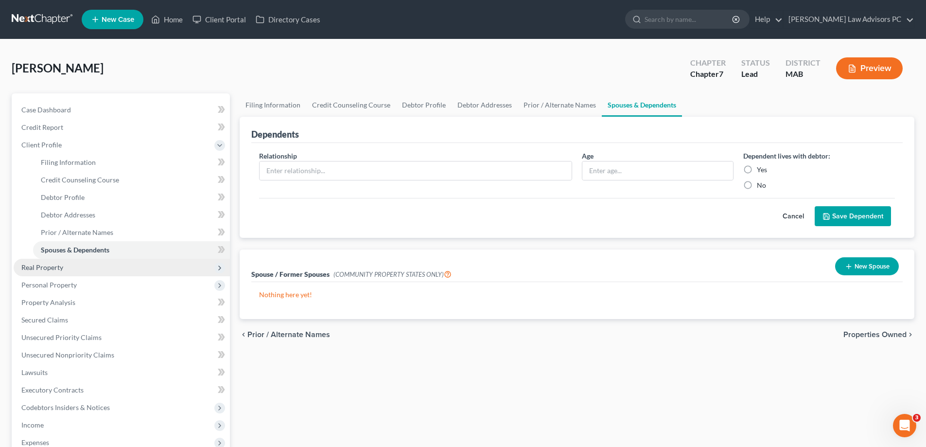
click at [102, 267] on span "Real Property" at bounding box center [122, 267] width 216 height 17
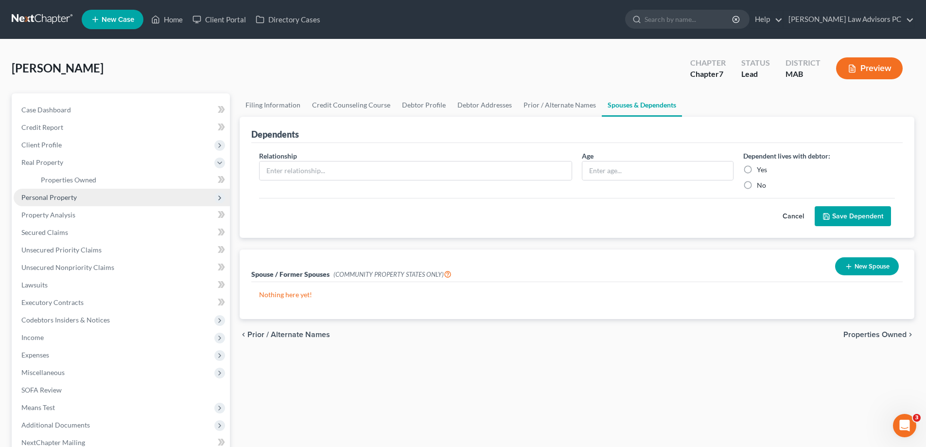
click at [103, 201] on span "Personal Property" at bounding box center [122, 197] width 216 height 17
click at [82, 196] on span "Vehicles Owned" at bounding box center [65, 197] width 49 height 8
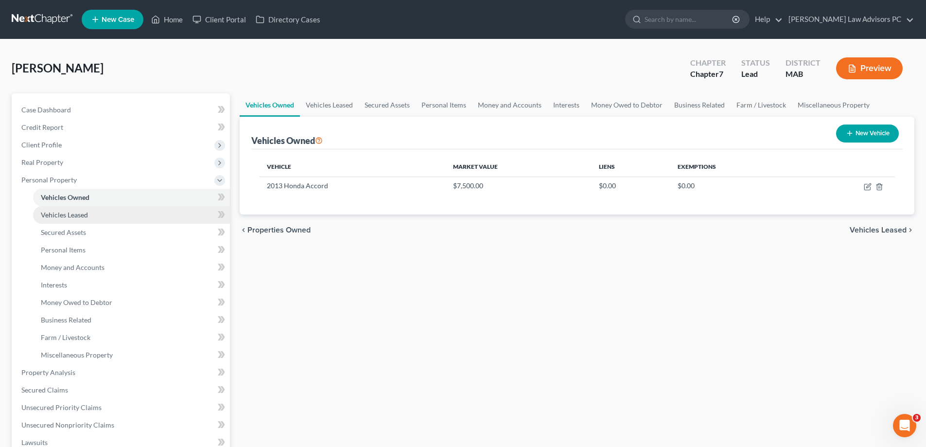
click at [149, 215] on link "Vehicles Leased" at bounding box center [131, 214] width 197 height 17
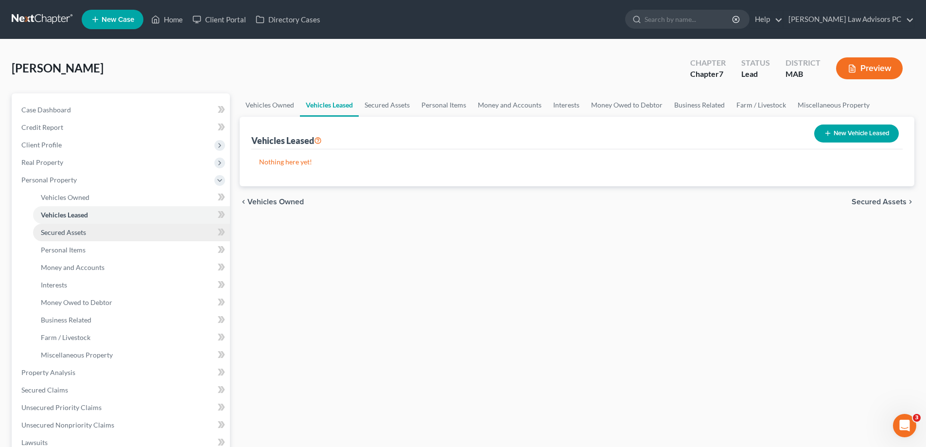
click at [138, 232] on link "Secured Assets" at bounding box center [131, 232] width 197 height 17
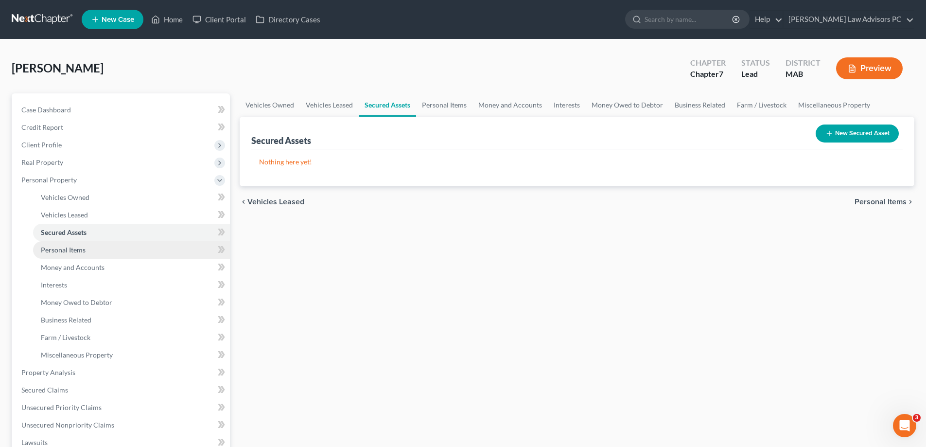
click at [138, 252] on link "Personal Items" at bounding box center [131, 249] width 197 height 17
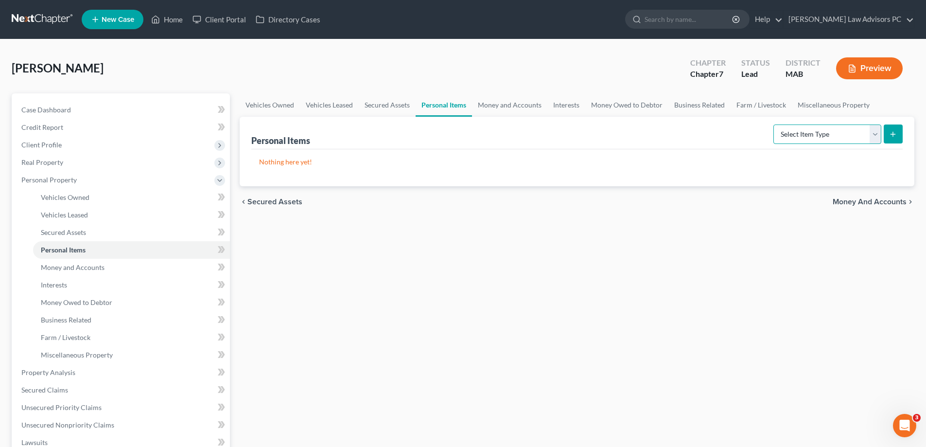
click at [816, 134] on select "Select Item Type Clothing Collectibles Of Value Electronics Firearms Household …" at bounding box center [827, 133] width 108 height 19
select select "clothing"
click at [774, 124] on select "Select Item Type Clothing Collectibles Of Value Electronics Firearms Household …" at bounding box center [827, 133] width 108 height 19
click at [895, 131] on icon "submit" at bounding box center [893, 134] width 8 height 8
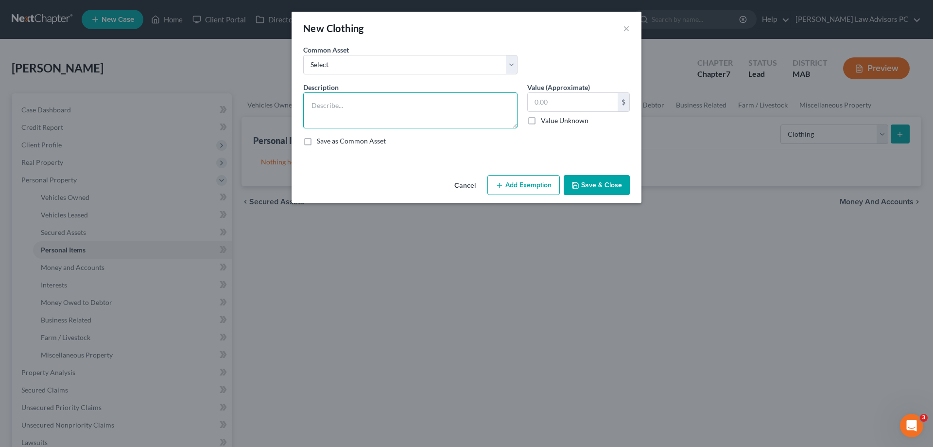
click at [368, 103] on textarea at bounding box center [410, 110] width 214 height 36
type textarea "clothing"
click at [424, 66] on select "Select used clothin used clothing used clothing" at bounding box center [410, 64] width 214 height 19
select select "1"
click at [303, 55] on select "Select used clothin used clothing used clothing" at bounding box center [410, 64] width 214 height 19
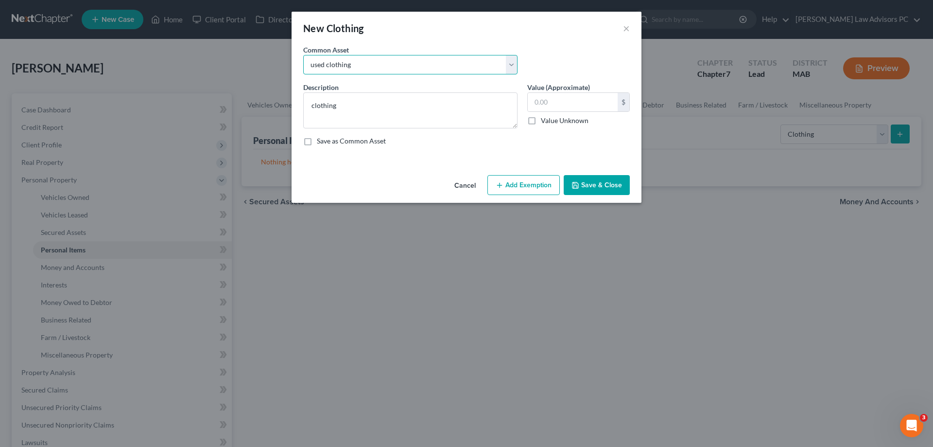
type textarea "used clothing"
click at [565, 101] on input "2,000.00" at bounding box center [573, 102] width 90 height 18
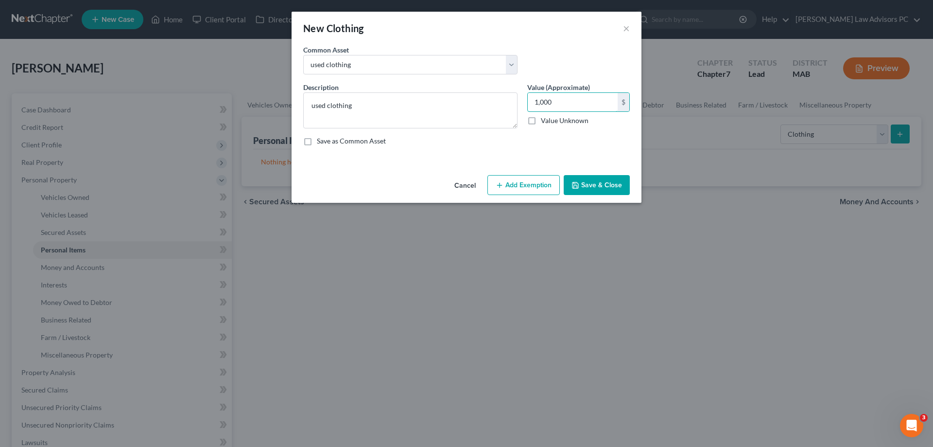
type input "1,000"
click at [514, 178] on button "Add Exemption" at bounding box center [523, 185] width 72 height 20
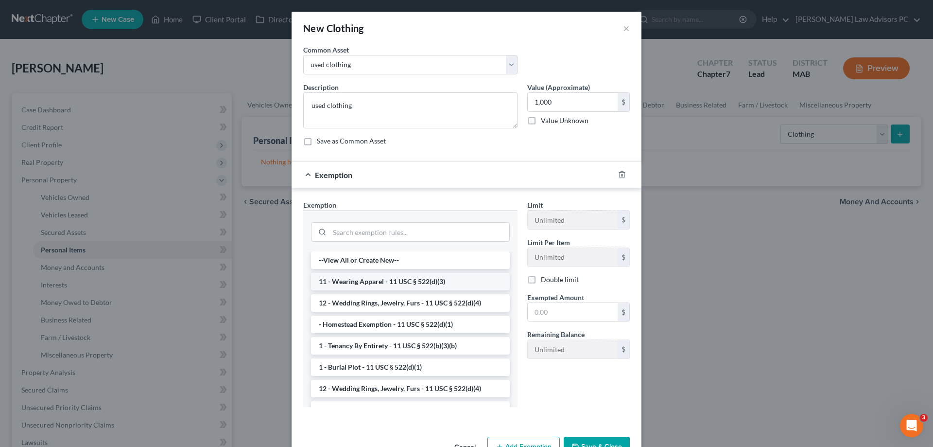
click at [350, 276] on li "11 - Wearing Apparel - 11 USC § 522(d)(3)" at bounding box center [410, 281] width 199 height 17
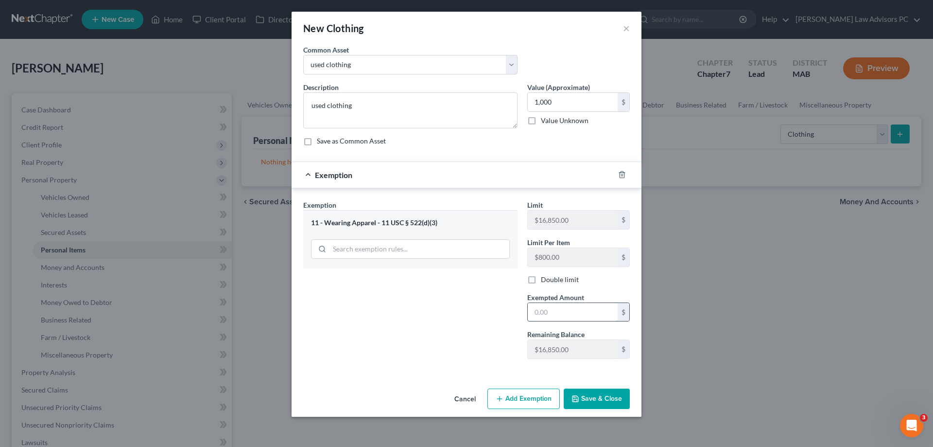
click at [554, 308] on input "text" at bounding box center [573, 312] width 90 height 18
type input "1,000"
click at [580, 391] on button "Save & Close" at bounding box center [597, 398] width 66 height 20
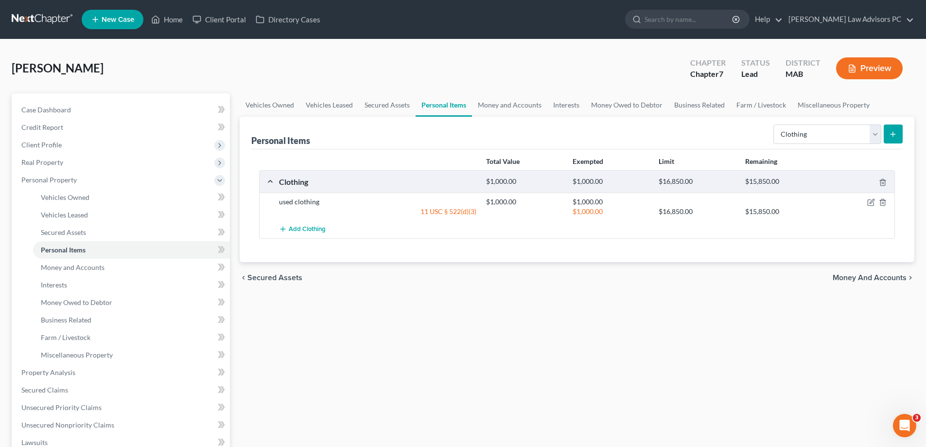
click at [893, 132] on icon "submit" at bounding box center [893, 134] width 8 height 8
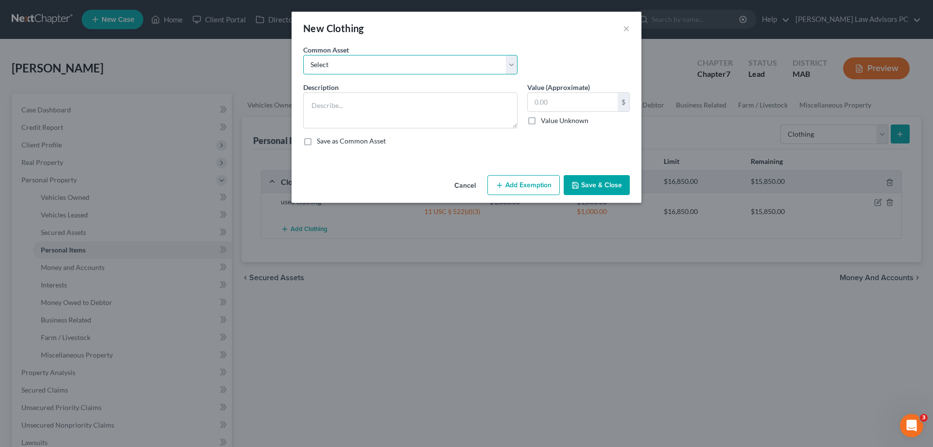
click at [420, 70] on select "Select used clothin used clothing used clothing" at bounding box center [410, 64] width 214 height 19
click at [627, 30] on button "×" at bounding box center [626, 28] width 7 height 12
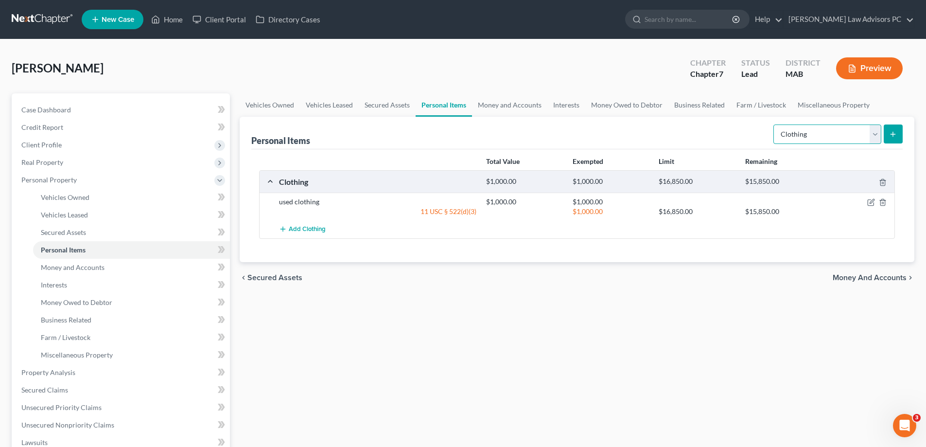
click at [874, 136] on select "Select Item Type Clothing Collectibles Of Value Electronics Firearms Household …" at bounding box center [827, 133] width 108 height 19
select select "collectibles_of_value"
click at [774, 124] on select "Select Item Type Clothing Collectibles Of Value Electronics Firearms Household …" at bounding box center [827, 133] width 108 height 19
click at [890, 132] on icon "submit" at bounding box center [893, 134] width 8 height 8
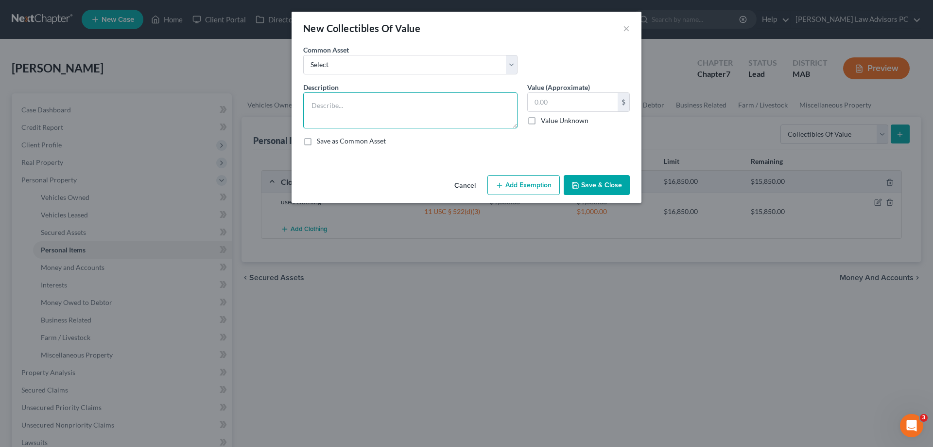
click at [358, 100] on textarea at bounding box center [410, 110] width 214 height 36
type textarea "wedding ring"
click at [356, 63] on select "Select comic books" at bounding box center [410, 64] width 214 height 19
click at [303, 55] on select "Select comic books" at bounding box center [410, 64] width 214 height 19
click at [556, 102] on input "text" at bounding box center [573, 102] width 90 height 18
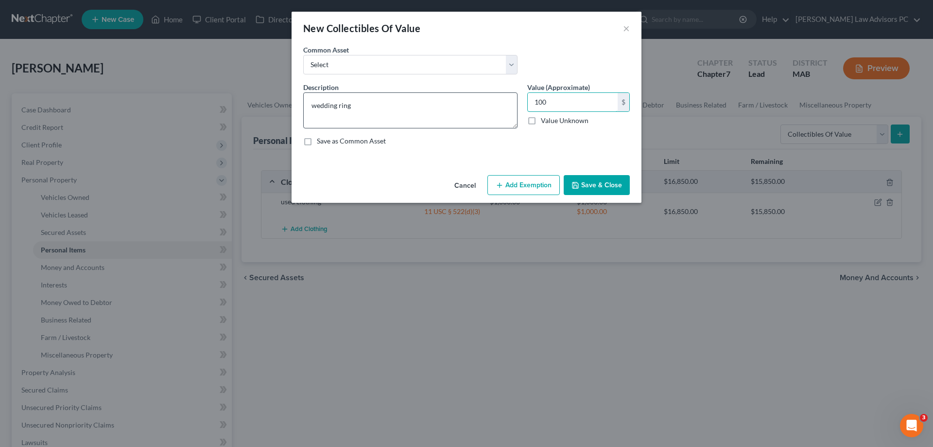
type input "100"
click at [462, 106] on textarea "wedding ring" at bounding box center [410, 110] width 214 height 36
type textarea "wedding ring and jewelry"
click at [547, 102] on input "100" at bounding box center [573, 102] width 90 height 18
type input "200"
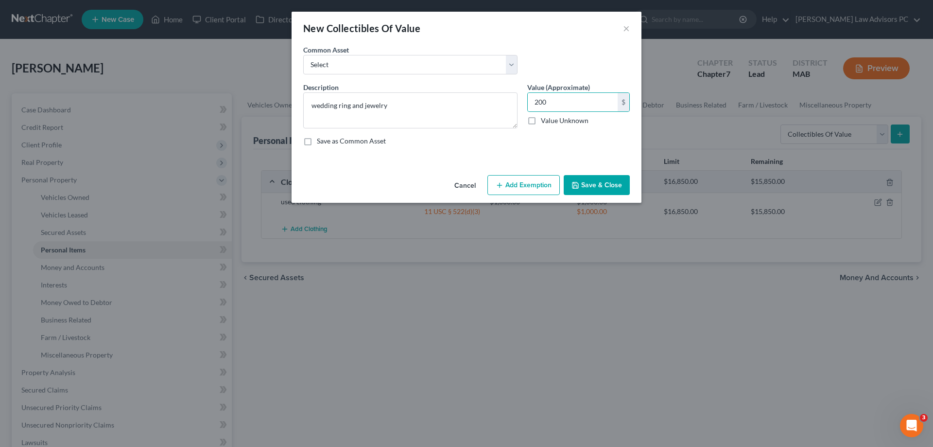
click at [549, 184] on button "Add Exemption" at bounding box center [523, 185] width 72 height 20
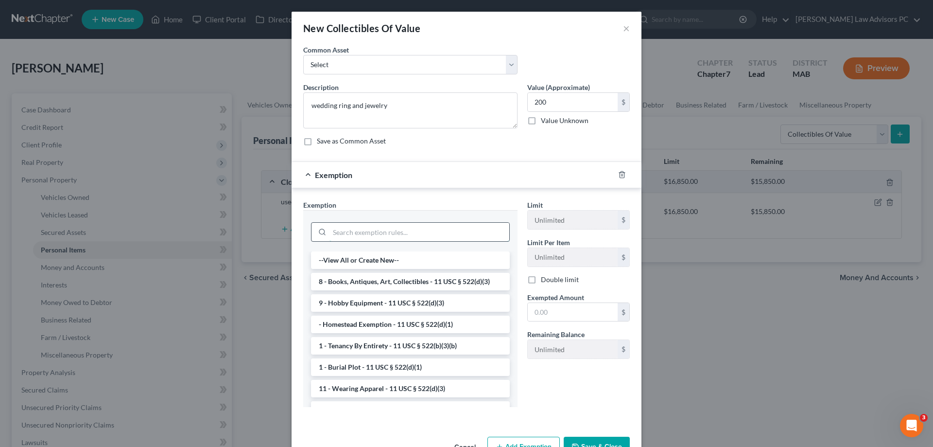
click at [417, 229] on input "search" at bounding box center [419, 232] width 180 height 18
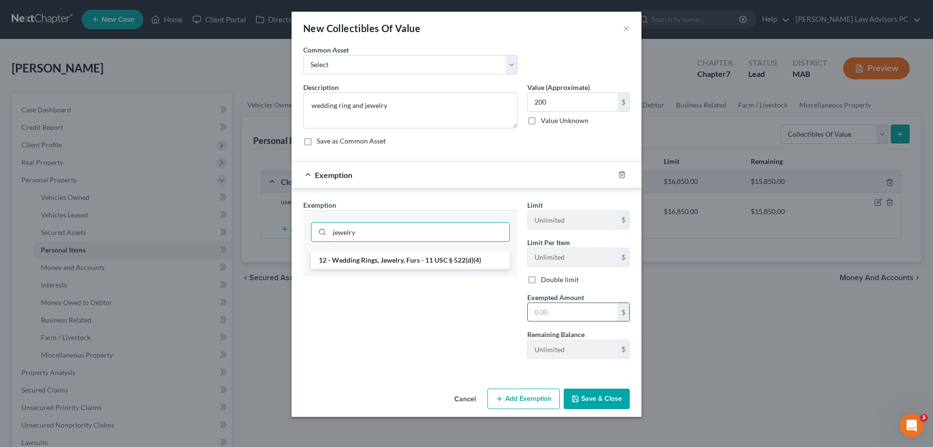
type input "jewelry"
click at [543, 313] on input "text" at bounding box center [573, 312] width 90 height 18
type input "200"
click at [538, 402] on button "Add Exemption" at bounding box center [523, 398] width 72 height 20
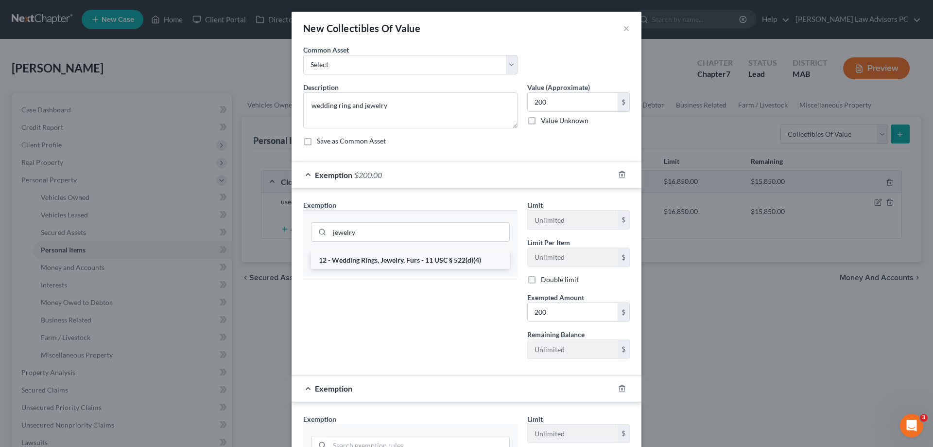
click at [382, 258] on li "12 - Wedding Rings, Jewelry, Furs - 11 USC § 522(d)(4)" at bounding box center [410, 259] width 199 height 17
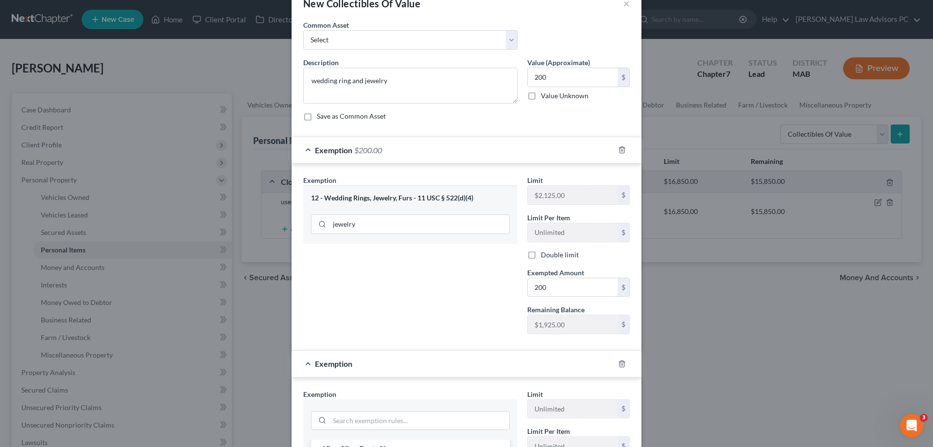
scroll to position [49, 0]
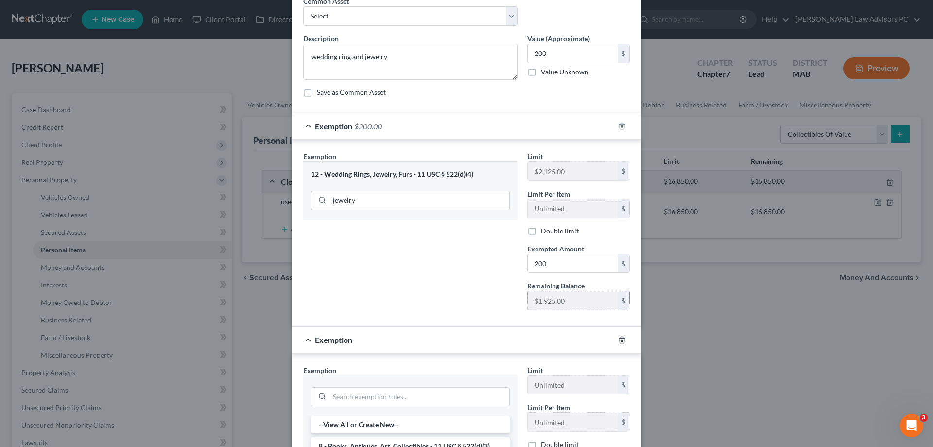
click at [618, 340] on icon "button" at bounding box center [622, 340] width 8 height 8
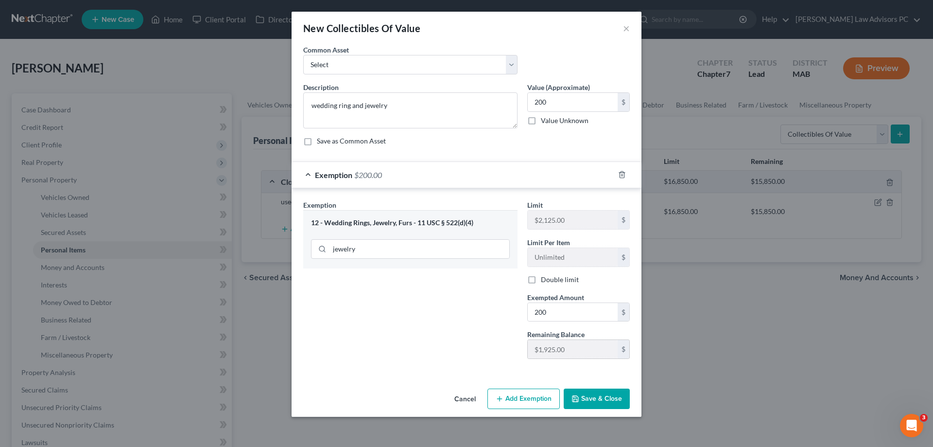
scroll to position [0, 0]
click at [597, 396] on button "Save & Close" at bounding box center [597, 398] width 66 height 20
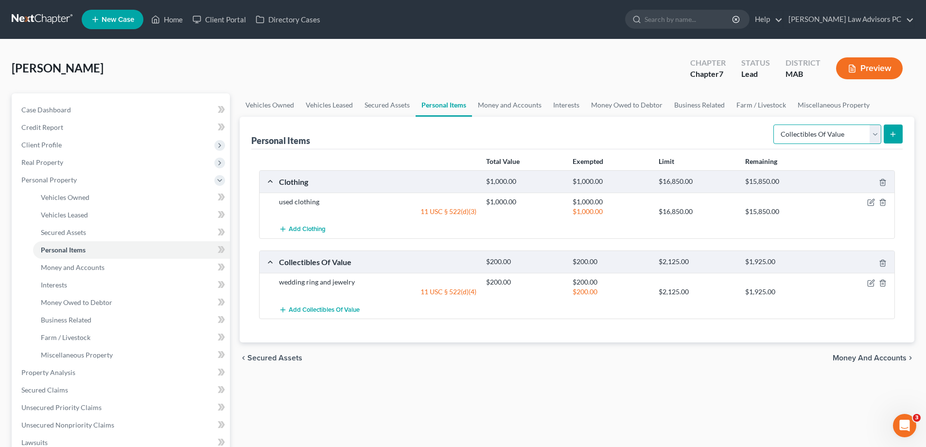
click at [870, 137] on select "Select Item Type Clothing Collectibles Of Value Electronics Firearms Household …" at bounding box center [827, 133] width 108 height 19
select select "household_goods"
click at [774, 124] on select "Select Item Type Clothing Collectibles Of Value Electronics Firearms Household …" at bounding box center [827, 133] width 108 height 19
click at [899, 137] on button "submit" at bounding box center [892, 133] width 19 height 19
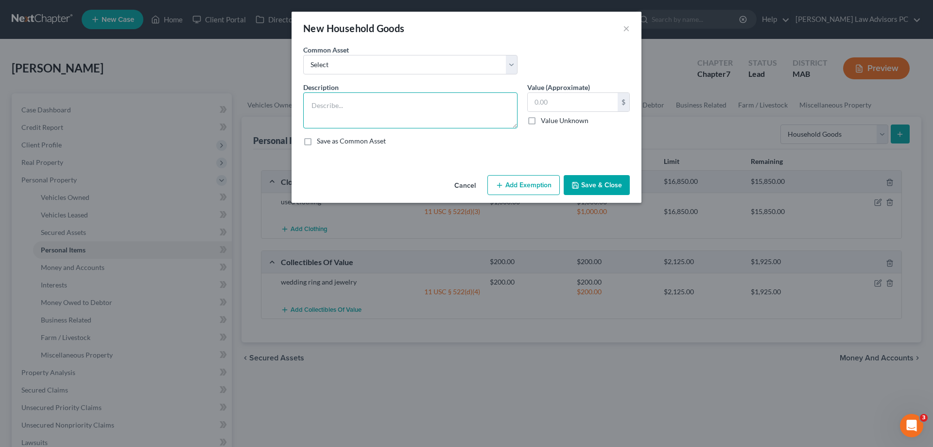
click at [419, 105] on textarea at bounding box center [410, 110] width 214 height 36
type textarea "used household goods"
click at [392, 67] on select "Select used household items Household Goods, no items valued more than 600." at bounding box center [410, 64] width 214 height 19
select select "1"
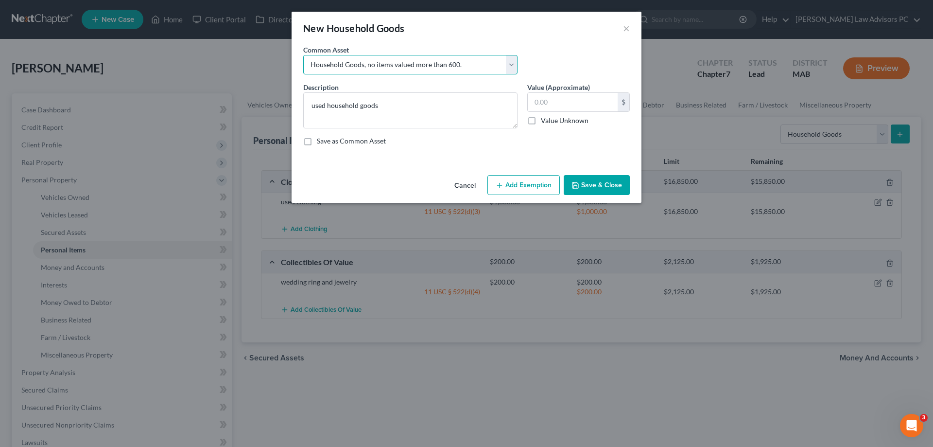
click at [303, 55] on select "Select used household items Household Goods, no items valued more than 600." at bounding box center [410, 64] width 214 height 19
type textarea "Household Goods, no items valued more than 600."
click at [541, 107] on input "text" at bounding box center [573, 102] width 90 height 18
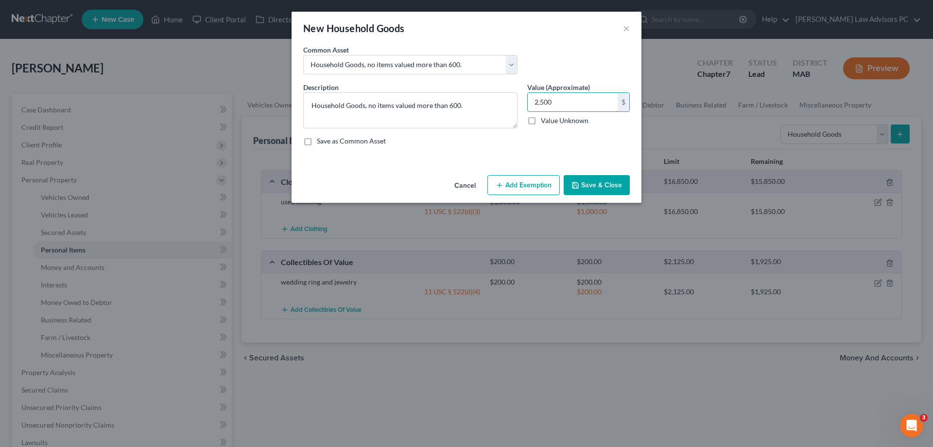
type input "2,500"
click at [508, 180] on button "Add Exemption" at bounding box center [523, 185] width 72 height 20
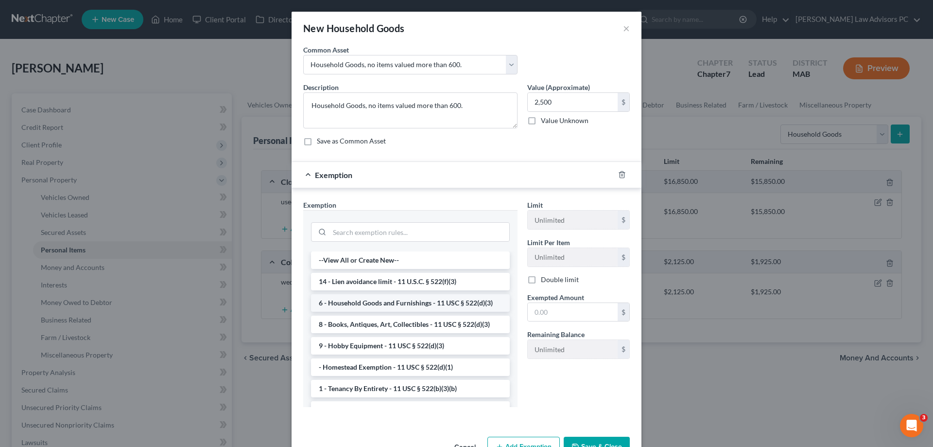
click at [392, 302] on li "6 - Household Goods and Furnishings - 11 USC § 522(d)(3)" at bounding box center [410, 302] width 199 height 17
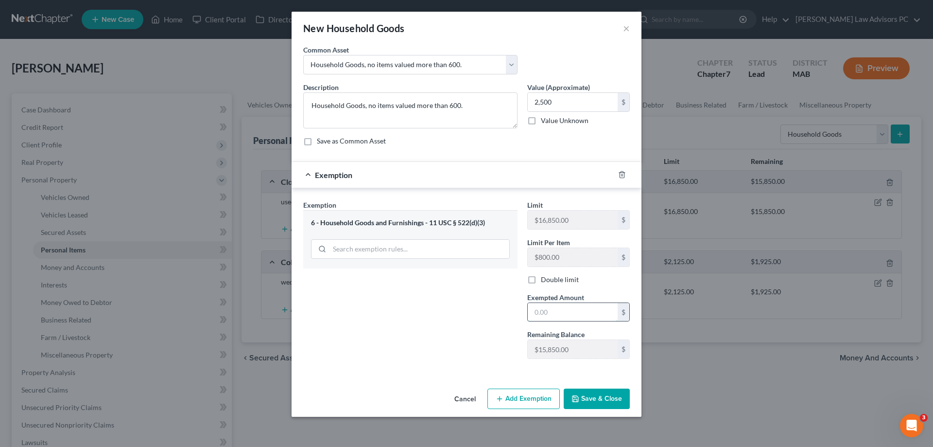
click at [557, 316] on input "text" at bounding box center [573, 312] width 90 height 18
type input "2,500"
click at [582, 395] on button "Save & Close" at bounding box center [597, 398] width 66 height 20
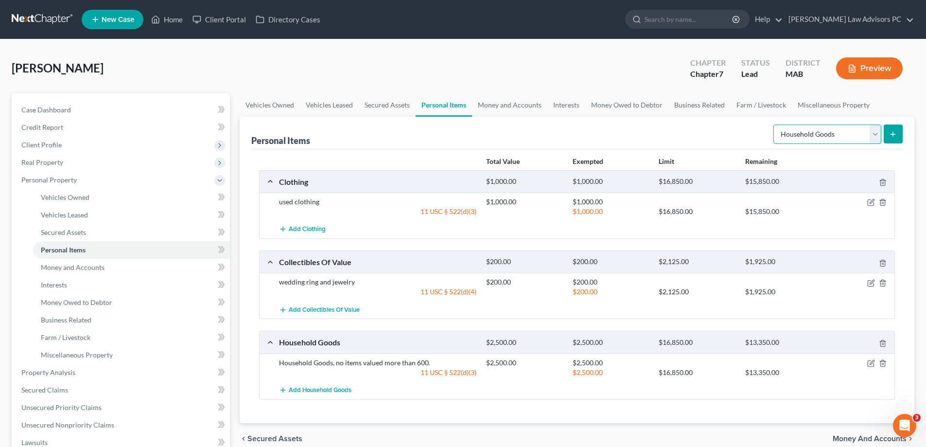
click at [794, 127] on select "Select Item Type Clothing Collectibles Of Value Electronics Firearms Household …" at bounding box center [827, 133] width 108 height 19
click at [638, 129] on div "Personal Items Select Item Type Clothing Collectibles Of Value Electronics Fire…" at bounding box center [576, 133] width 651 height 33
click at [483, 104] on link "Money and Accounts" at bounding box center [509, 104] width 75 height 23
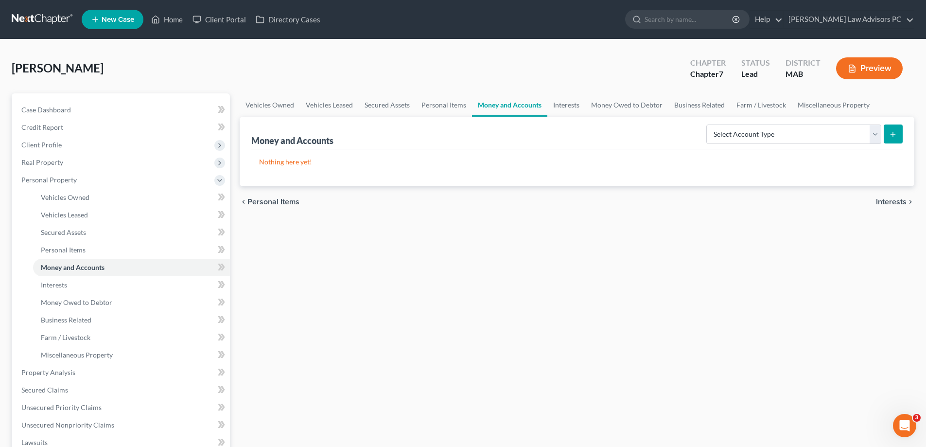
click at [893, 134] on line "submit" at bounding box center [893, 134] width 4 height 0
click at [737, 135] on select "Select Account Type Brokerage Cash on Hand Certificates of Deposit Checking Acc…" at bounding box center [793, 133] width 175 height 19
select select "cash_on_hand"
click at [708, 124] on select "Select Account Type Brokerage Cash on Hand Certificates of Deposit Checking Acc…" at bounding box center [793, 133] width 175 height 19
click at [898, 133] on button "submit" at bounding box center [892, 133] width 19 height 19
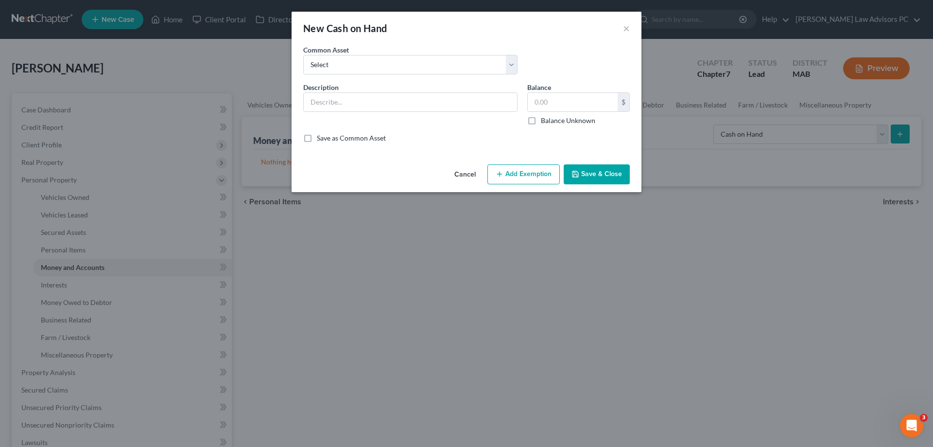
click at [447, 112] on div "Description *" at bounding box center [410, 103] width 224 height 43
click at [428, 66] on select "Select cash on hand cash on hand" at bounding box center [410, 64] width 214 height 19
select select "0"
click at [303, 55] on select "Select cash on hand cash on hand" at bounding box center [410, 64] width 214 height 19
type input "cash on hand"
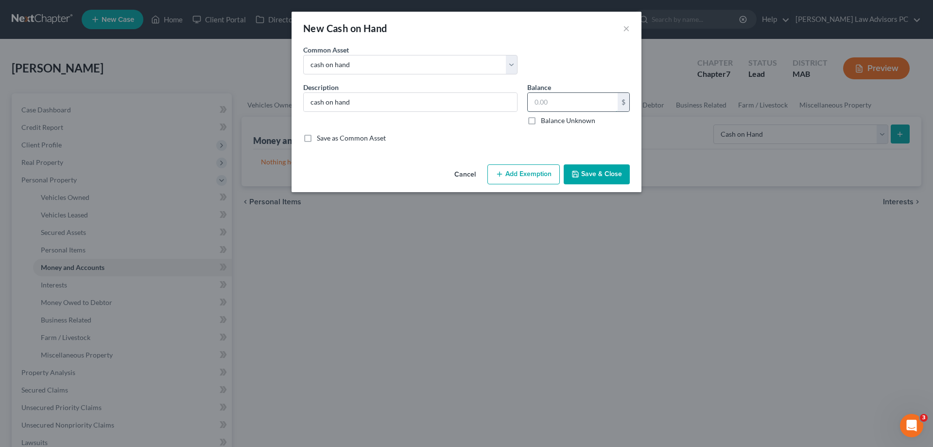
drag, startPoint x: 593, startPoint y: 102, endPoint x: 584, endPoint y: 102, distance: 9.2
click at [592, 102] on input "text" at bounding box center [573, 102] width 90 height 18
type input "25"
click at [527, 170] on button "Add Exemption" at bounding box center [523, 174] width 72 height 20
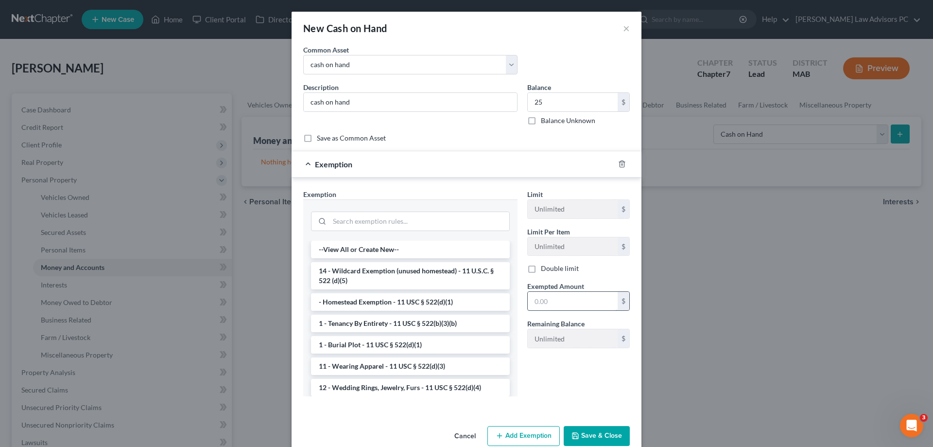
drag, startPoint x: 564, startPoint y: 303, endPoint x: 558, endPoint y: 300, distance: 6.5
click at [564, 303] on input "text" at bounding box center [573, 301] width 90 height 18
type input "25"
drag, startPoint x: 394, startPoint y: 269, endPoint x: 402, endPoint y: 273, distance: 9.3
click at [394, 269] on li "14 - Wildcard Exemption (unused homestead) - 11 U.S.C. § 522 (d)(5)" at bounding box center [410, 275] width 199 height 27
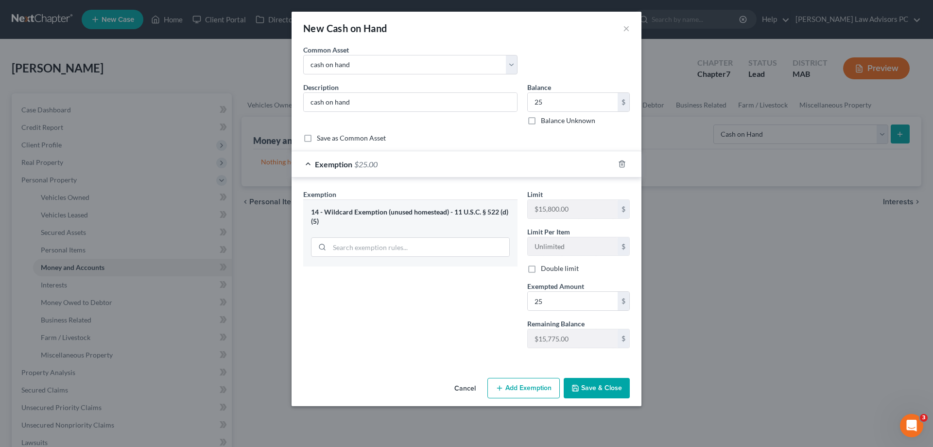
click at [589, 385] on button "Save & Close" at bounding box center [597, 388] width 66 height 20
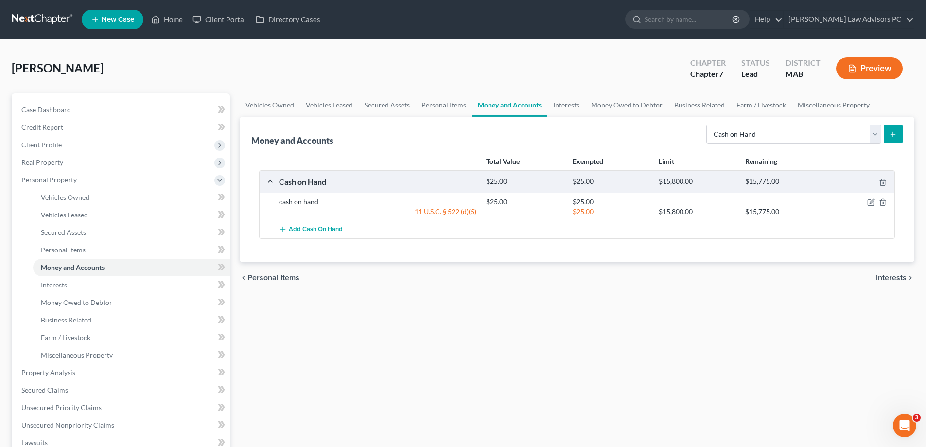
click at [897, 130] on icon "submit" at bounding box center [893, 134] width 8 height 8
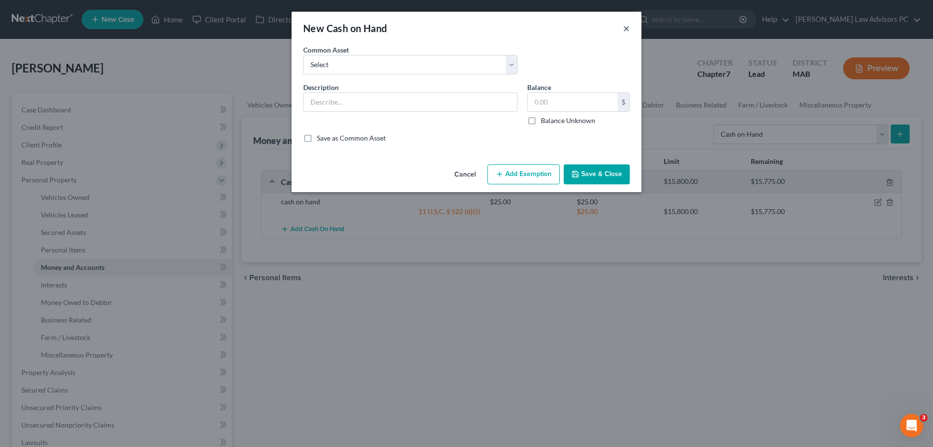
drag, startPoint x: 625, startPoint y: 28, endPoint x: 683, endPoint y: 59, distance: 65.4
click at [626, 28] on button "×" at bounding box center [626, 28] width 7 height 12
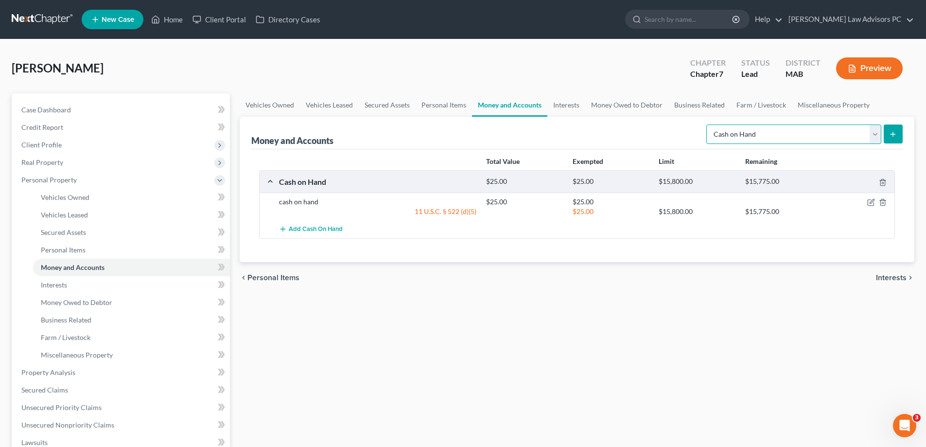
click at [875, 134] on select "Select Account Type Brokerage Cash on Hand Certificates of Deposit Checking Acc…" at bounding box center [793, 133] width 175 height 19
select select "checking"
click at [708, 124] on select "Select Account Type Brokerage Cash on Hand Certificates of Deposit Checking Acc…" at bounding box center [793, 133] width 175 height 19
click at [892, 129] on button "submit" at bounding box center [892, 133] width 19 height 19
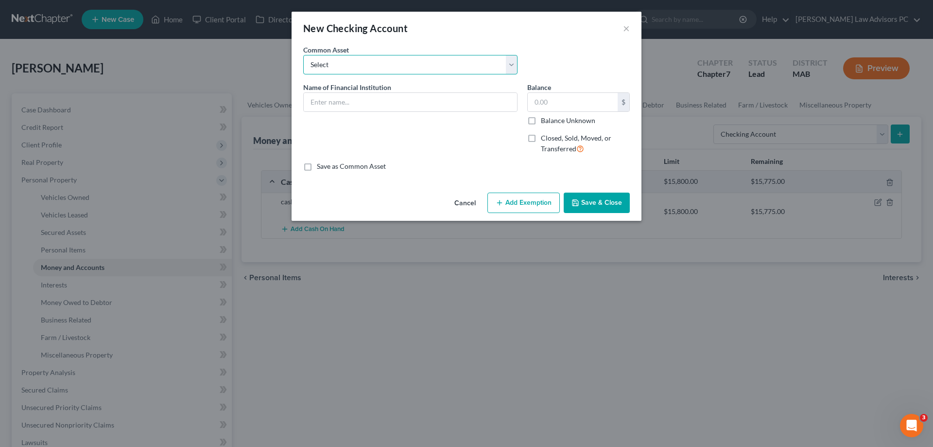
click at [323, 66] on select "Select EASTERN BANK Bank of America Brookline Savings Bank CITIZENS BANK-joint …" at bounding box center [410, 64] width 214 height 19
click at [358, 63] on select "Select EASTERN BANK Bank of America Brookline Savings Bank CITIZENS BANK-joint …" at bounding box center [410, 64] width 214 height 19
click at [352, 97] on input "text" at bounding box center [410, 102] width 213 height 18
type input "Santander Bank"
click at [579, 105] on input "text" at bounding box center [573, 102] width 90 height 18
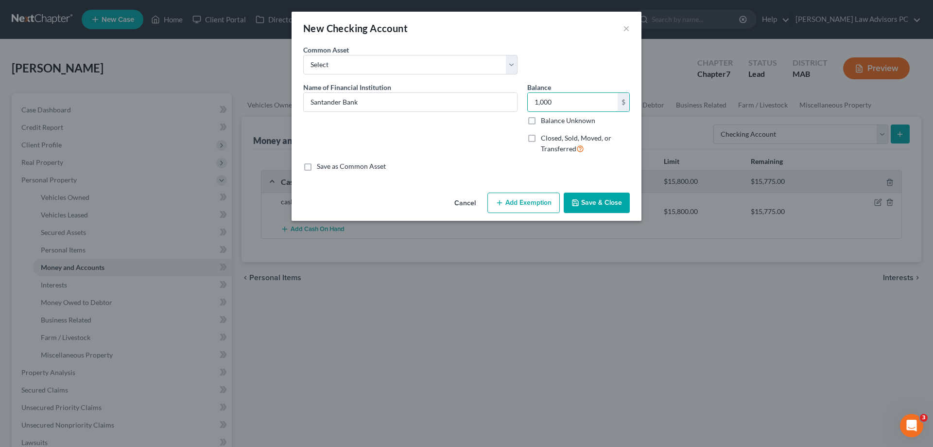
type input "1,000"
click at [523, 201] on button "Add Exemption" at bounding box center [523, 202] width 72 height 20
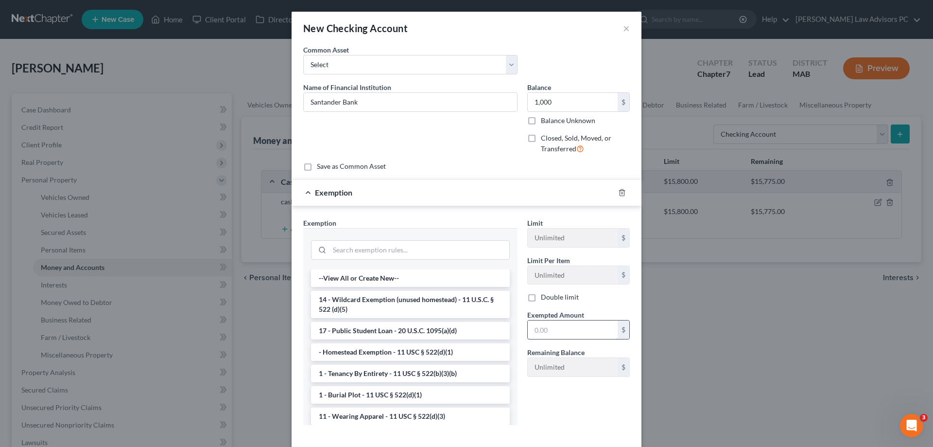
click at [573, 324] on input "text" at bounding box center [573, 329] width 90 height 18
type input "1,000"
click at [427, 307] on li "14 - Wildcard Exemption (unused homestead) - 11 U.S.C. § 522 (d)(5)" at bounding box center [410, 304] width 199 height 27
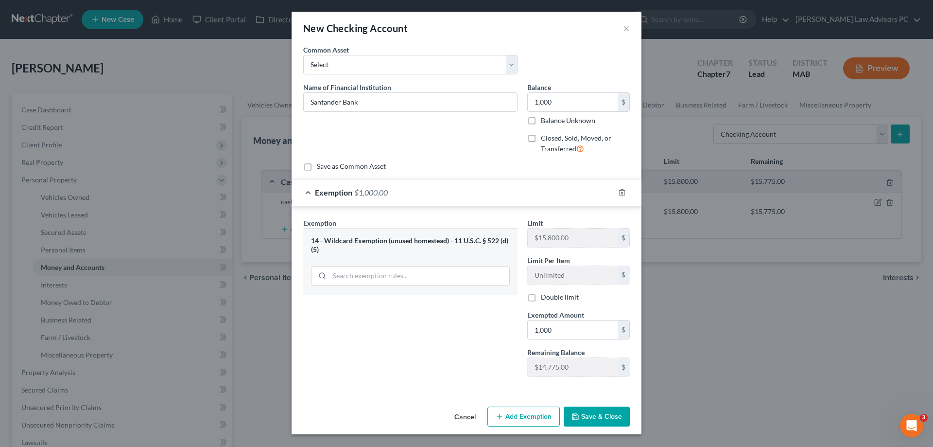
click at [574, 415] on polyline "button" at bounding box center [575, 414] width 2 height 1
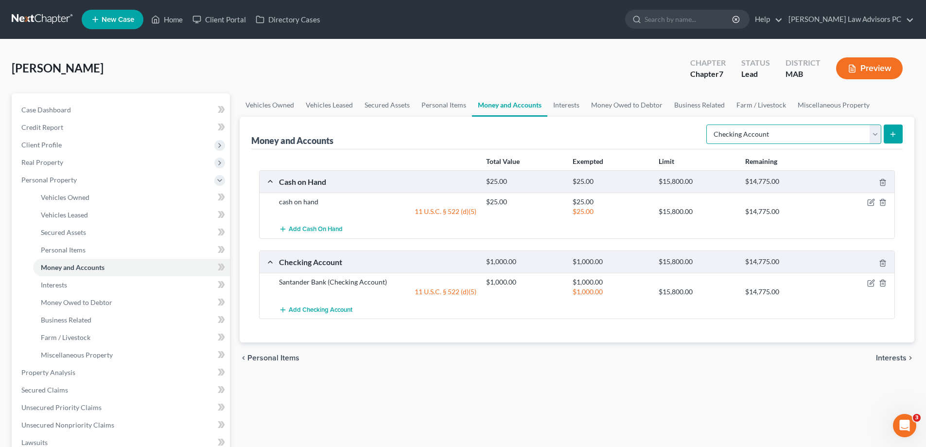
click at [879, 137] on select "Select Account Type Brokerage Cash on Hand Certificates of Deposit Checking Acc…" at bounding box center [793, 133] width 175 height 19
click at [846, 132] on select "Select Account Type Brokerage Cash on Hand Certificates of Deposit Checking Acc…" at bounding box center [793, 133] width 175 height 19
click at [103, 319] on link "Business Related" at bounding box center [131, 319] width 197 height 17
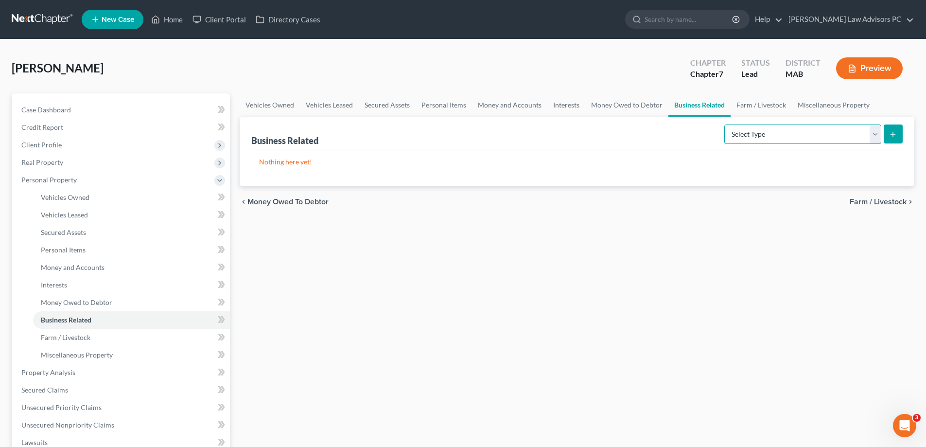
click at [739, 129] on select "Select Type Customer Lists Franchises Inventory Licenses Machinery Office Equip…" at bounding box center [802, 133] width 157 height 19
select select "other_business_related_property_not_listed"
click at [725, 124] on select "Select Type Customer Lists Franchises Inventory Licenses Machinery Office Equip…" at bounding box center [802, 133] width 157 height 19
click at [894, 135] on icon "submit" at bounding box center [893, 134] width 8 height 8
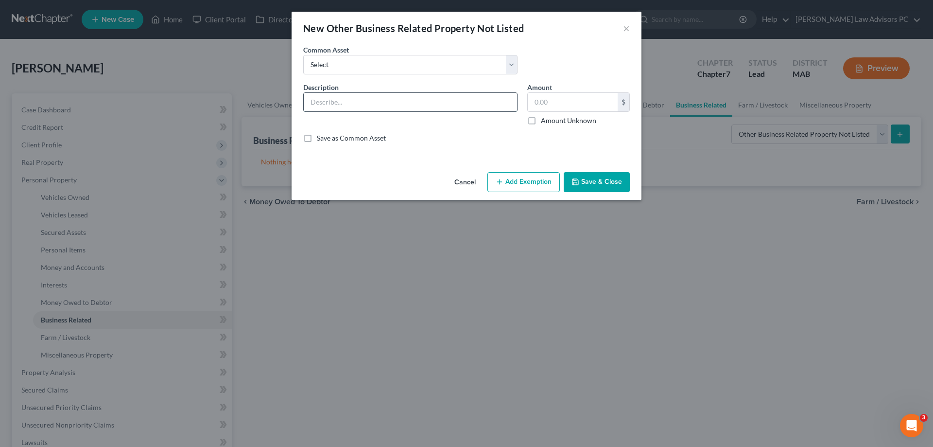
click at [428, 100] on input "text" at bounding box center [410, 102] width 213 height 18
type input "hair cutting items"
click at [539, 99] on input "text" at bounding box center [573, 102] width 90 height 18
type input "500"
click at [521, 180] on button "Add Exemption" at bounding box center [523, 182] width 72 height 20
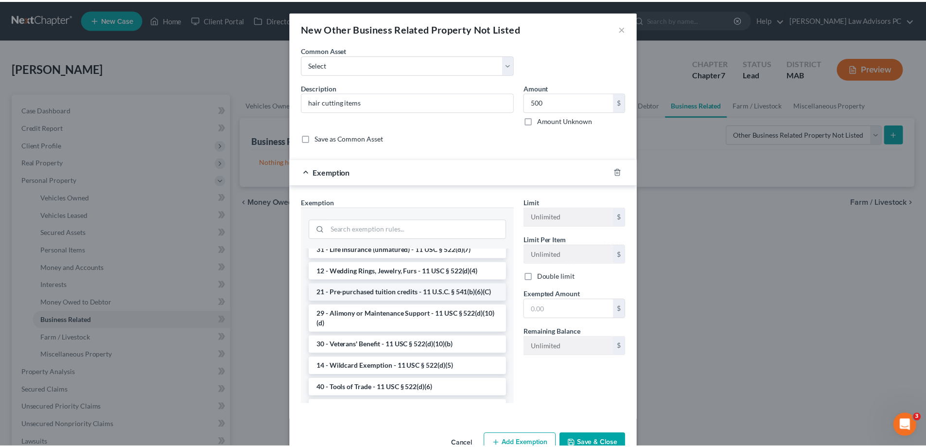
scroll to position [292, 0]
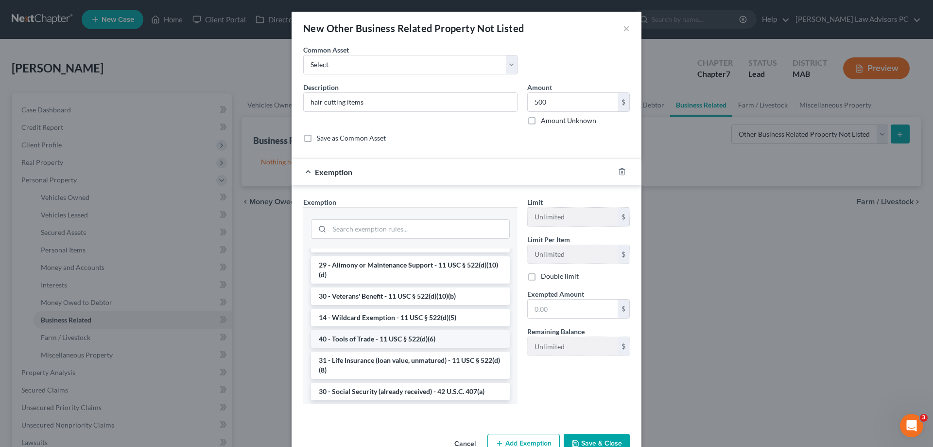
click at [375, 347] on li "40 - Tools of Trade - 11 USC § 522(d)(6)" at bounding box center [410, 338] width 199 height 17
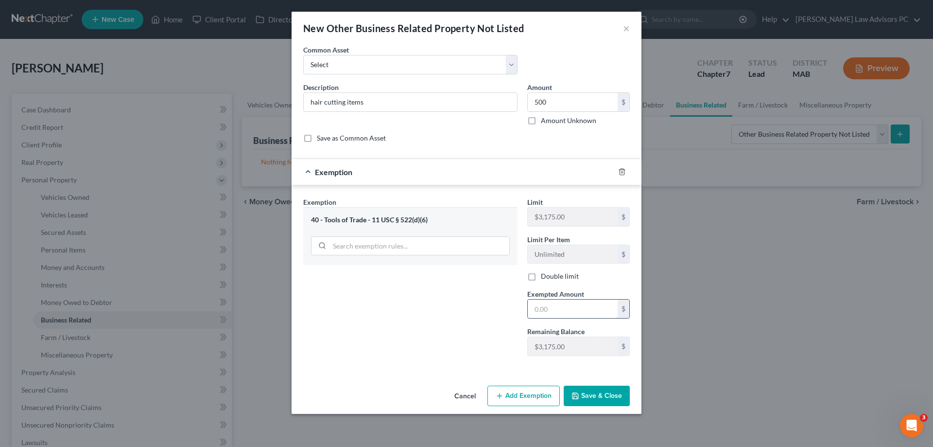
click at [576, 308] on input "text" at bounding box center [573, 308] width 90 height 18
type input "500."
drag, startPoint x: 608, startPoint y: 390, endPoint x: 603, endPoint y: 391, distance: 5.4
click at [608, 390] on button "Save & Close" at bounding box center [597, 395] width 66 height 20
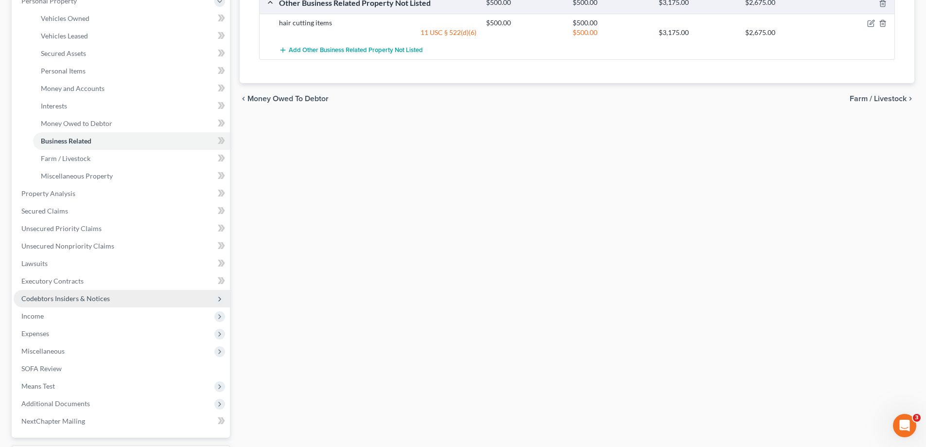
scroll to position [194, 0]
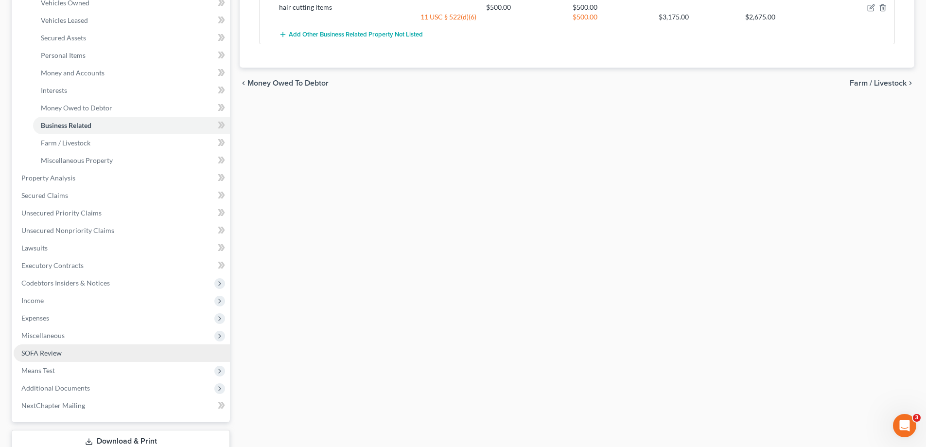
click at [90, 355] on link "SOFA Review" at bounding box center [122, 352] width 216 height 17
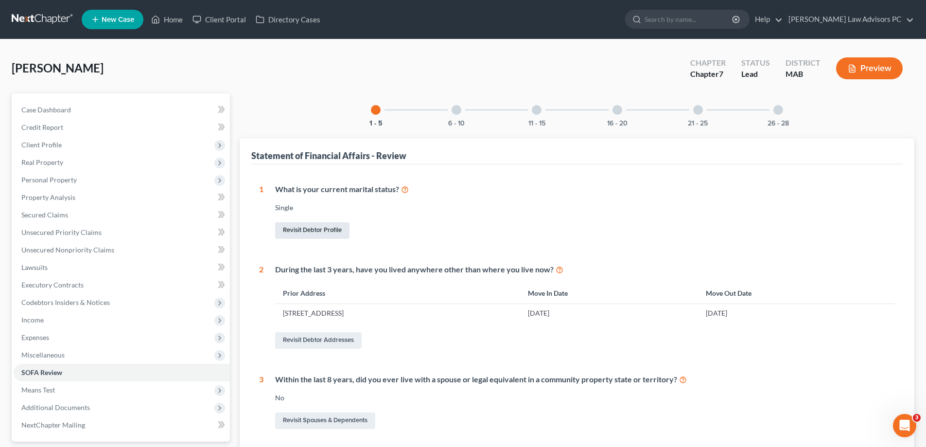
click at [301, 225] on link "Revisit Debtor Profile" at bounding box center [312, 230] width 74 height 17
select select "0"
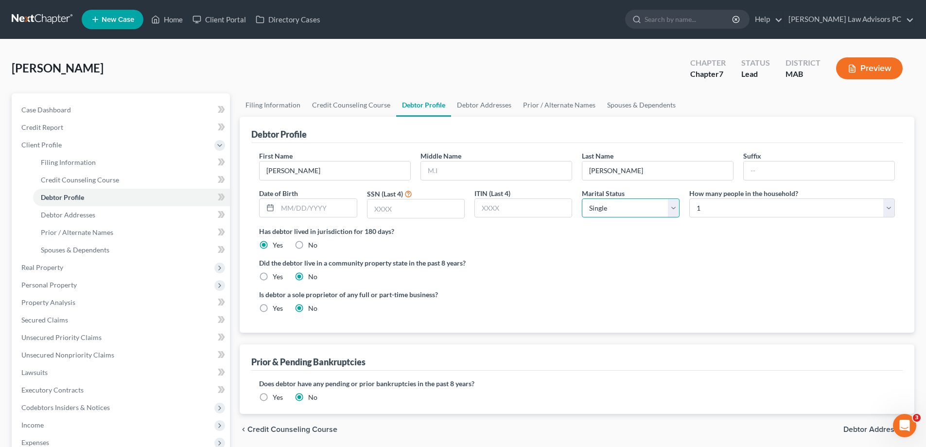
click at [608, 202] on select "Select Single Married Separated Divorced Widowed" at bounding box center [631, 207] width 98 height 19
select select "4"
click at [582, 198] on select "Select Single Married Separated Divorced Widowed" at bounding box center [631, 207] width 98 height 19
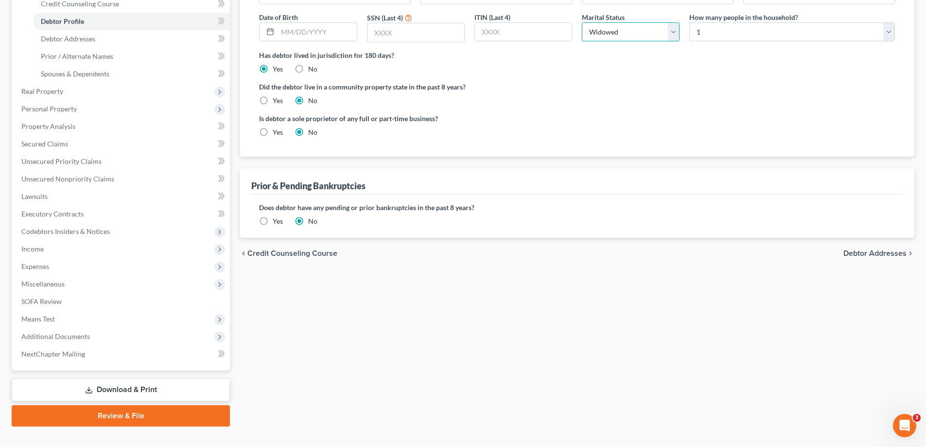
scroll to position [192, 0]
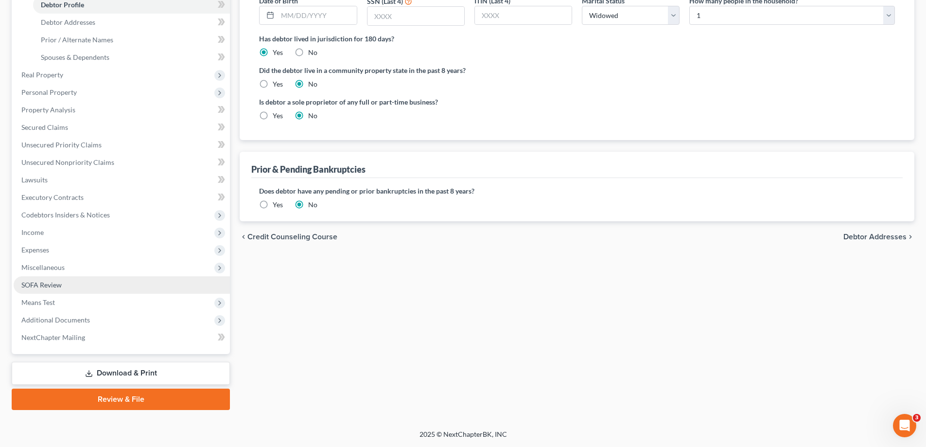
click at [65, 281] on link "SOFA Review" at bounding box center [122, 284] width 216 height 17
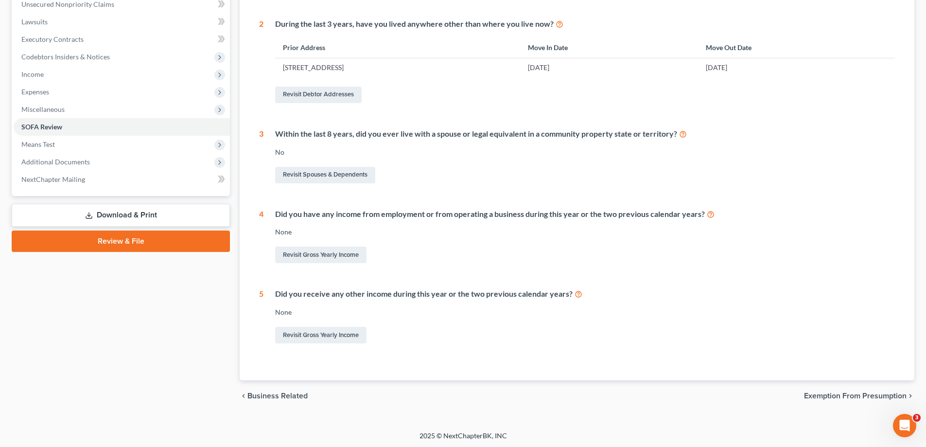
scroll to position [247, 0]
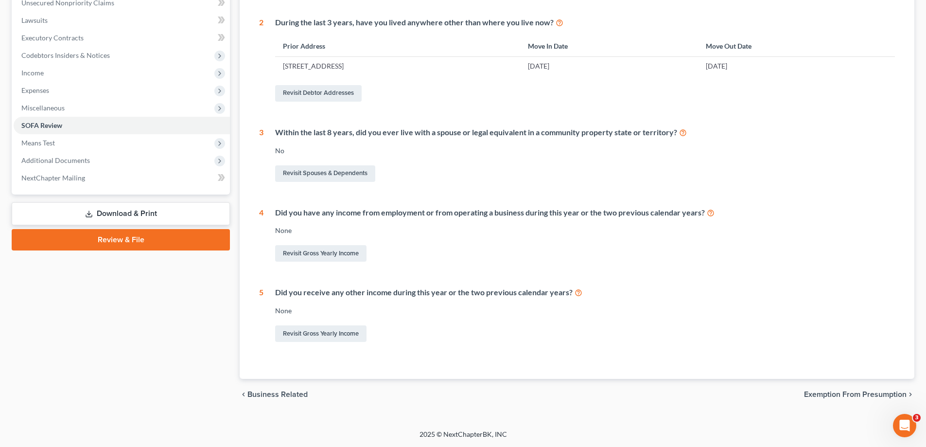
click at [829, 392] on span "Exemption from Presumption" at bounding box center [855, 394] width 103 height 8
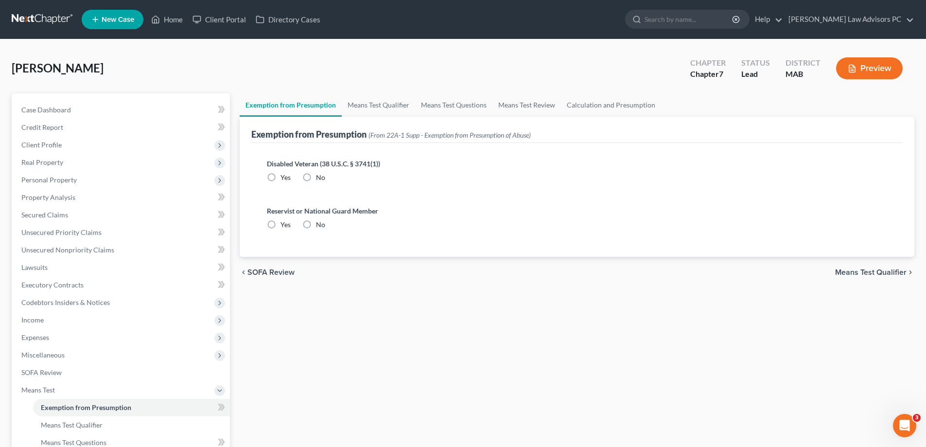
click at [846, 268] on span "Means Test Qualifier" at bounding box center [870, 272] width 71 height 8
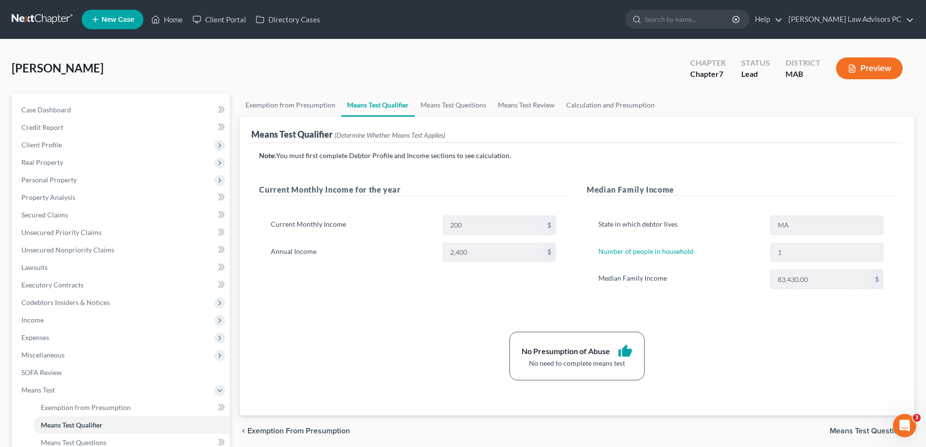
click at [872, 428] on span "Means Test Questions" at bounding box center [867, 431] width 77 height 8
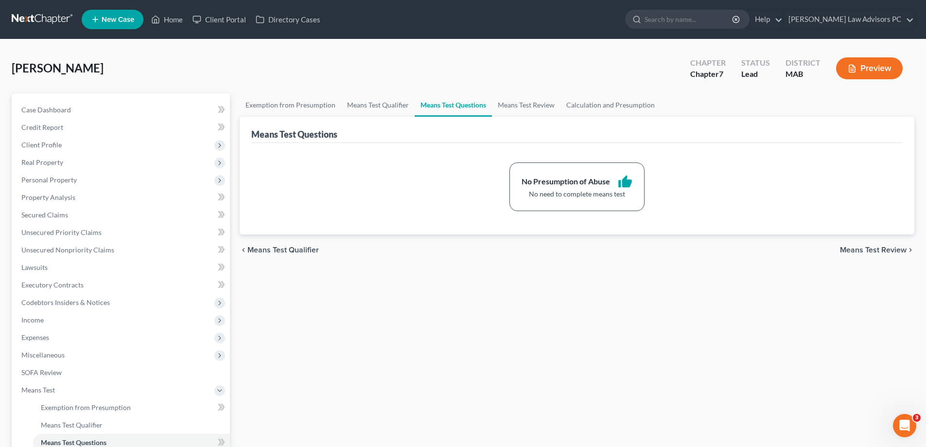
click at [852, 247] on span "Means Test Review" at bounding box center [873, 250] width 67 height 8
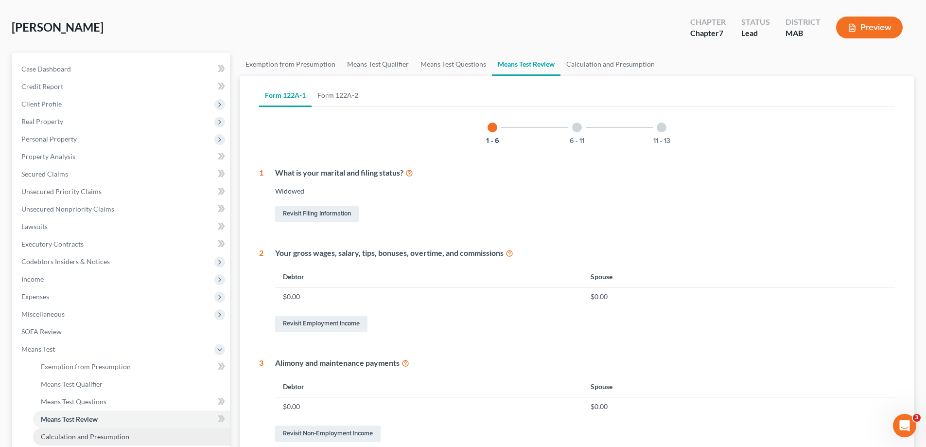
scroll to position [146, 0]
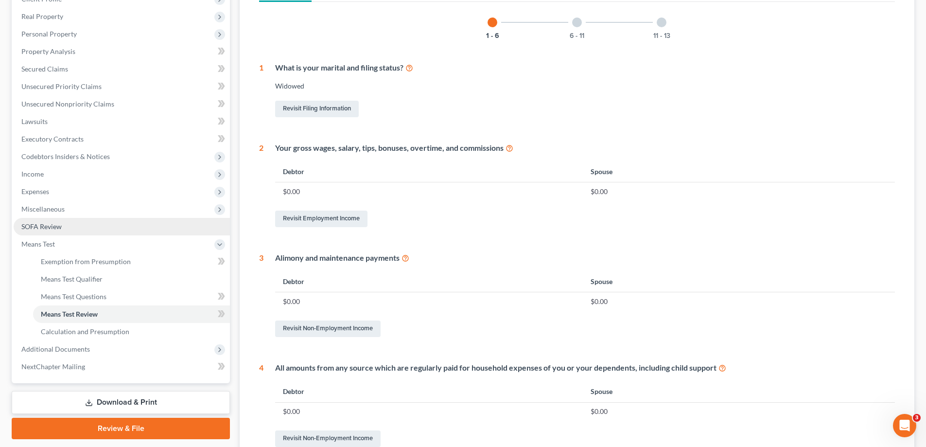
click at [87, 224] on link "SOFA Review" at bounding box center [122, 226] width 216 height 17
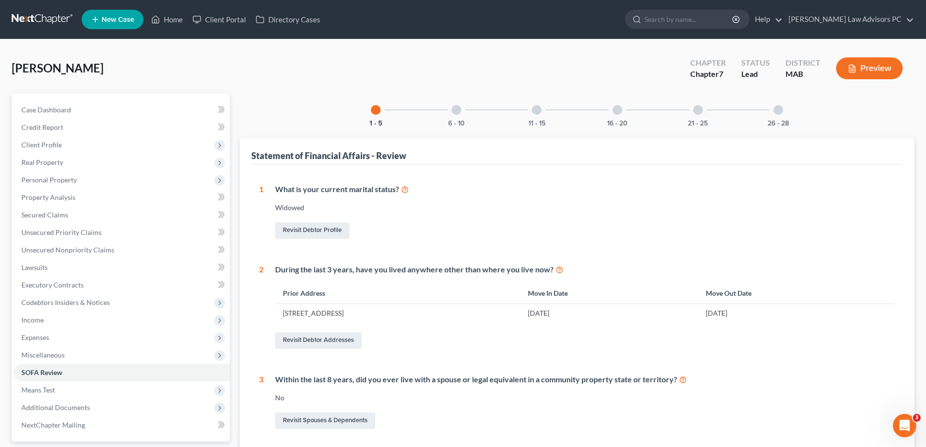
drag, startPoint x: 454, startPoint y: 109, endPoint x: 457, endPoint y: 115, distance: 6.5
click at [454, 111] on div at bounding box center [456, 110] width 10 height 10
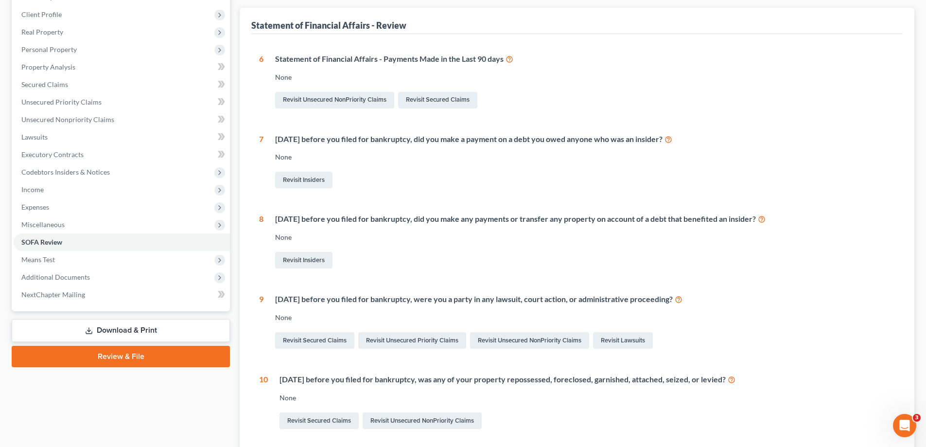
scroll to position [49, 0]
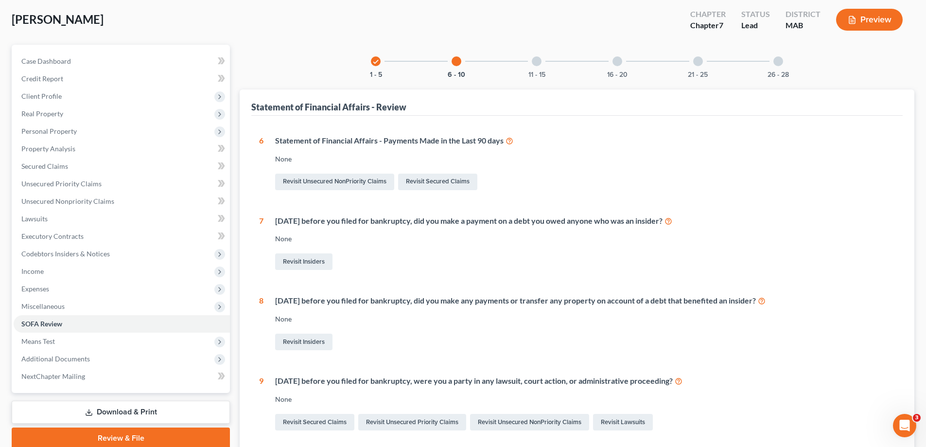
click at [534, 63] on div at bounding box center [537, 61] width 10 height 10
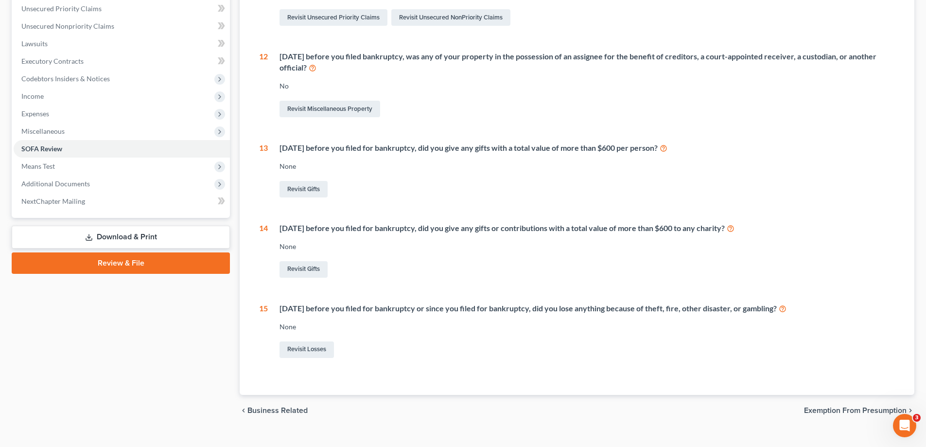
scroll to position [240, 0]
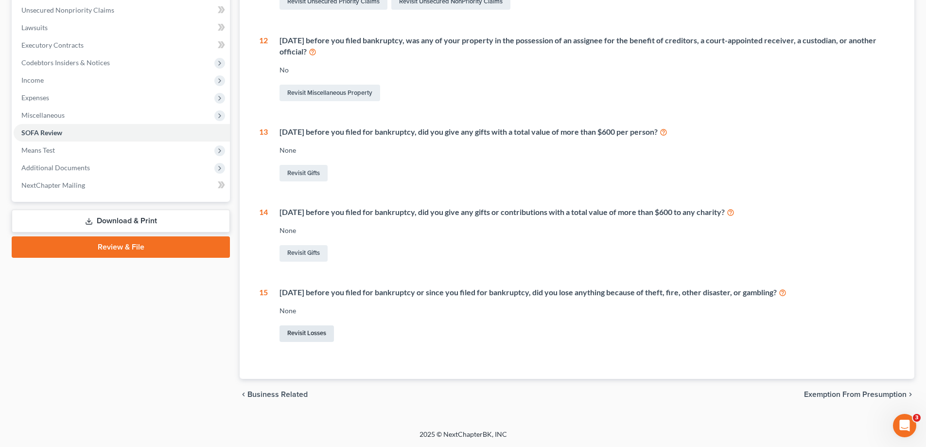
click at [324, 331] on link "Revisit Losses" at bounding box center [306, 333] width 54 height 17
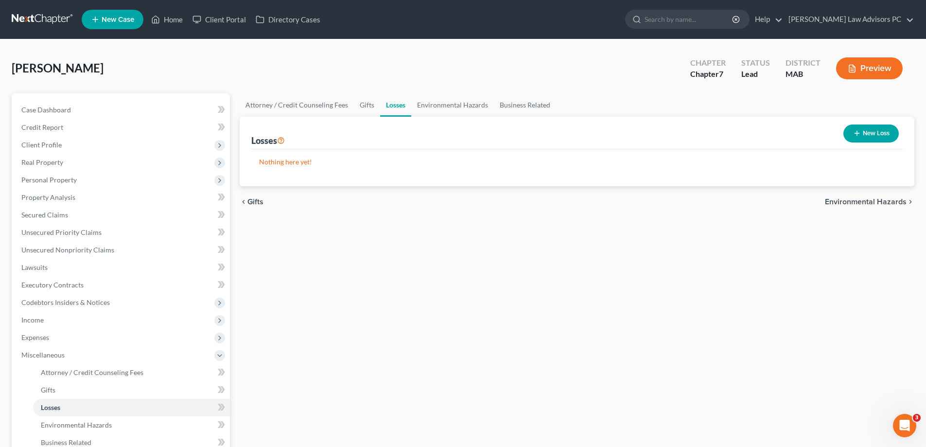
click at [867, 127] on button "New Loss" at bounding box center [870, 133] width 55 height 18
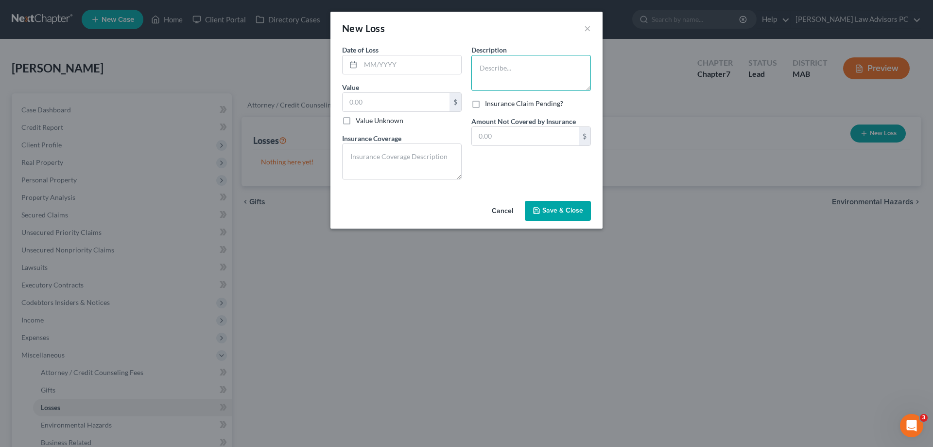
click at [507, 65] on textarea at bounding box center [531, 73] width 120 height 36
type textarea "gamblisng losses"
click at [356, 118] on label "Value Unknown" at bounding box center [380, 121] width 48 height 10
click at [360, 118] on input "Value Unknown" at bounding box center [363, 119] width 6 height 6
checkbox input "true"
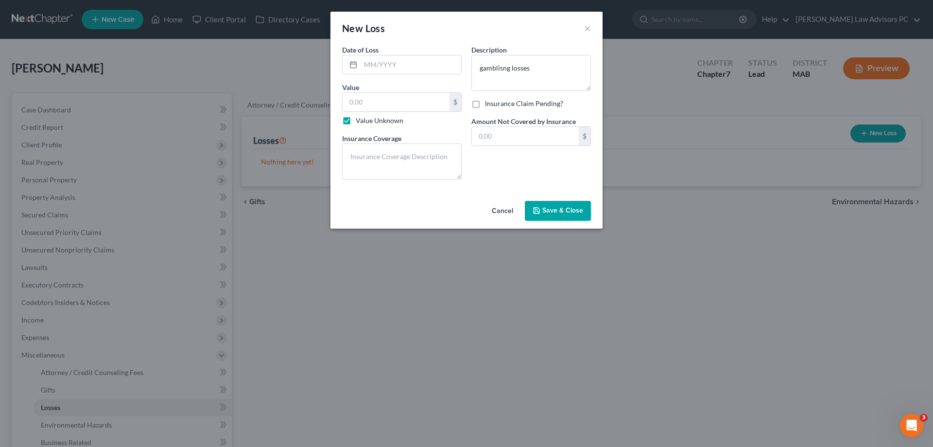
type input "0.00"
click at [553, 209] on span "Save & Close" at bounding box center [562, 211] width 41 height 8
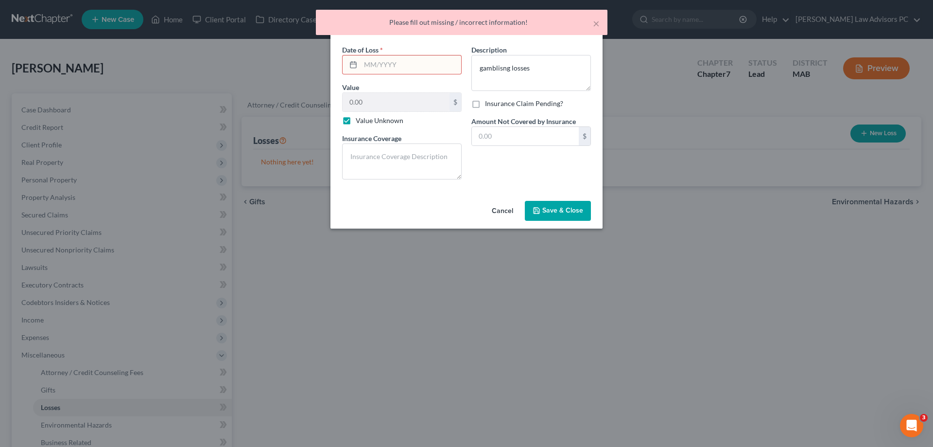
click at [419, 65] on input "text" at bounding box center [411, 64] width 101 height 18
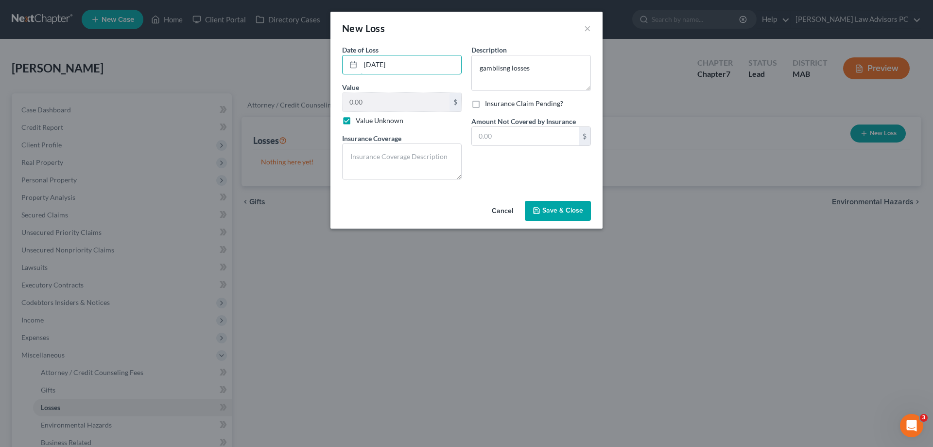
type input "[DATE]"
click at [580, 209] on span "Save & Close" at bounding box center [562, 211] width 41 height 8
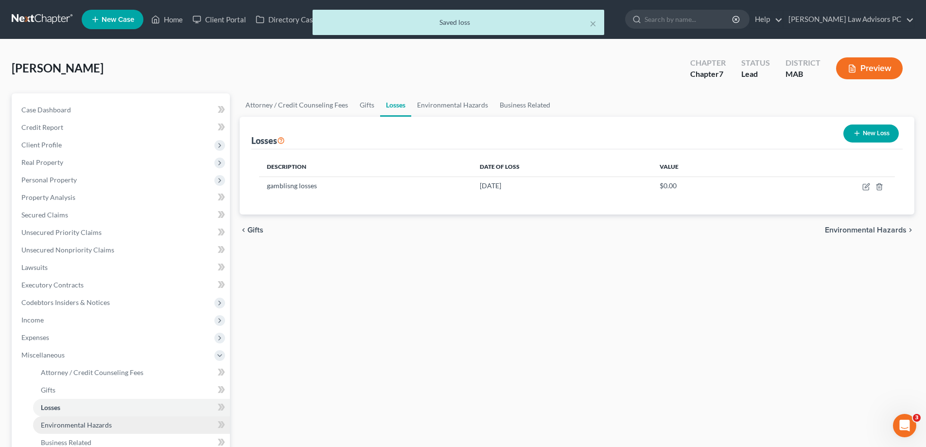
click at [120, 420] on link "Environmental Hazards" at bounding box center [131, 424] width 197 height 17
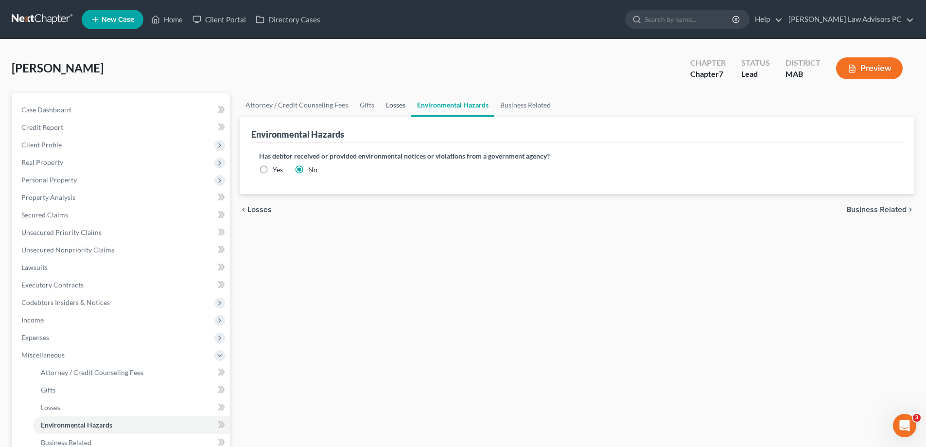
click at [391, 105] on link "Losses" at bounding box center [395, 104] width 31 height 23
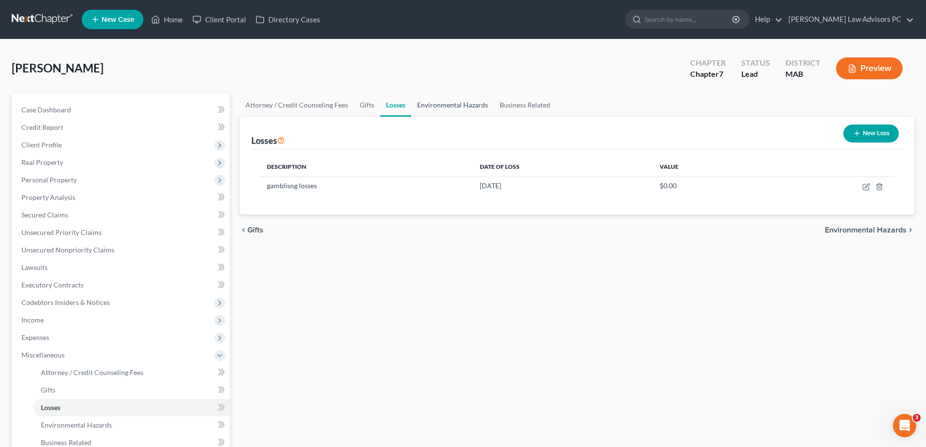
click at [447, 104] on link "Environmental Hazards" at bounding box center [452, 104] width 83 height 23
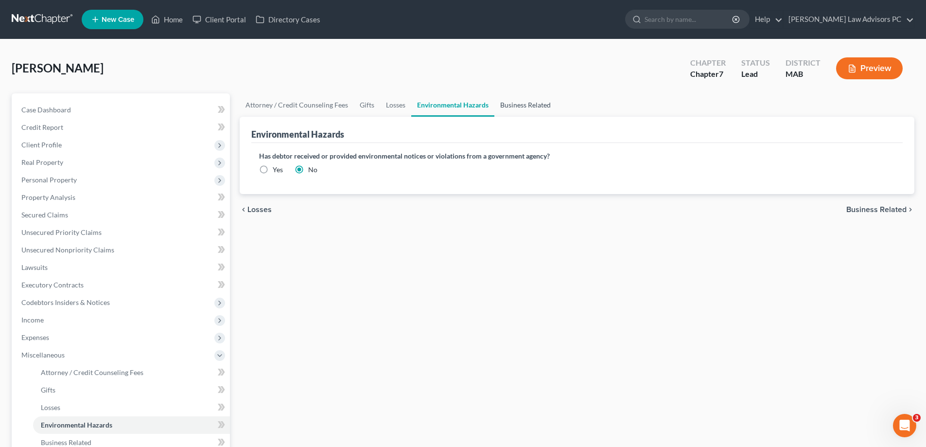
click at [516, 104] on link "Business Related" at bounding box center [525, 104] width 62 height 23
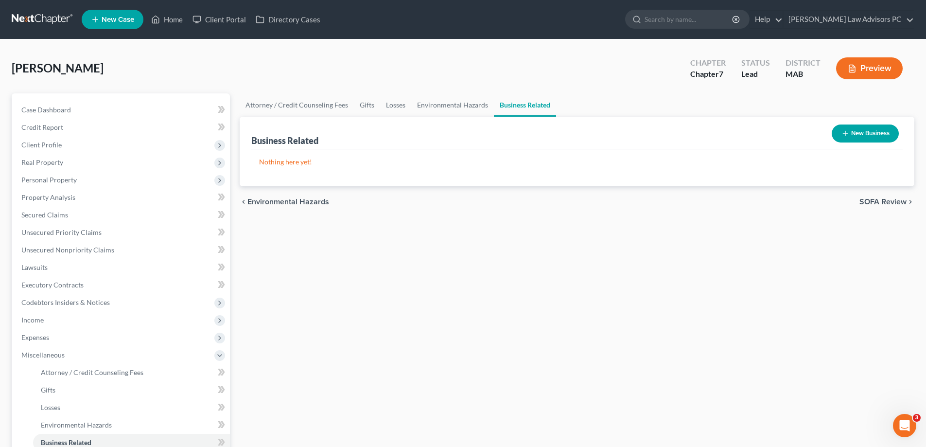
click at [869, 202] on span "SOFA Review" at bounding box center [882, 202] width 47 height 8
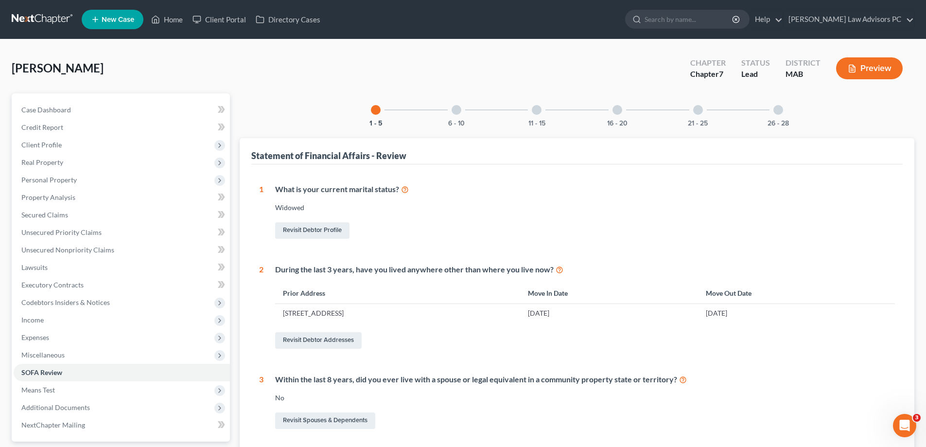
click at [540, 108] on div at bounding box center [537, 110] width 10 height 10
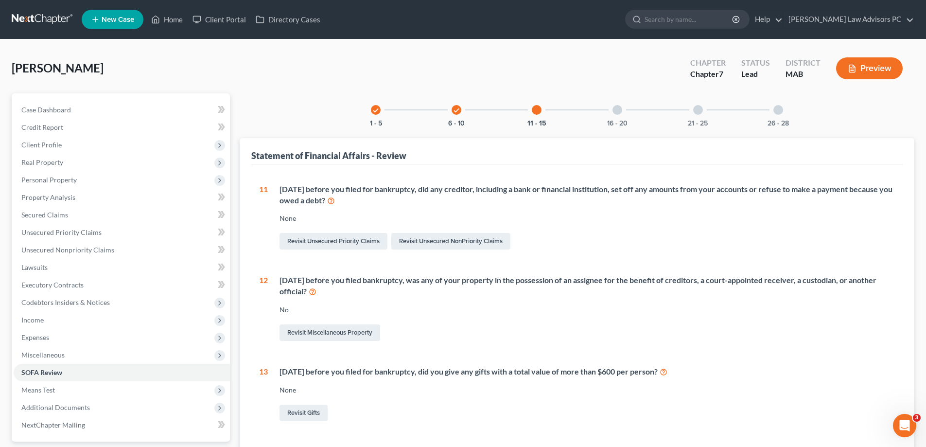
click at [622, 109] on div "16 - 20" at bounding box center [617, 109] width 33 height 33
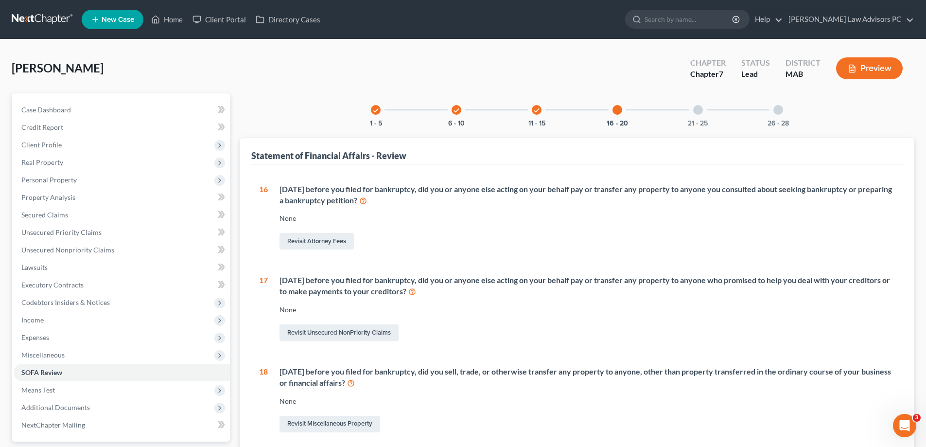
click at [699, 110] on div at bounding box center [698, 110] width 10 height 10
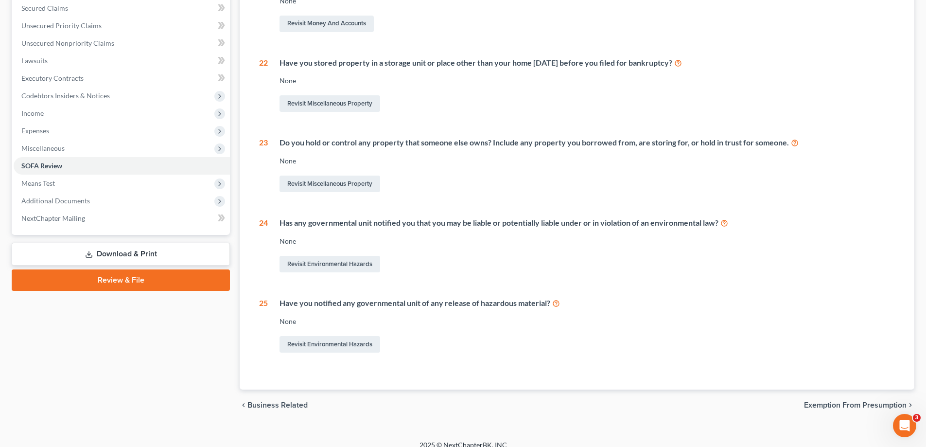
scroll to position [217, 0]
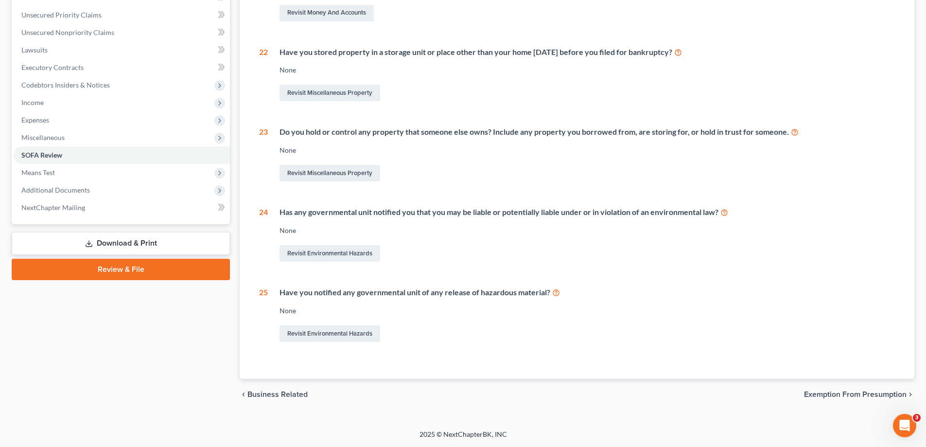
click at [865, 394] on span "Exemption from Presumption" at bounding box center [855, 394] width 103 height 8
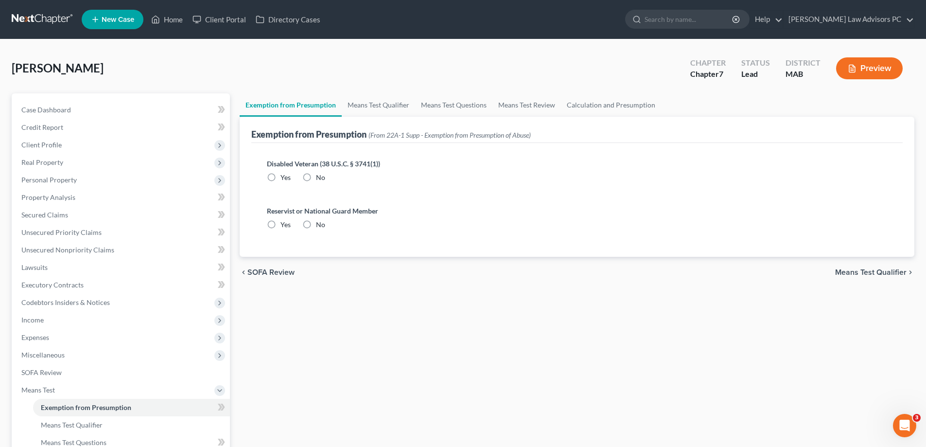
click at [839, 271] on span "Means Test Qualifier" at bounding box center [870, 272] width 71 height 8
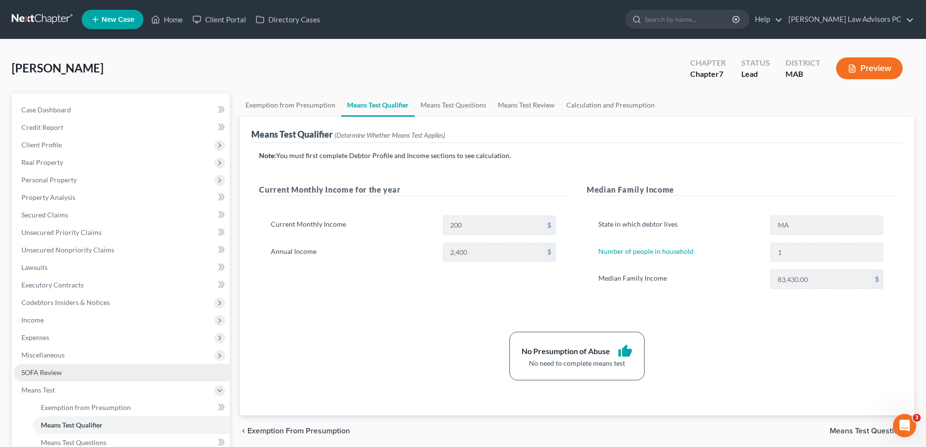
click at [68, 369] on link "SOFA Review" at bounding box center [122, 371] width 216 height 17
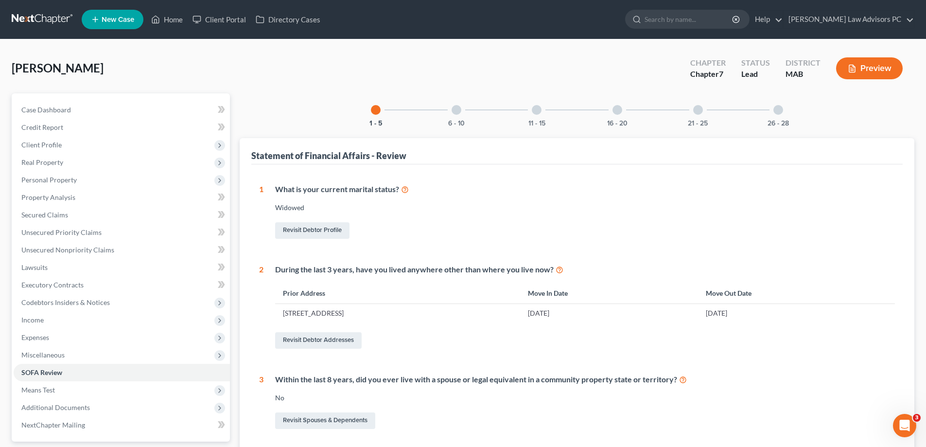
click at [454, 109] on div at bounding box center [456, 110] width 10 height 10
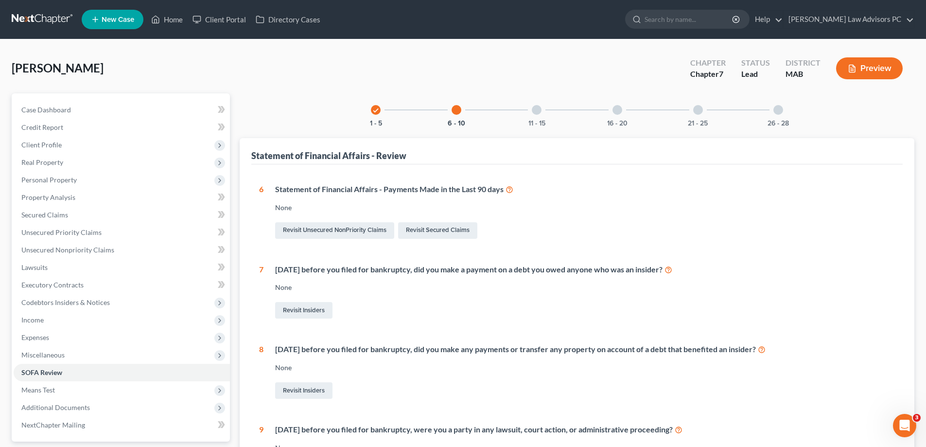
click at [536, 110] on div at bounding box center [537, 110] width 10 height 10
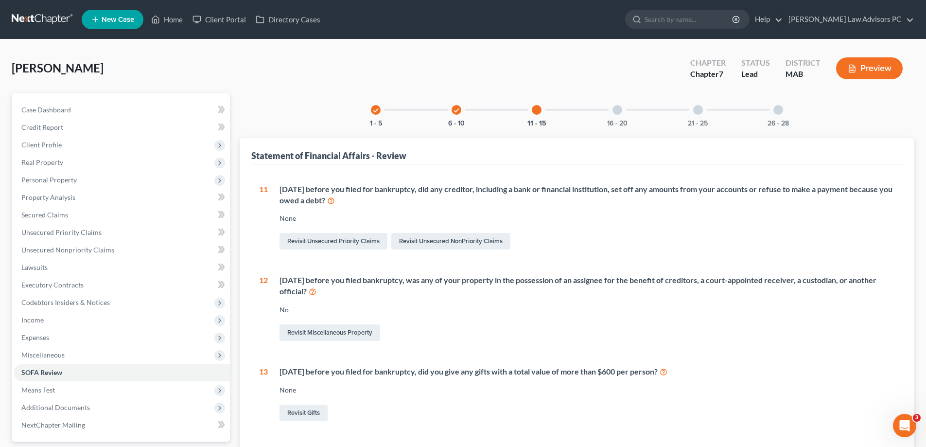
click at [616, 109] on div at bounding box center [617, 110] width 10 height 10
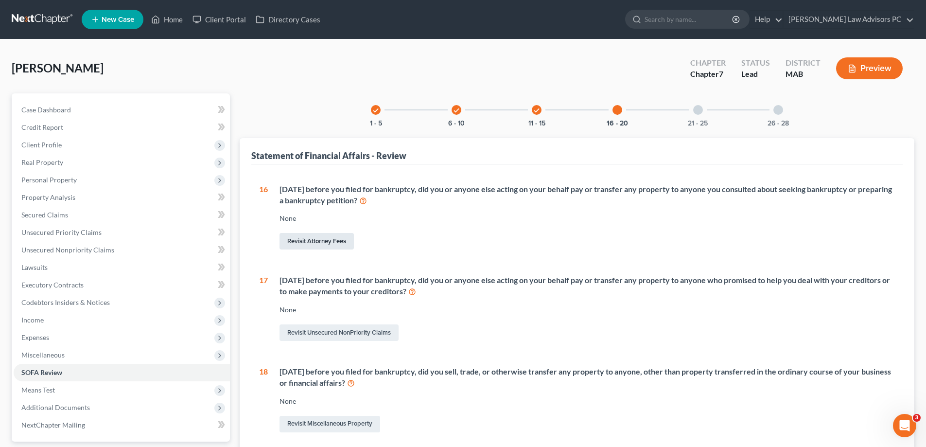
click at [329, 240] on link "Revisit Attorney Fees" at bounding box center [316, 241] width 74 height 17
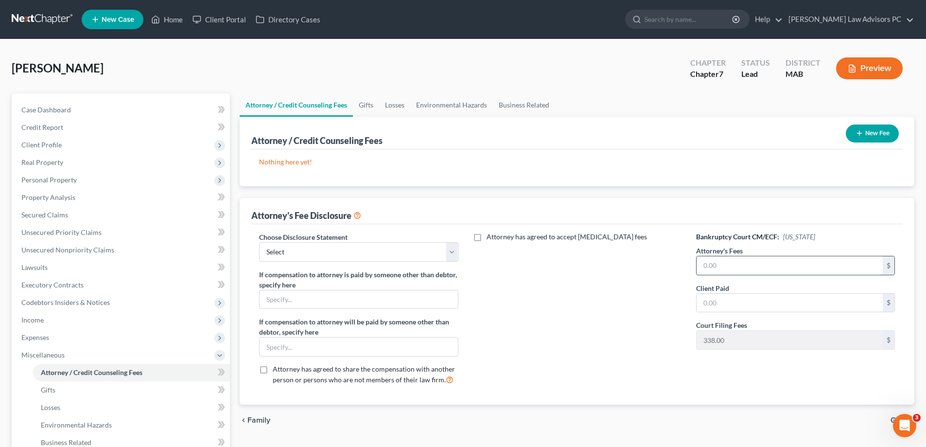
click at [713, 261] on input "text" at bounding box center [789, 265] width 186 height 18
type input "2,500.00"
click at [719, 308] on input "text" at bounding box center [789, 302] width 186 height 18
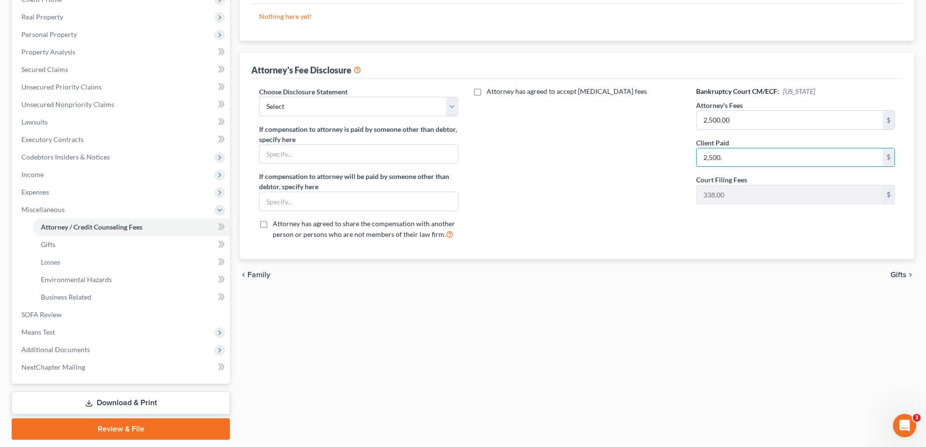
scroll to position [146, 0]
type input "2,500."
click at [401, 110] on select "Select United State Bankruptcy Court-Attorney" at bounding box center [358, 105] width 199 height 19
select select "0"
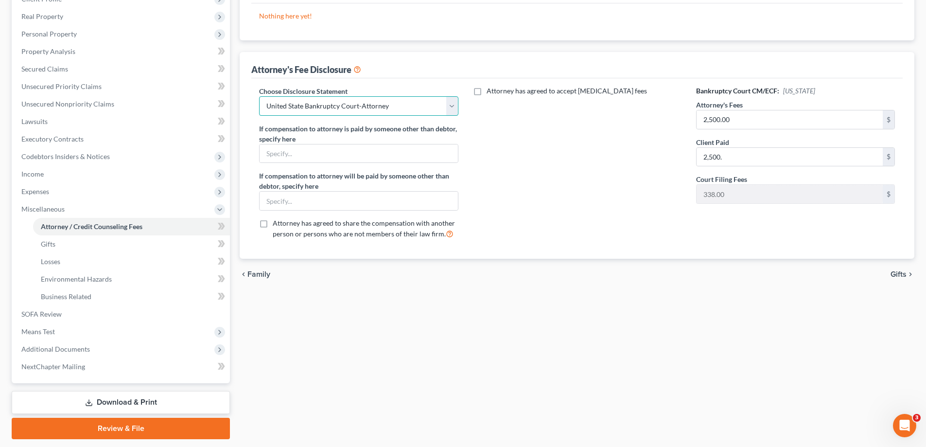
click at [259, 96] on select "Select United State Bankruptcy Court-Attorney" at bounding box center [358, 105] width 199 height 19
drag, startPoint x: 898, startPoint y: 272, endPoint x: 896, endPoint y: 267, distance: 5.3
click at [898, 271] on span "Gifts" at bounding box center [898, 274] width 16 height 8
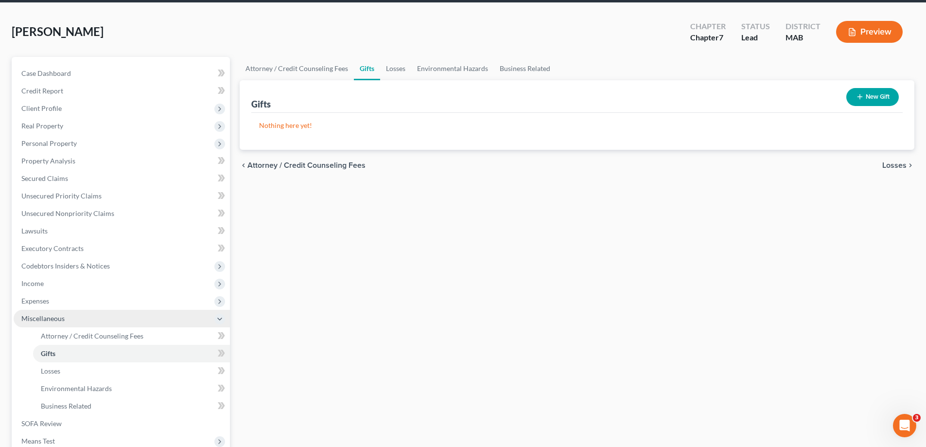
scroll to position [175, 0]
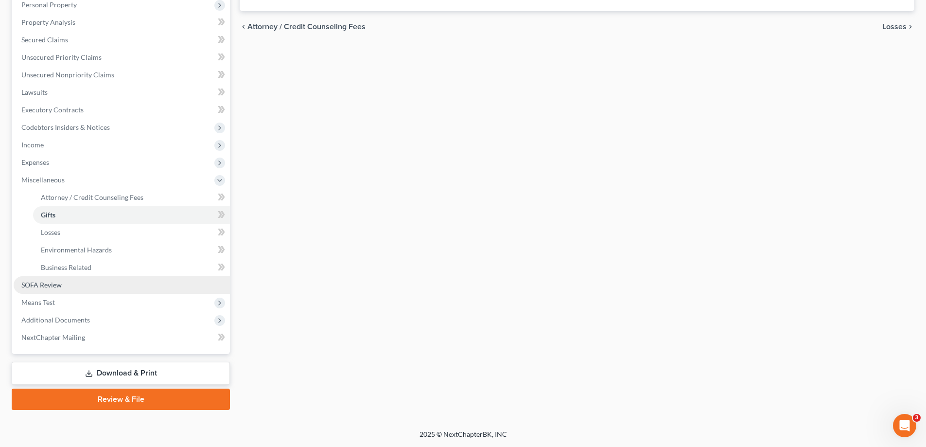
click at [39, 283] on span "SOFA Review" at bounding box center [41, 284] width 40 height 8
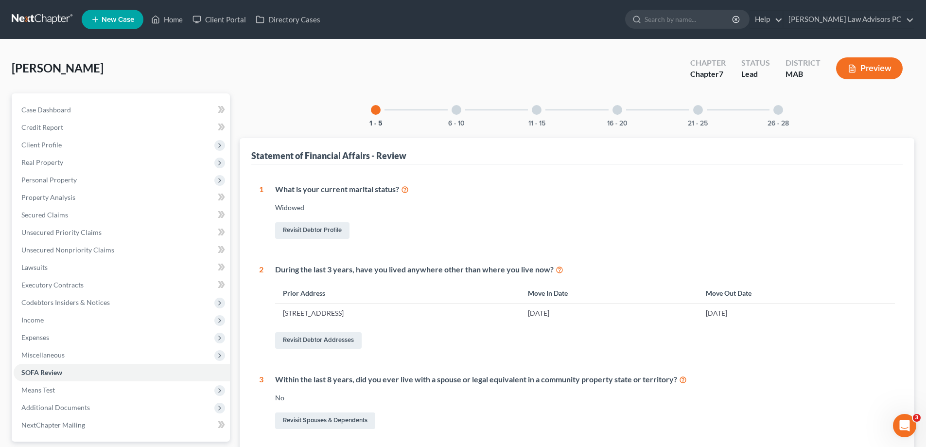
click at [532, 109] on div at bounding box center [537, 110] width 10 height 10
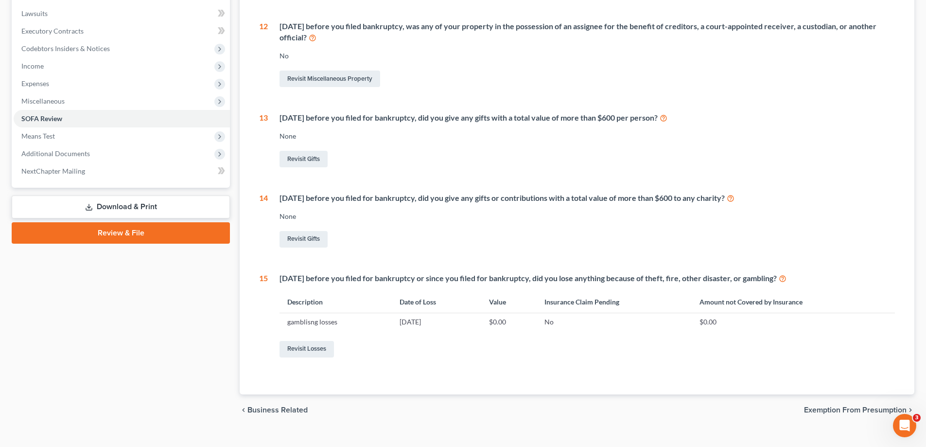
scroll to position [269, 0]
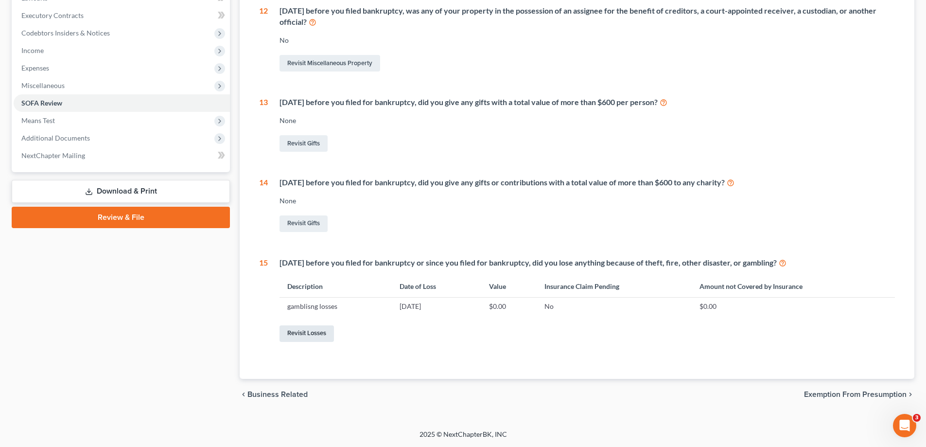
click at [324, 331] on link "Revisit Losses" at bounding box center [306, 333] width 54 height 17
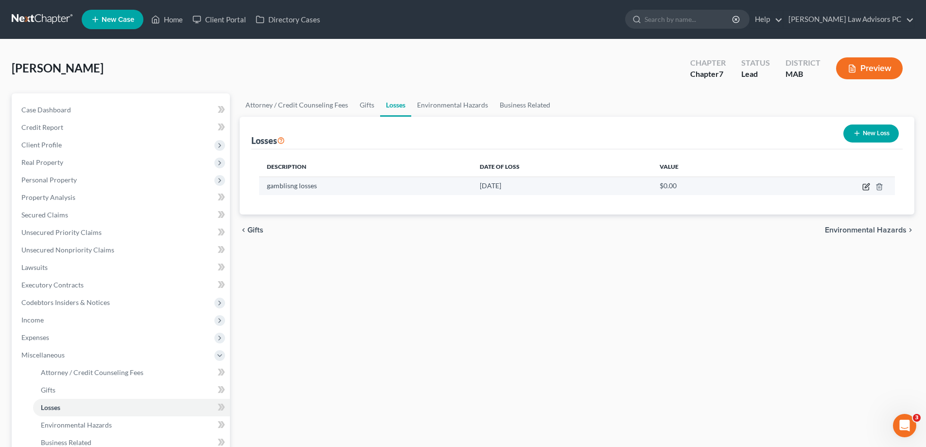
click at [864, 189] on icon "button" at bounding box center [866, 187] width 8 height 8
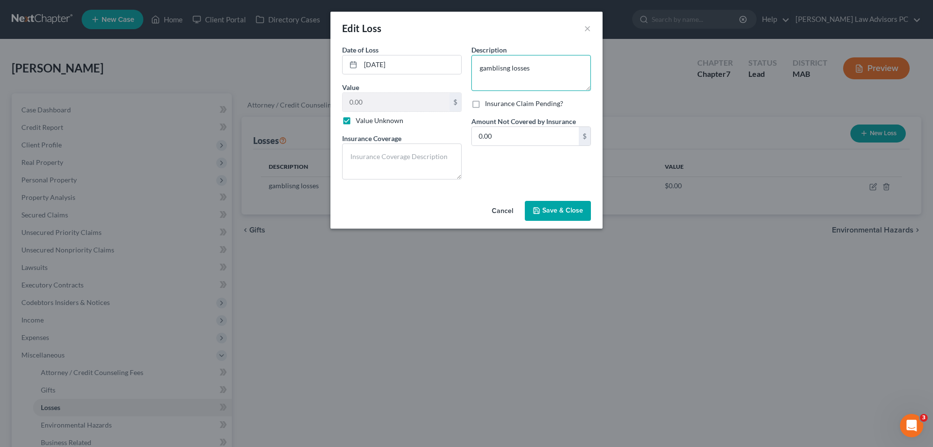
click at [503, 67] on textarea "gamblisng losses" at bounding box center [531, 73] width 120 height 36
type textarea "gambling losses"
drag, startPoint x: 566, startPoint y: 208, endPoint x: 543, endPoint y: 187, distance: 30.9
click at [566, 207] on span "Save & Close" at bounding box center [562, 211] width 41 height 8
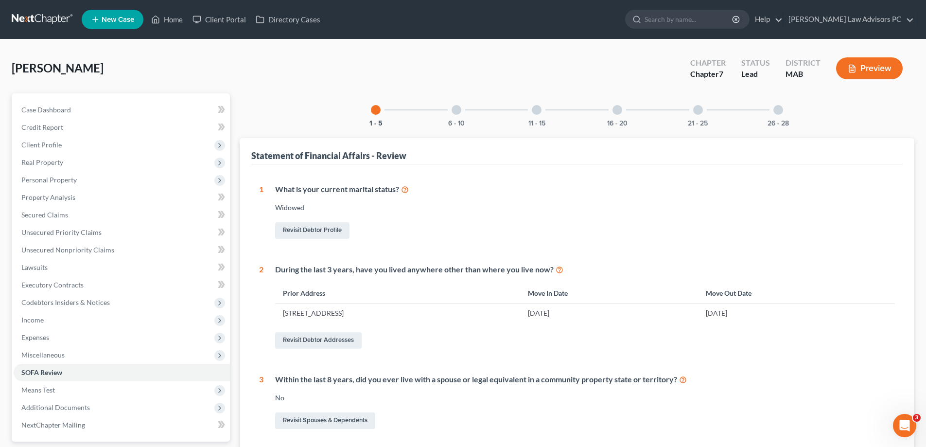
click at [618, 108] on div at bounding box center [617, 110] width 10 height 10
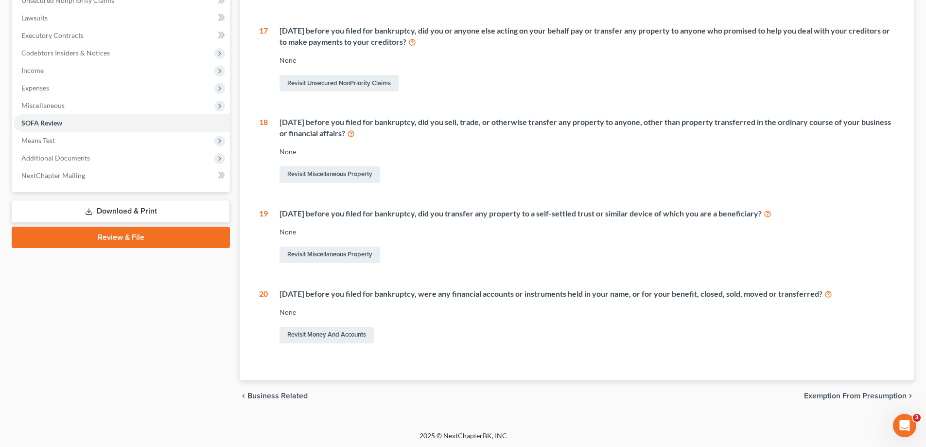
scroll to position [251, 0]
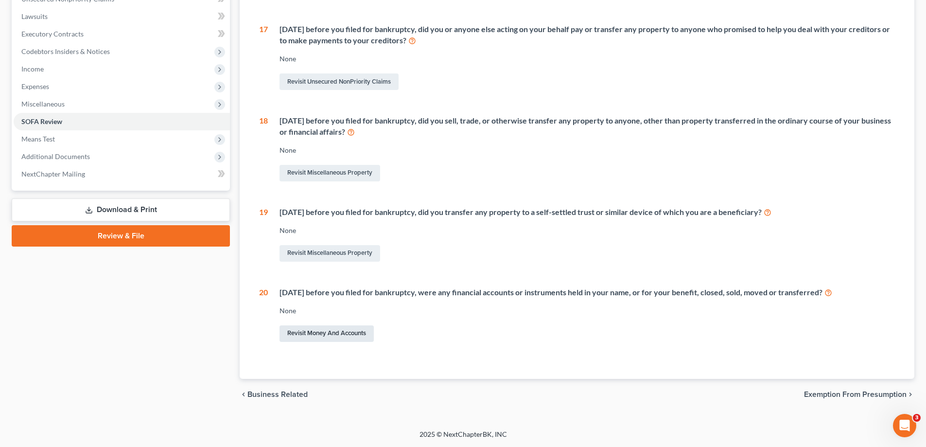
click at [345, 332] on link "Revisit Money and Accounts" at bounding box center [326, 333] width 94 height 17
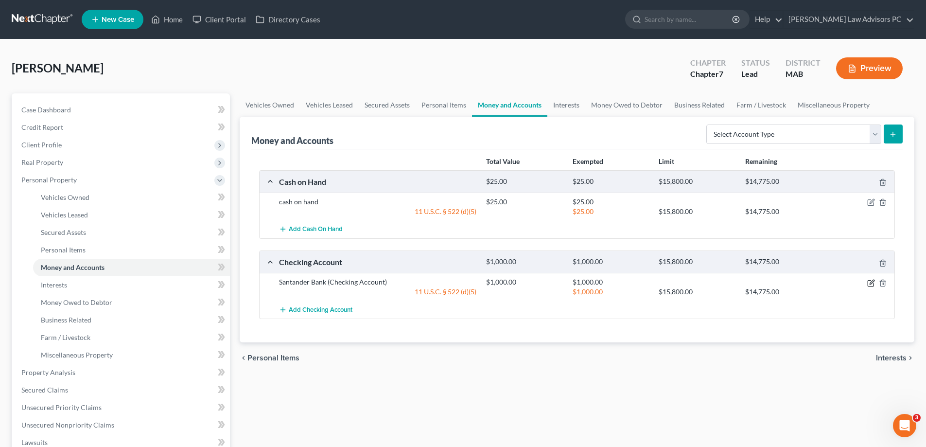
click at [869, 282] on icon "button" at bounding box center [871, 283] width 8 height 8
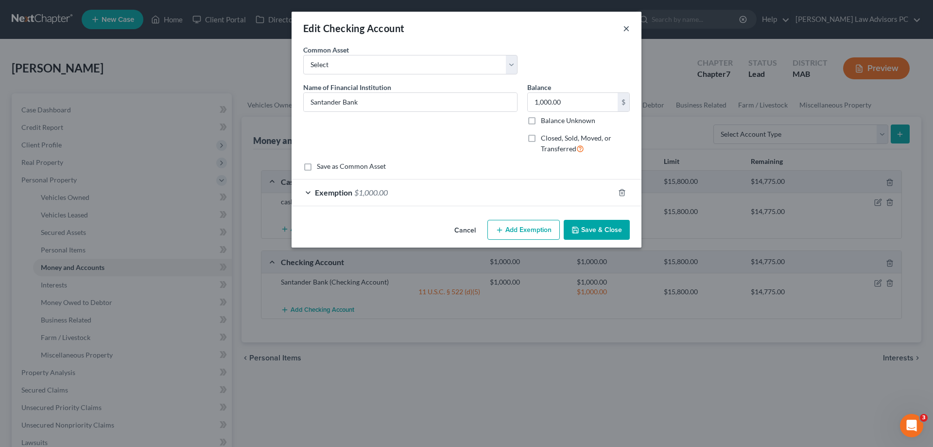
click at [627, 29] on button "×" at bounding box center [626, 28] width 7 height 12
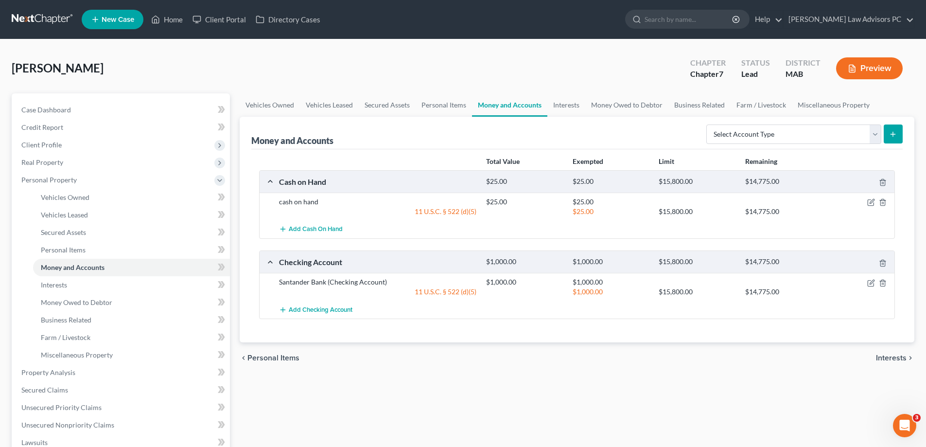
click at [894, 132] on icon "submit" at bounding box center [893, 134] width 8 height 8
click at [735, 135] on select "Select Account Type Brokerage Cash on Hand Certificates of Deposit Checking Acc…" at bounding box center [793, 133] width 175 height 19
select select "checking"
click at [708, 124] on select "Select Account Type Brokerage Cash on Hand Certificates of Deposit Checking Acc…" at bounding box center [793, 133] width 175 height 19
drag, startPoint x: 893, startPoint y: 129, endPoint x: 885, endPoint y: 137, distance: 11.0
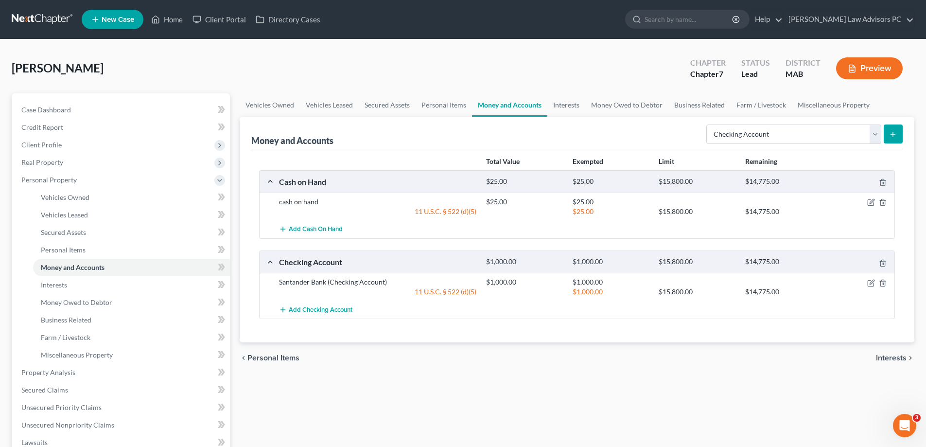
click at [893, 130] on button "submit" at bounding box center [892, 133] width 19 height 19
click at [897, 131] on icon "submit" at bounding box center [893, 134] width 8 height 8
click at [895, 136] on icon "submit" at bounding box center [893, 134] width 8 height 8
click at [336, 311] on span "Add Checking Account" at bounding box center [321, 310] width 64 height 8
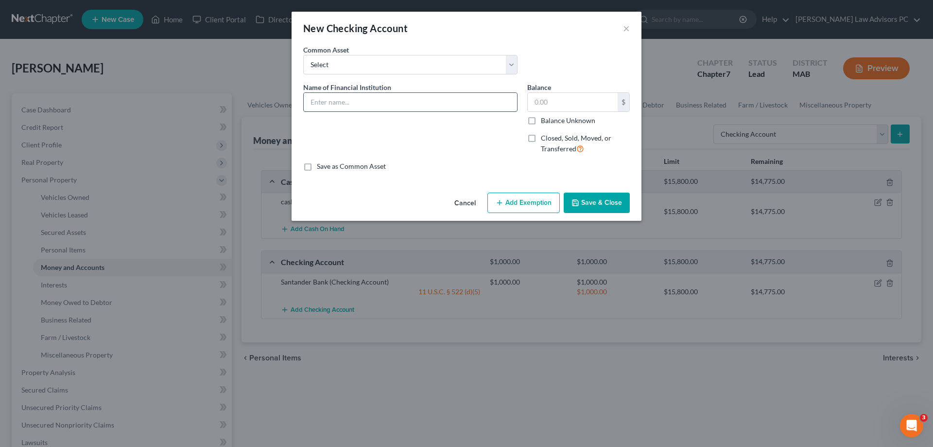
click at [373, 102] on input "text" at bounding box center [410, 102] width 213 height 18
type input "Santander-business account-closed"
click at [363, 66] on select "Select EASTERN BANK Bank of America Brookline Savings Bank CITIZENS BANK-joint …" at bounding box center [410, 64] width 214 height 19
click at [541, 99] on input "text" at bounding box center [573, 102] width 90 height 18
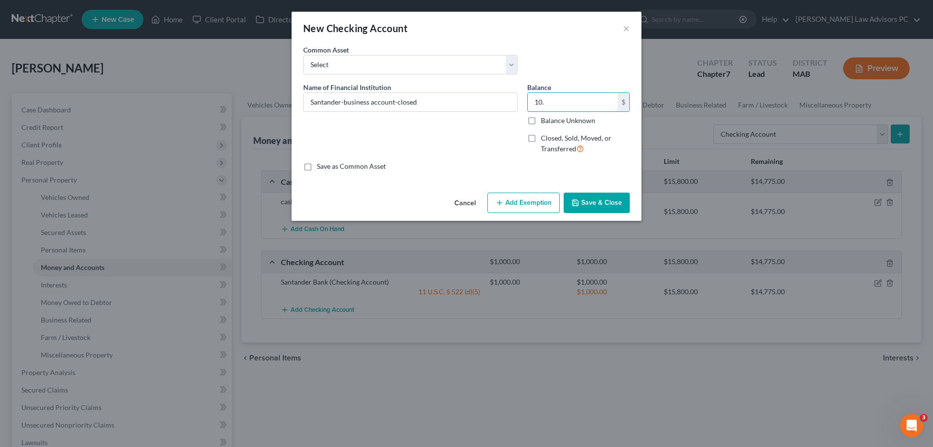
type input "10."
click at [601, 204] on button "Save & Close" at bounding box center [597, 202] width 66 height 20
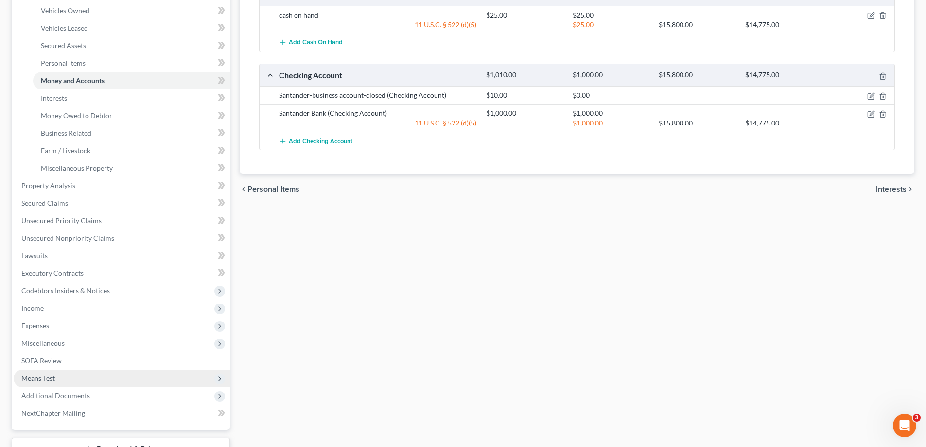
scroll to position [194, 0]
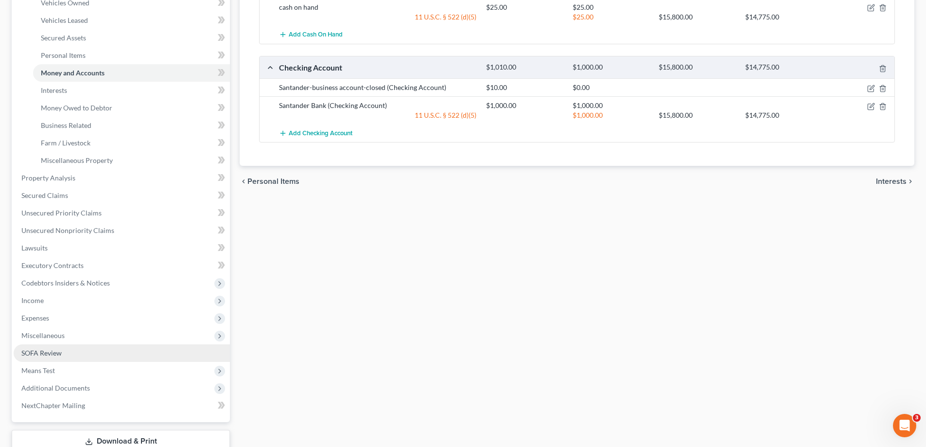
click at [67, 355] on link "SOFA Review" at bounding box center [122, 352] width 216 height 17
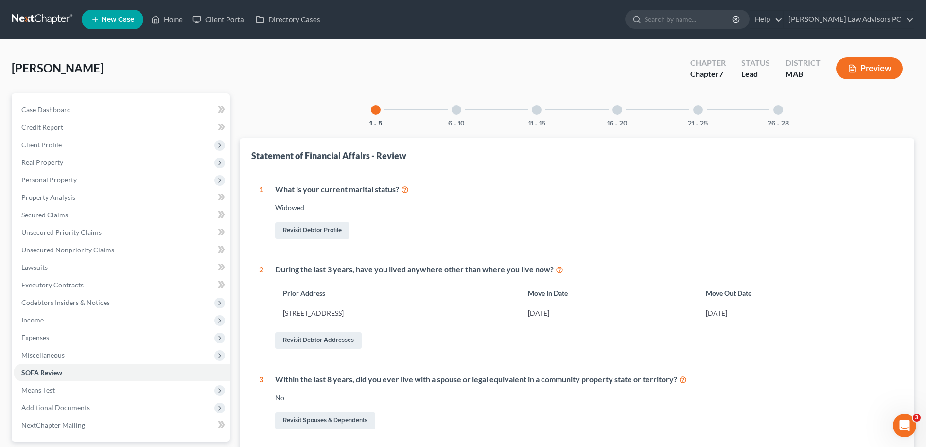
click at [614, 109] on div at bounding box center [617, 110] width 10 height 10
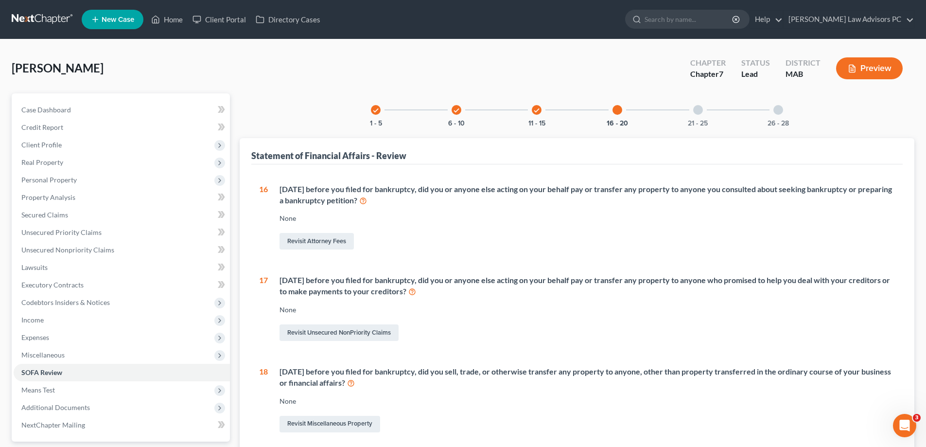
click at [693, 110] on div at bounding box center [698, 110] width 10 height 10
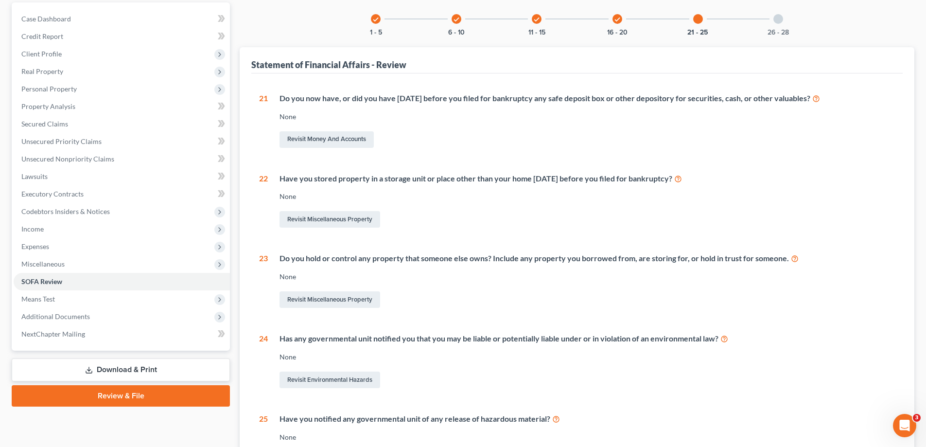
scroll to position [71, 0]
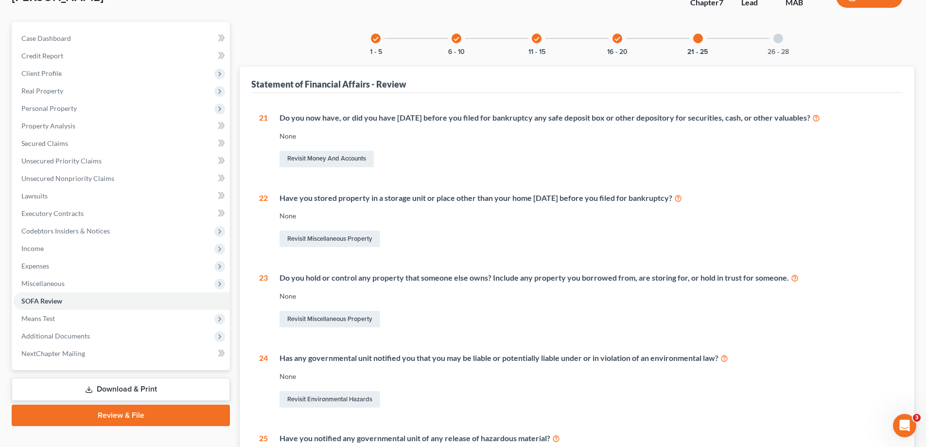
click at [778, 35] on div at bounding box center [778, 39] width 10 height 10
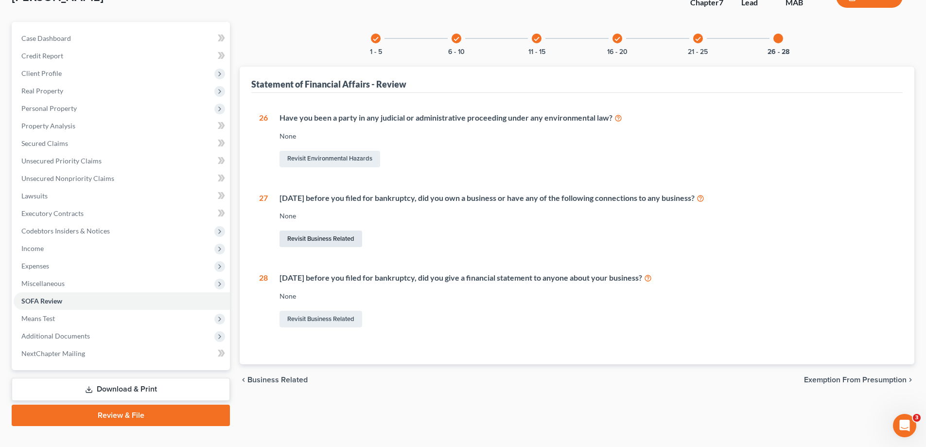
drag, startPoint x: 338, startPoint y: 236, endPoint x: 337, endPoint y: 229, distance: 6.8
click at [338, 236] on link "Revisit Business Related" at bounding box center [320, 238] width 83 height 17
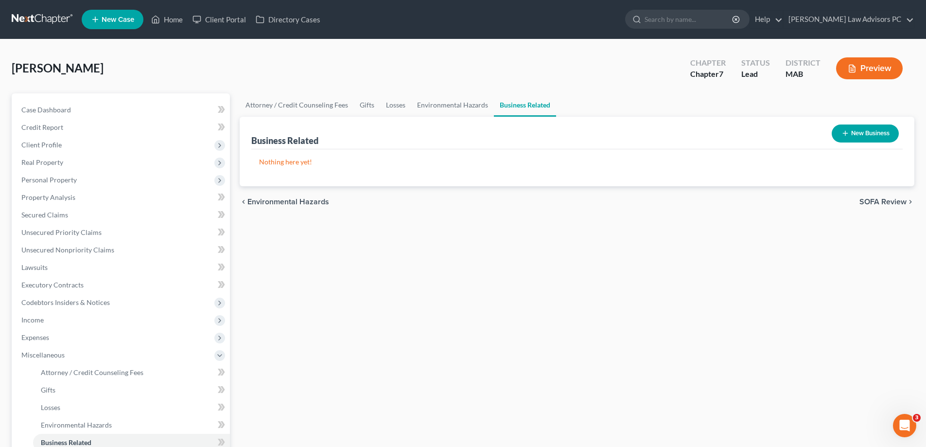
click at [865, 130] on button "New Business" at bounding box center [864, 133] width 67 height 18
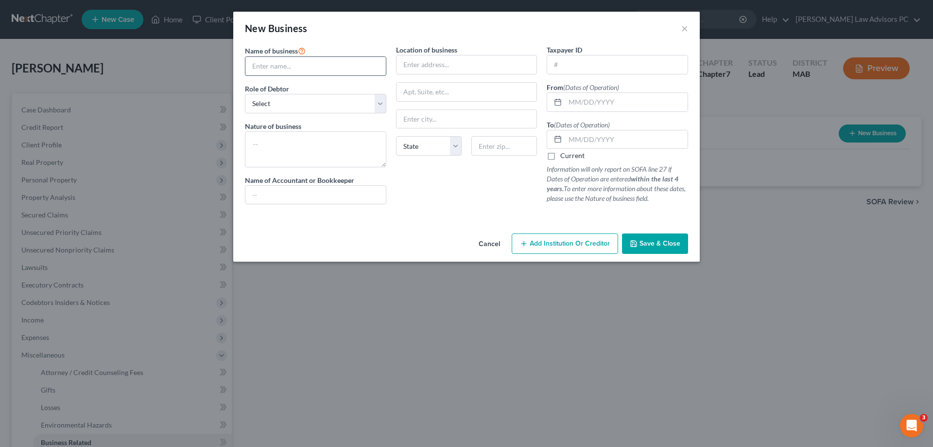
click at [259, 67] on input "text" at bounding box center [315, 66] width 140 height 18
type input "[PERSON_NAME]'s Underground Hair Salon"
click at [270, 107] on select "Select A member of a limited liability company (LLC) or limited liability partn…" at bounding box center [315, 103] width 141 height 19
select select "sole_proprietor"
click at [245, 94] on select "Select A member of a limited liability company (LLC) or limited liability partn…" at bounding box center [315, 103] width 141 height 19
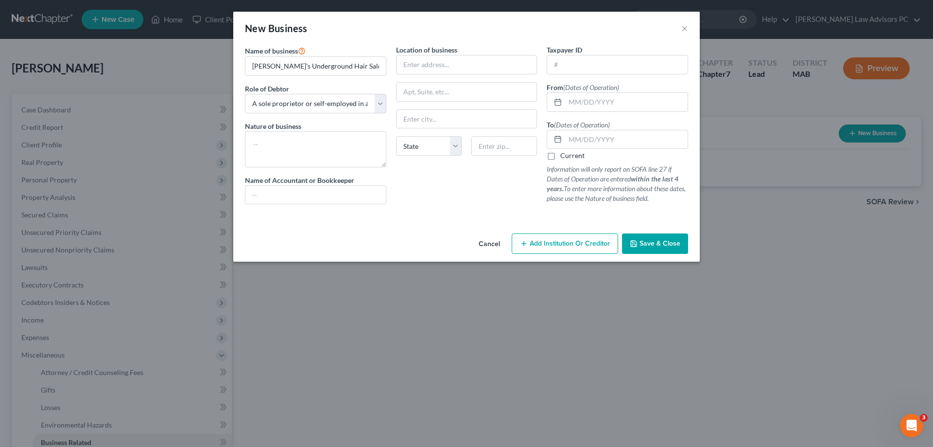
drag, startPoint x: 649, startPoint y: 242, endPoint x: 570, endPoint y: 223, distance: 81.1
click at [649, 243] on span "Save & Close" at bounding box center [659, 243] width 41 height 8
